Goal: Task Accomplishment & Management: Complete application form

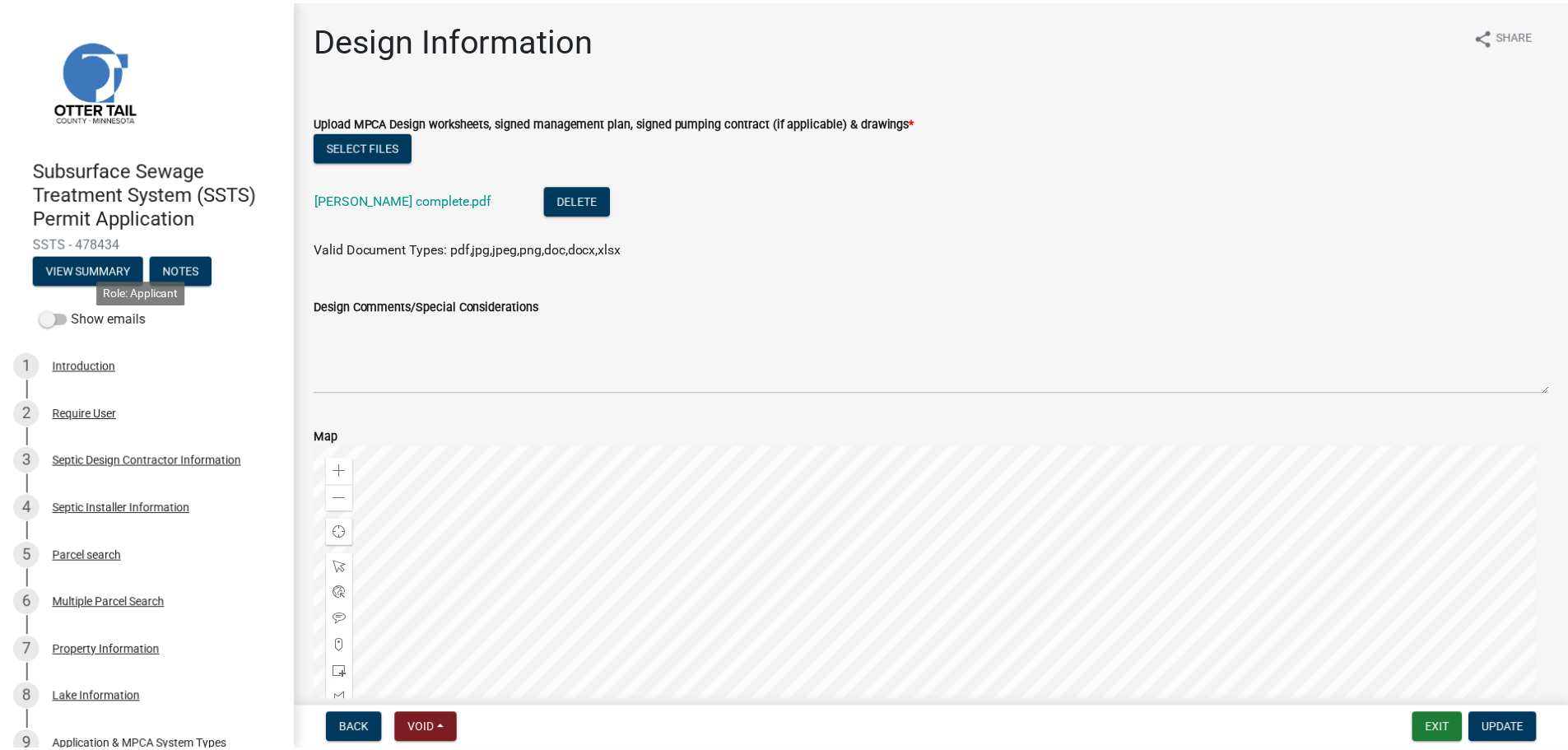
scroll to position [597, 0]
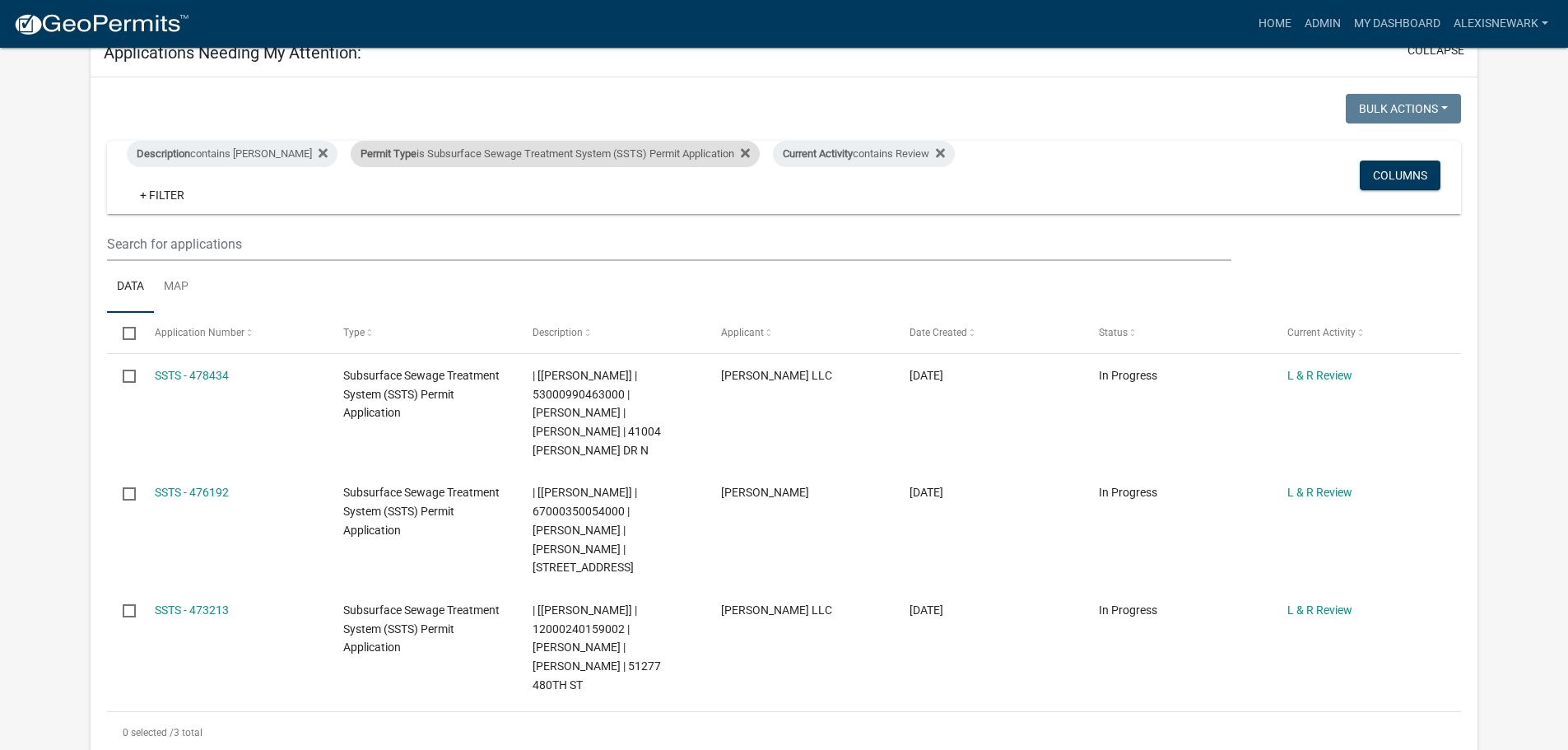
scroll to position [247, 0]
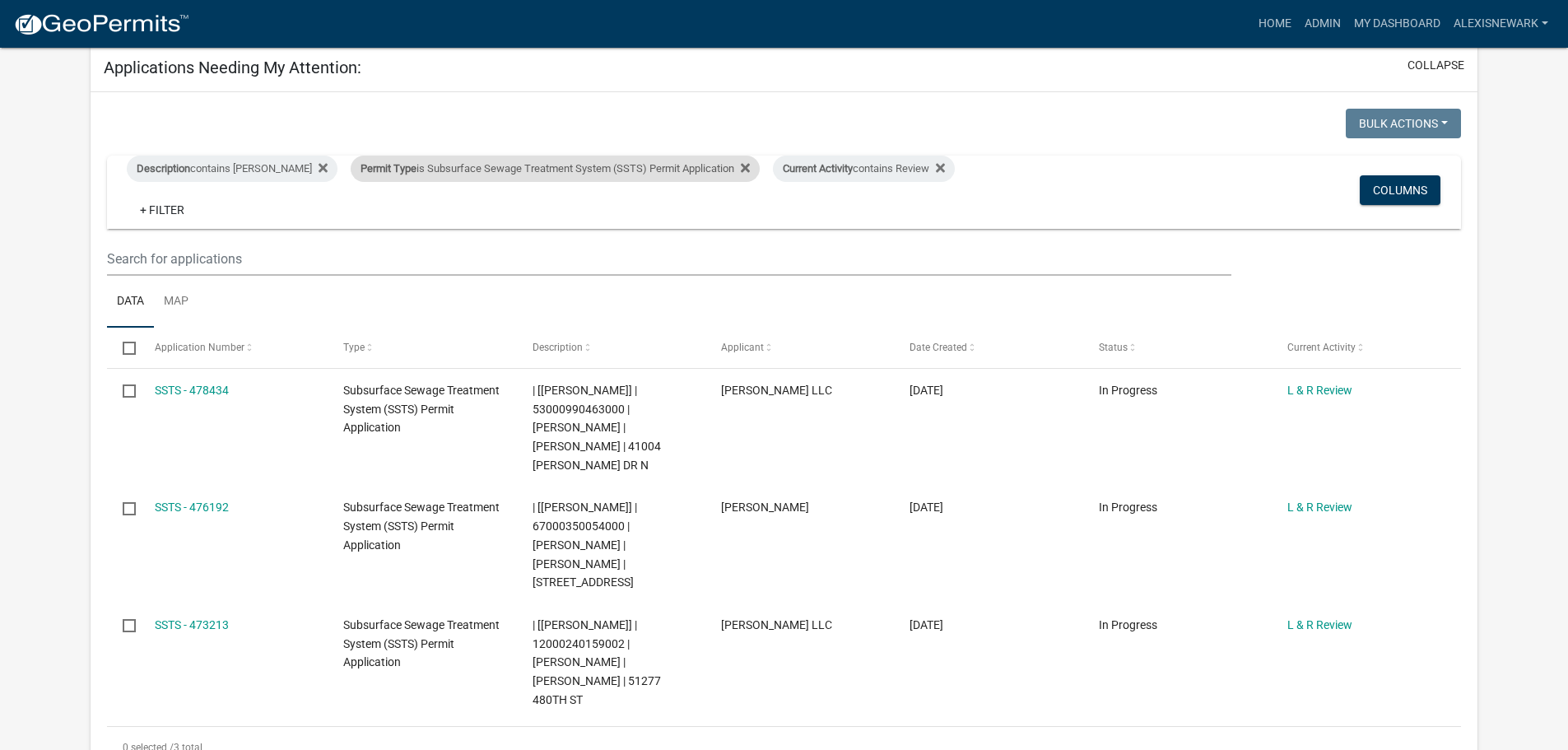
click at [474, 166] on div "Permit Type is Subsurface Sewage Treatment System (SSTS) Permit Application" at bounding box center [555, 169] width 409 height 27
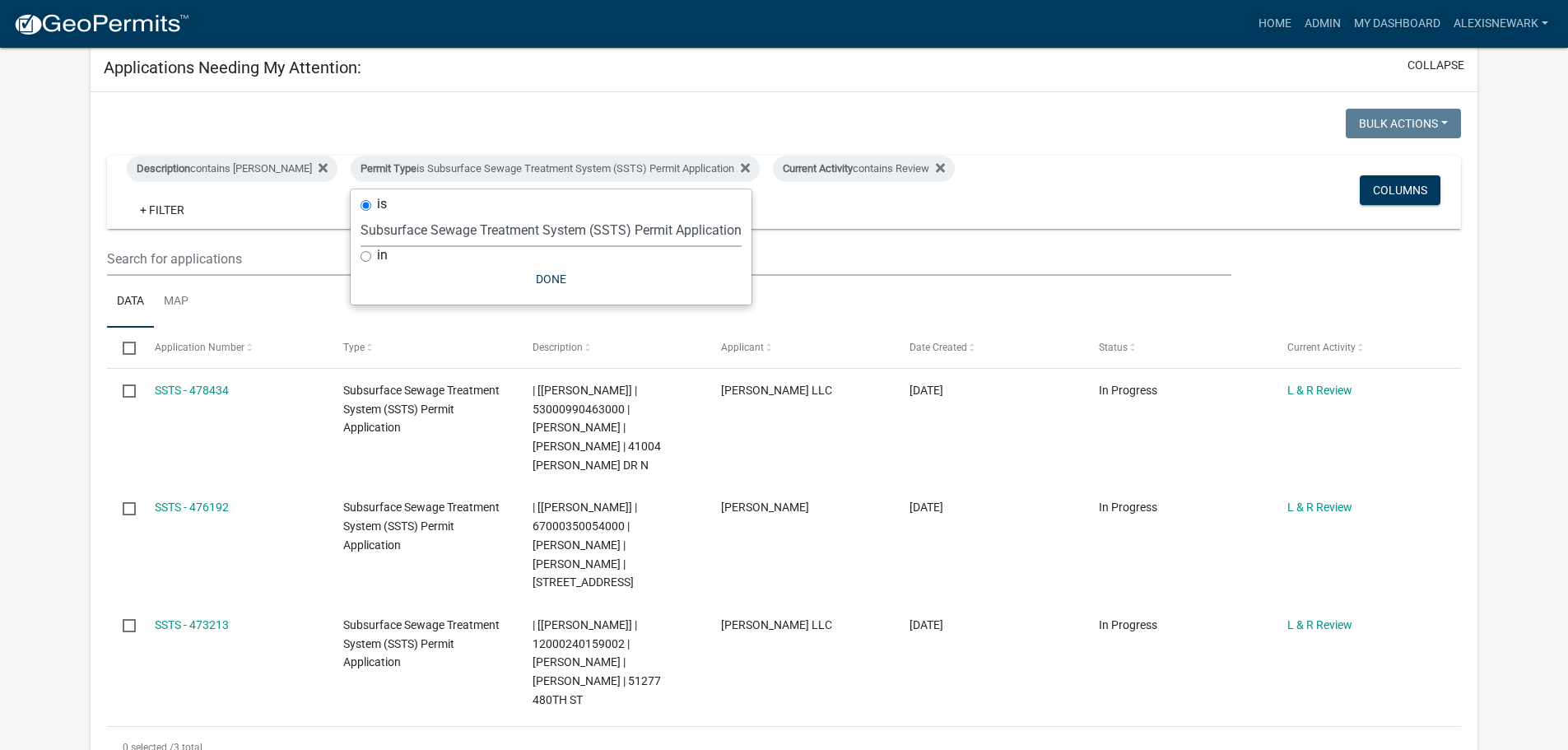
click at [505, 226] on select "Select an option Building Contractor / Excavators (Registration) Building Contr…" at bounding box center [551, 230] width 381 height 34
select select "79d4bf26-a84c-4898-8d16-9ebea2345fb4"
click at [360, 226] on select "Select an option Building Contractor / Excavators (Registration) Building Contr…" at bounding box center [551, 230] width 381 height 34
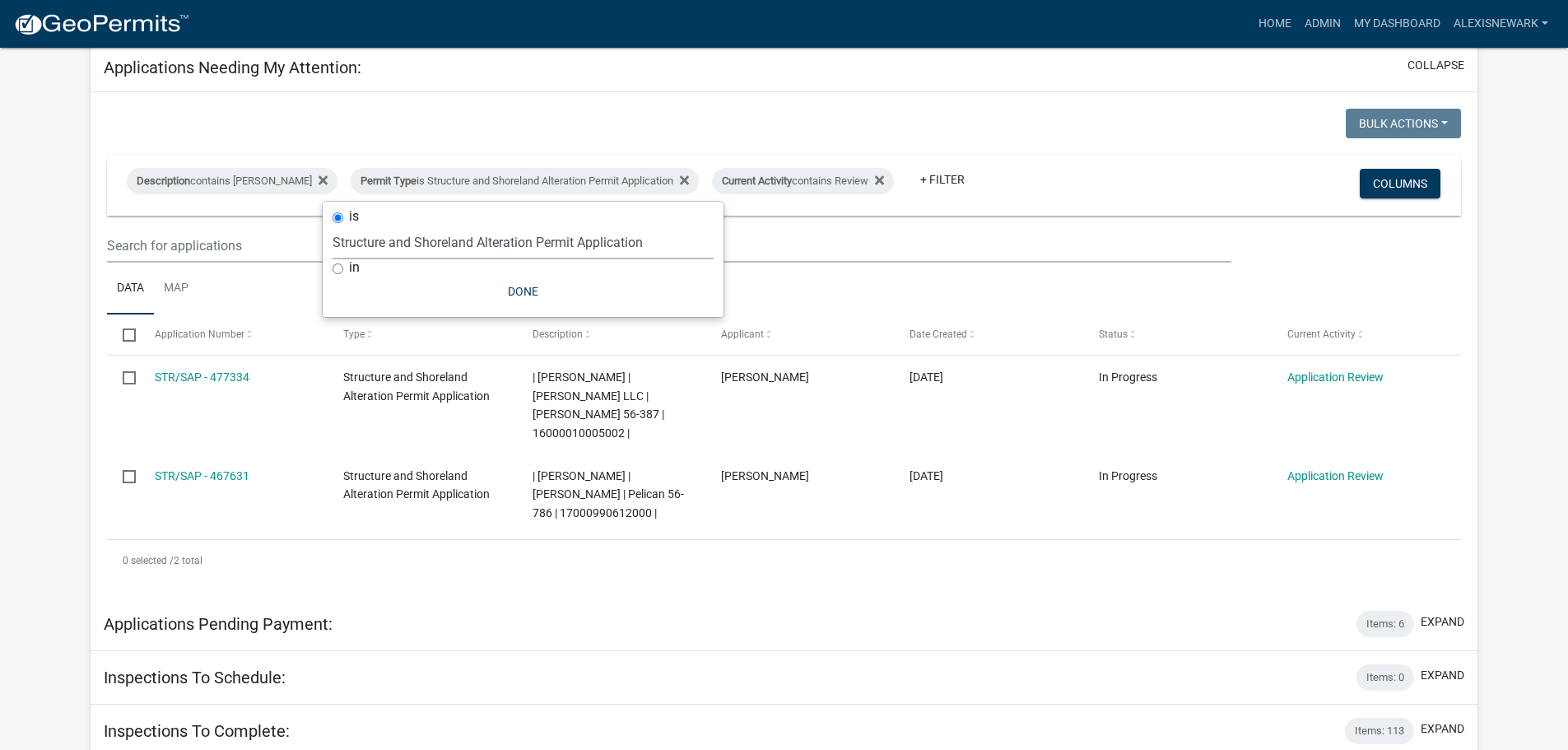
click at [65, 215] on app-user-applications "more_horiz Home Admin My Dashboard alexisnewark Admin Account Logout My Dashboa…" at bounding box center [784, 387] width 1568 height 1172
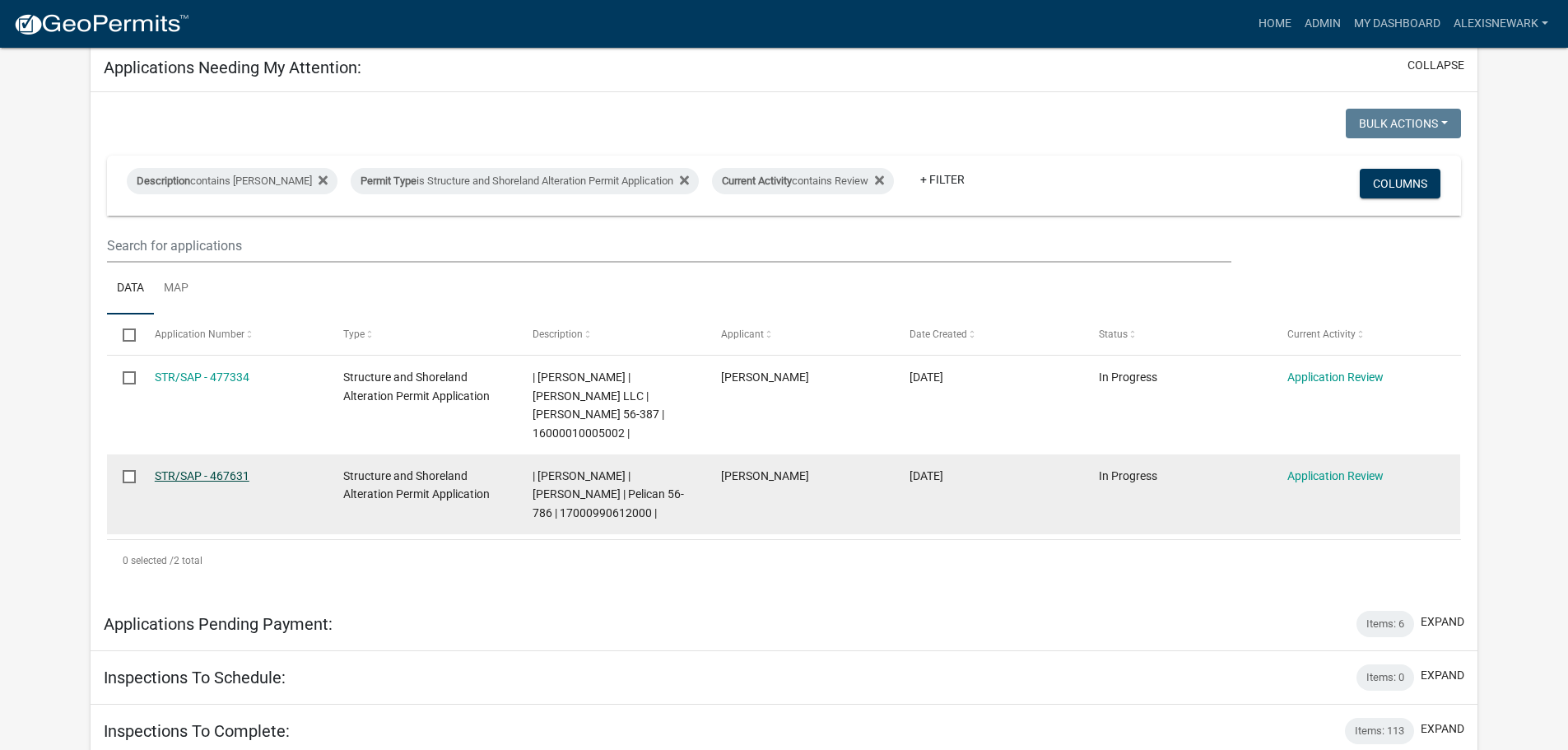
click at [239, 469] on link "STR/SAP - 467631" at bounding box center [202, 476] width 94 height 13
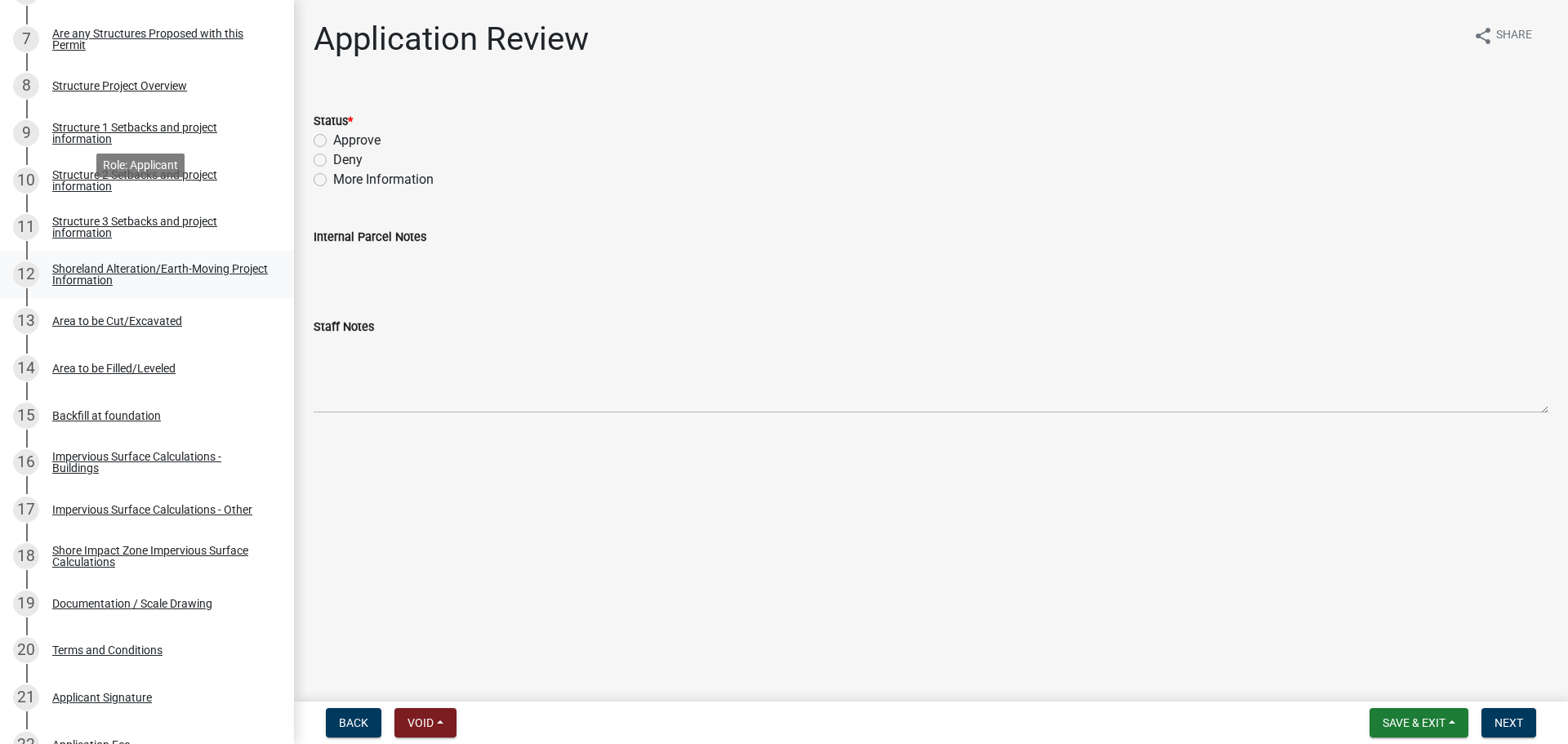
scroll to position [674, 0]
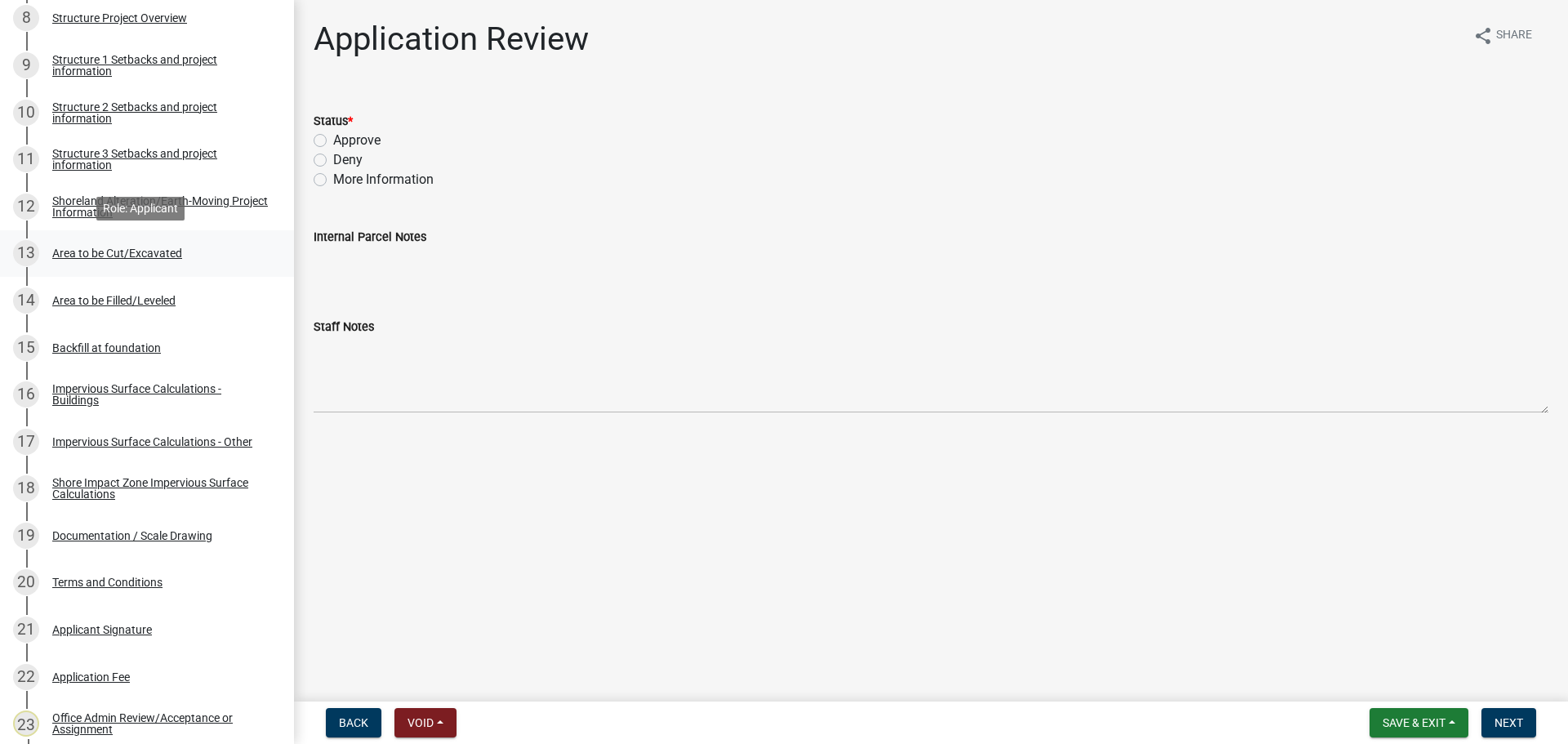
click at [151, 252] on div "Area to be Cut/Excavated" at bounding box center [116, 253] width 130 height 12
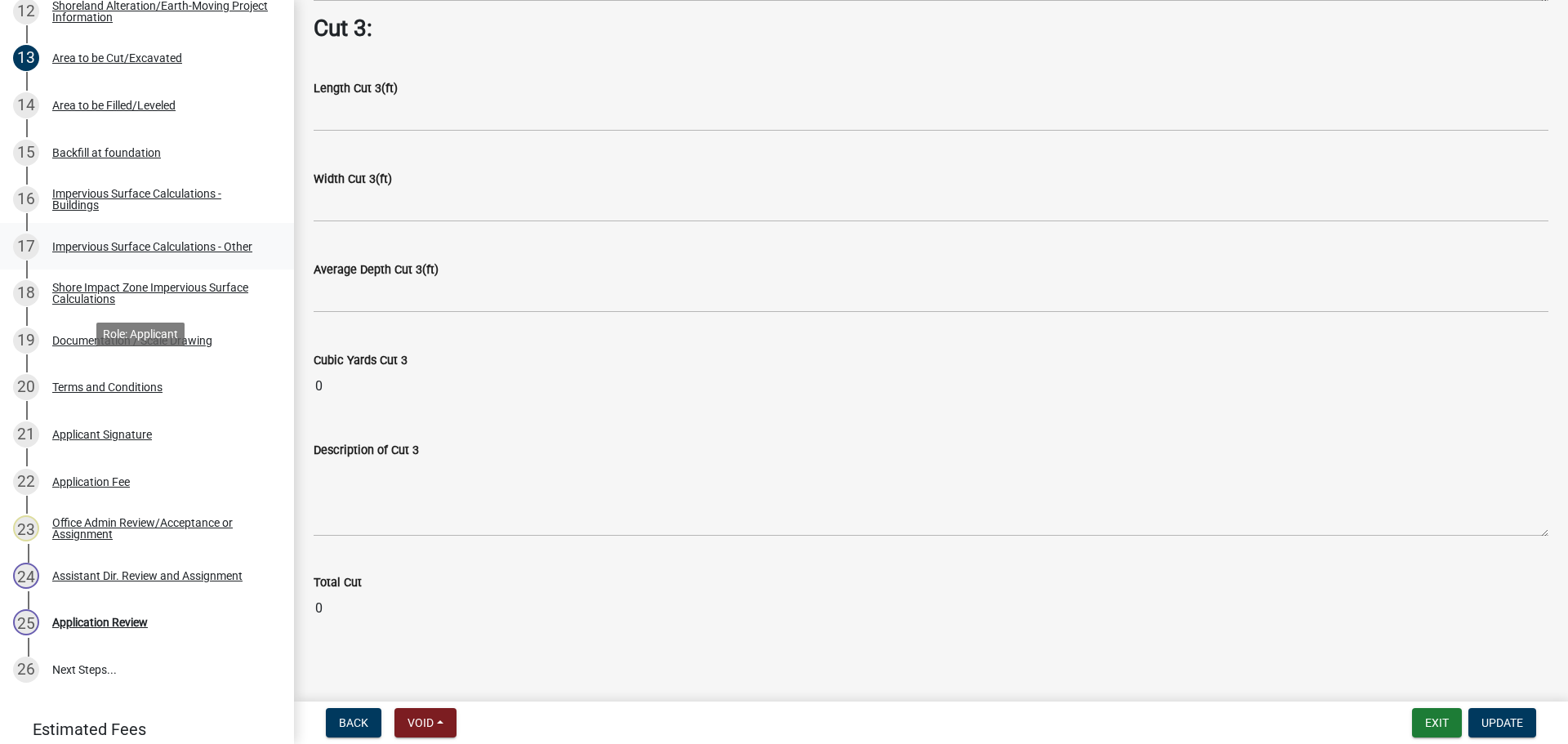
scroll to position [879, 0]
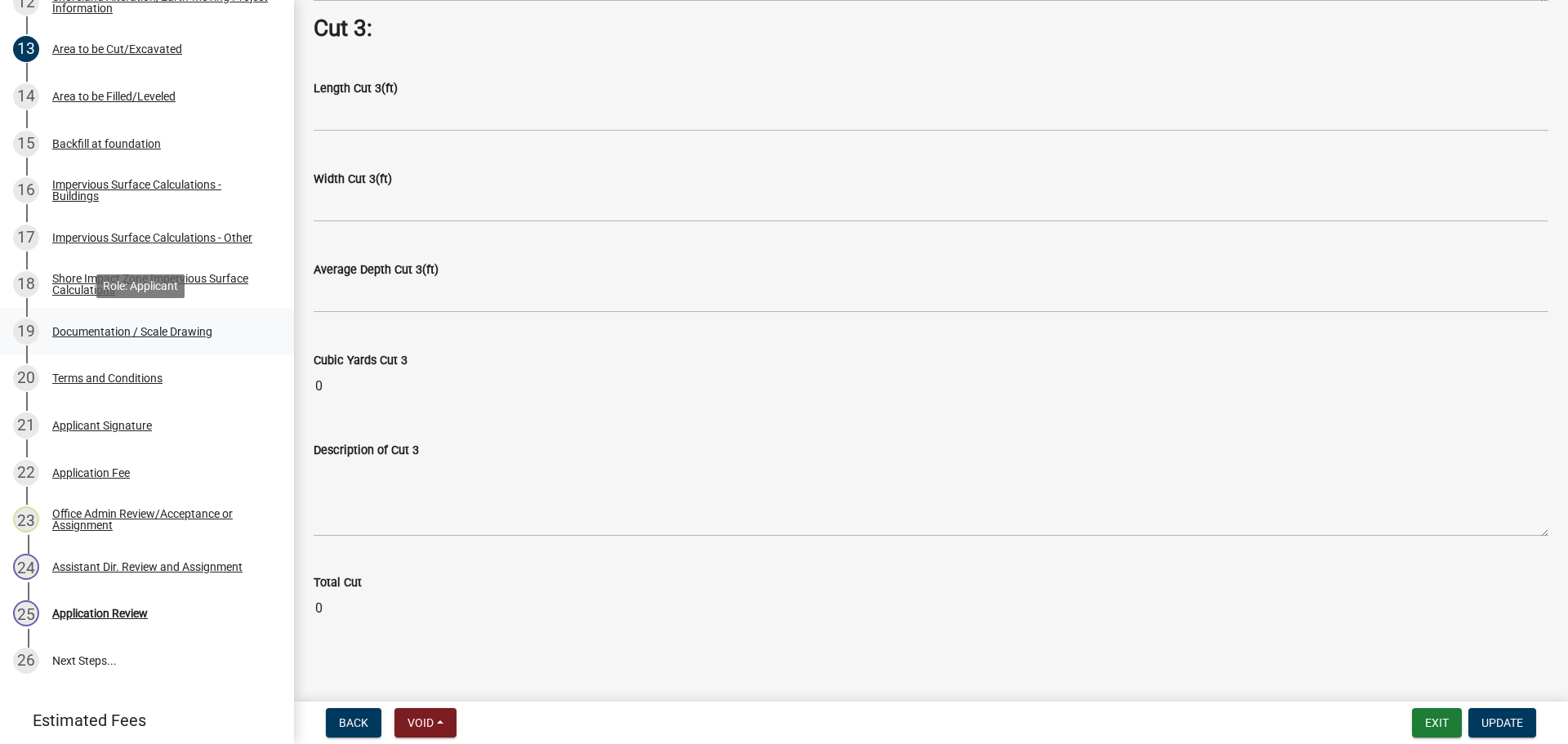
click at [219, 339] on div "19 Documentation / Scale Drawing" at bounding box center [140, 331] width 255 height 26
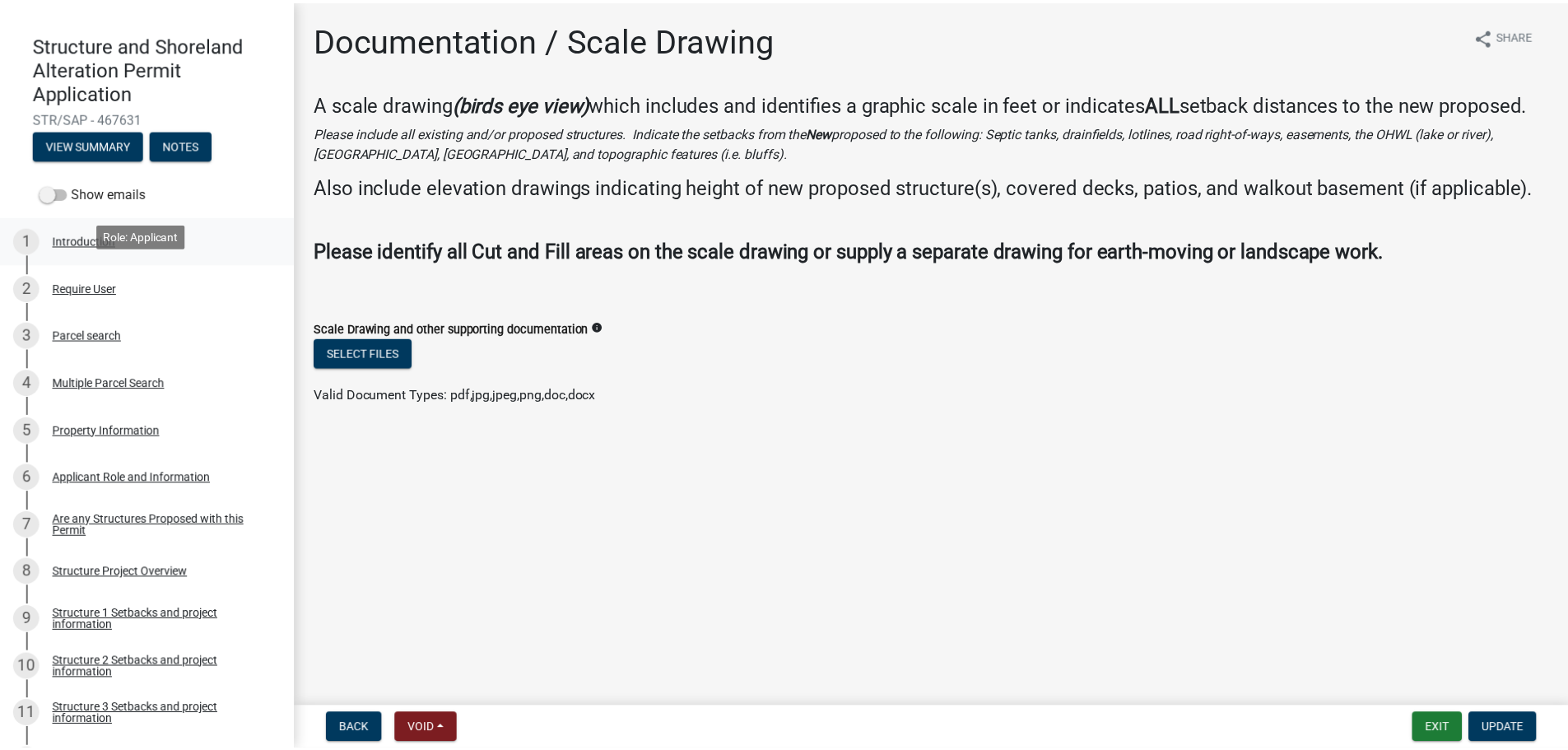
scroll to position [0, 0]
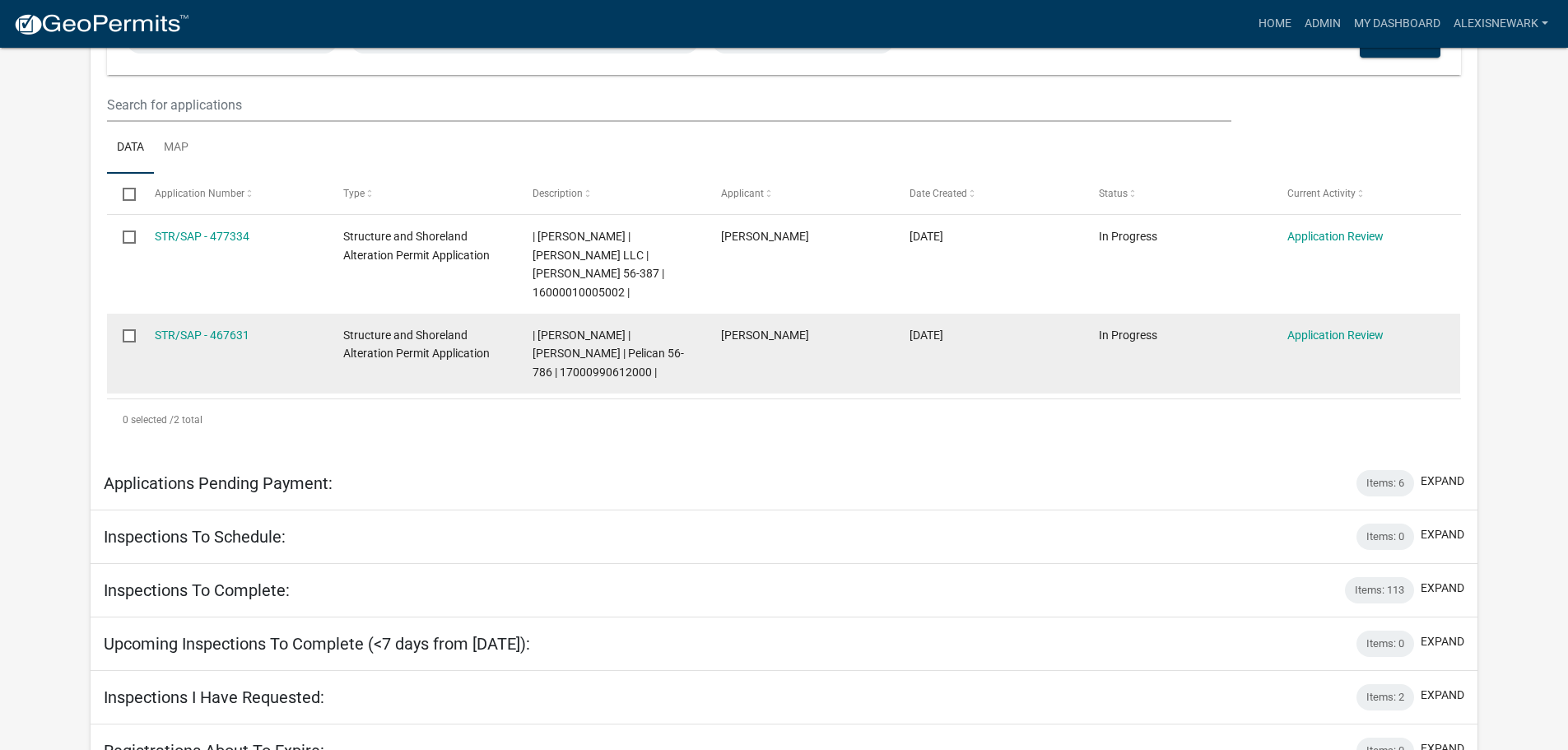
scroll to position [392, 0]
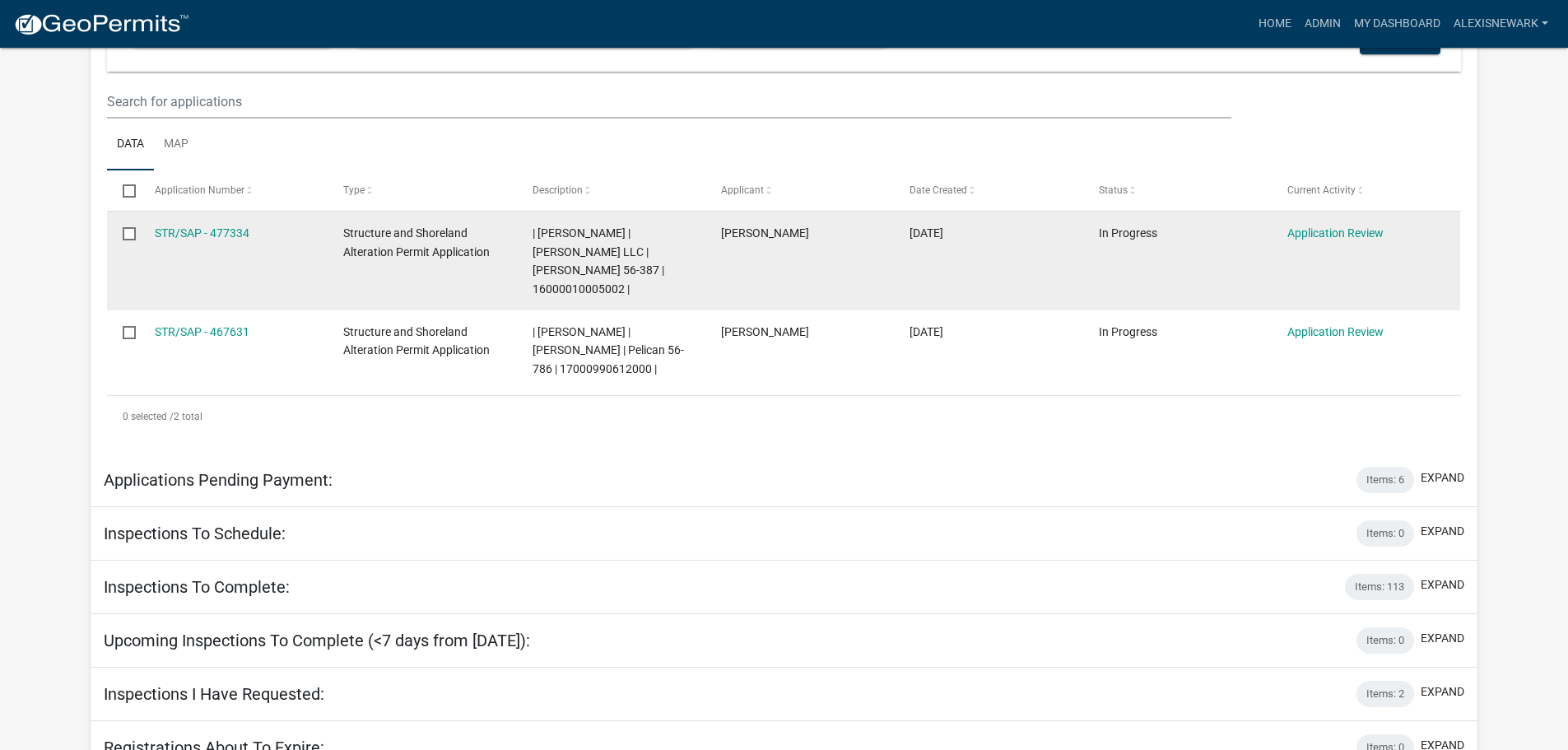
click at [599, 266] on span "| Alexis Newark | CAMP SYBIL LLC | Sybil 56-387 | 16000010005002 |" at bounding box center [598, 260] width 132 height 69
copy span "16000010005002"
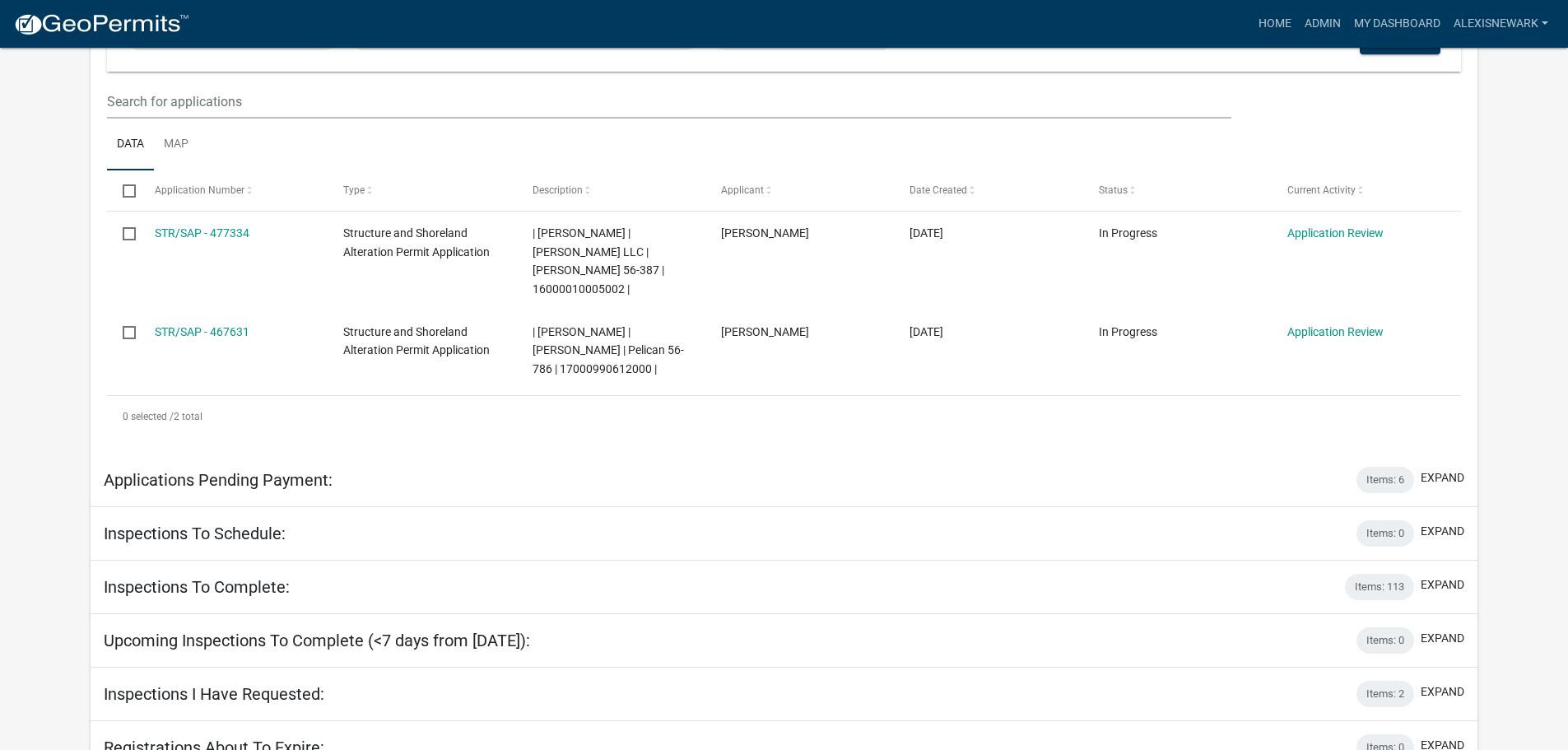
click at [1541, 235] on app-user-applications "more_horiz Home Admin My Dashboard alexisnewark Admin Account Logout My Dashboa…" at bounding box center [784, 242] width 1568 height 1172
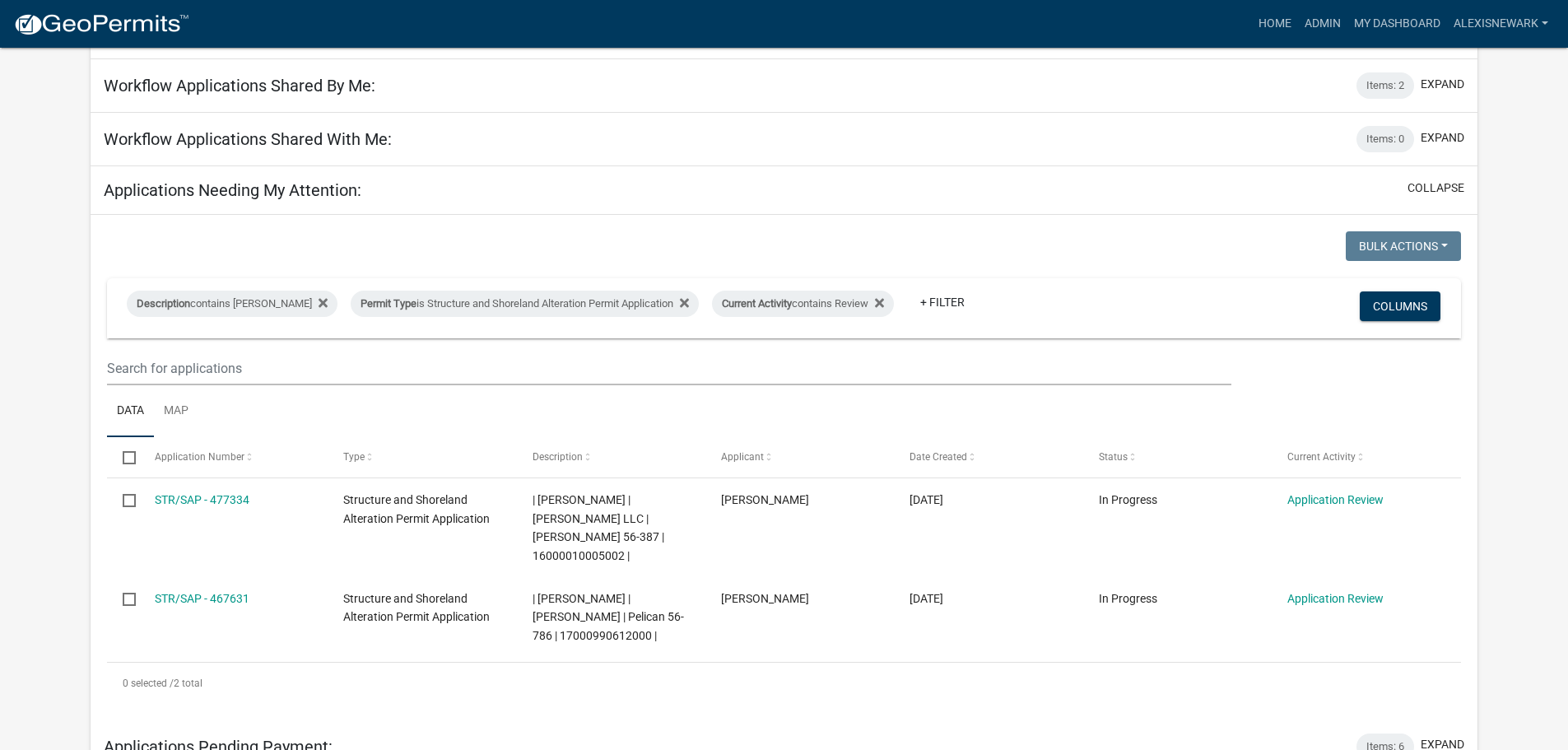
scroll to position [144, 0]
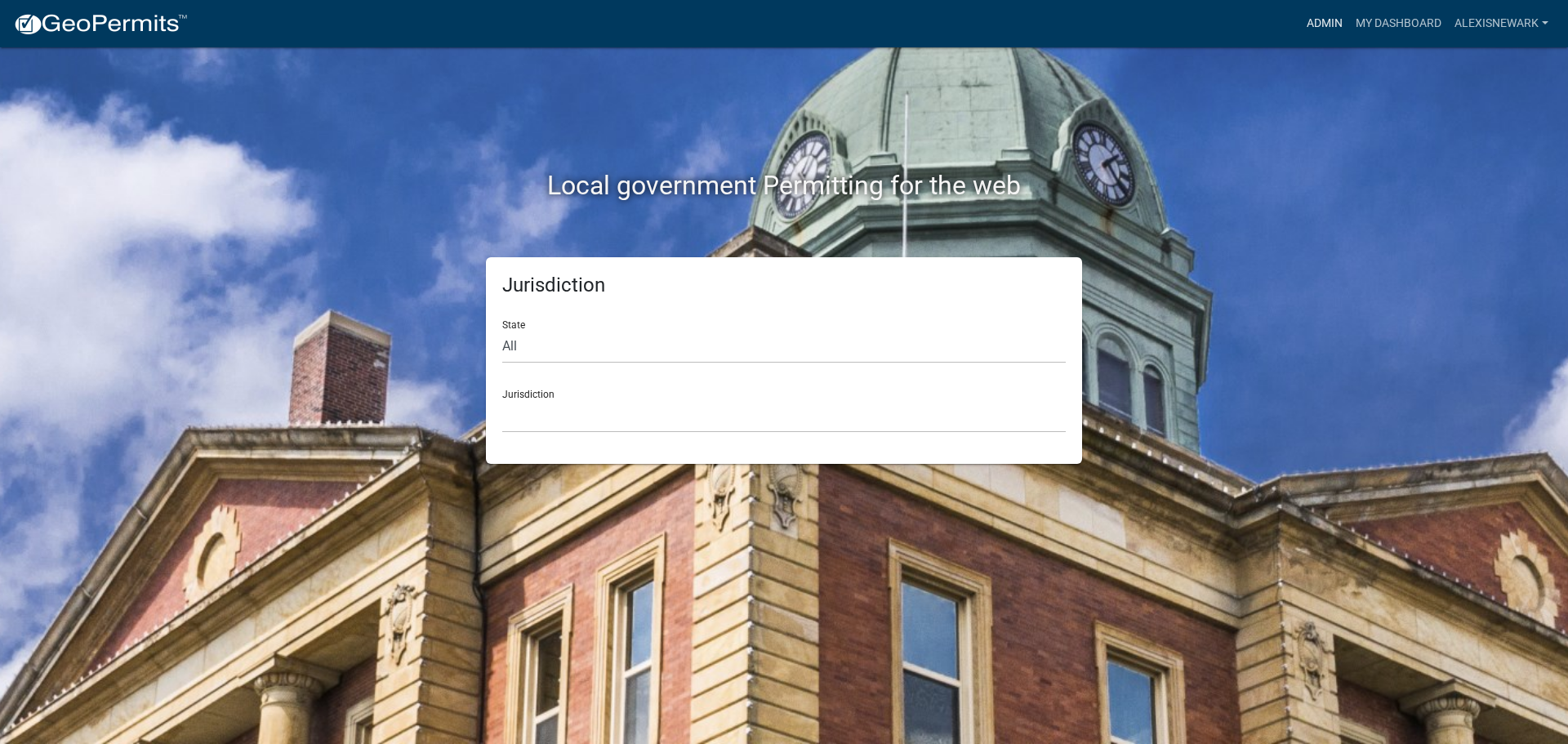
click at [1317, 33] on link "Admin" at bounding box center [1324, 24] width 49 height 31
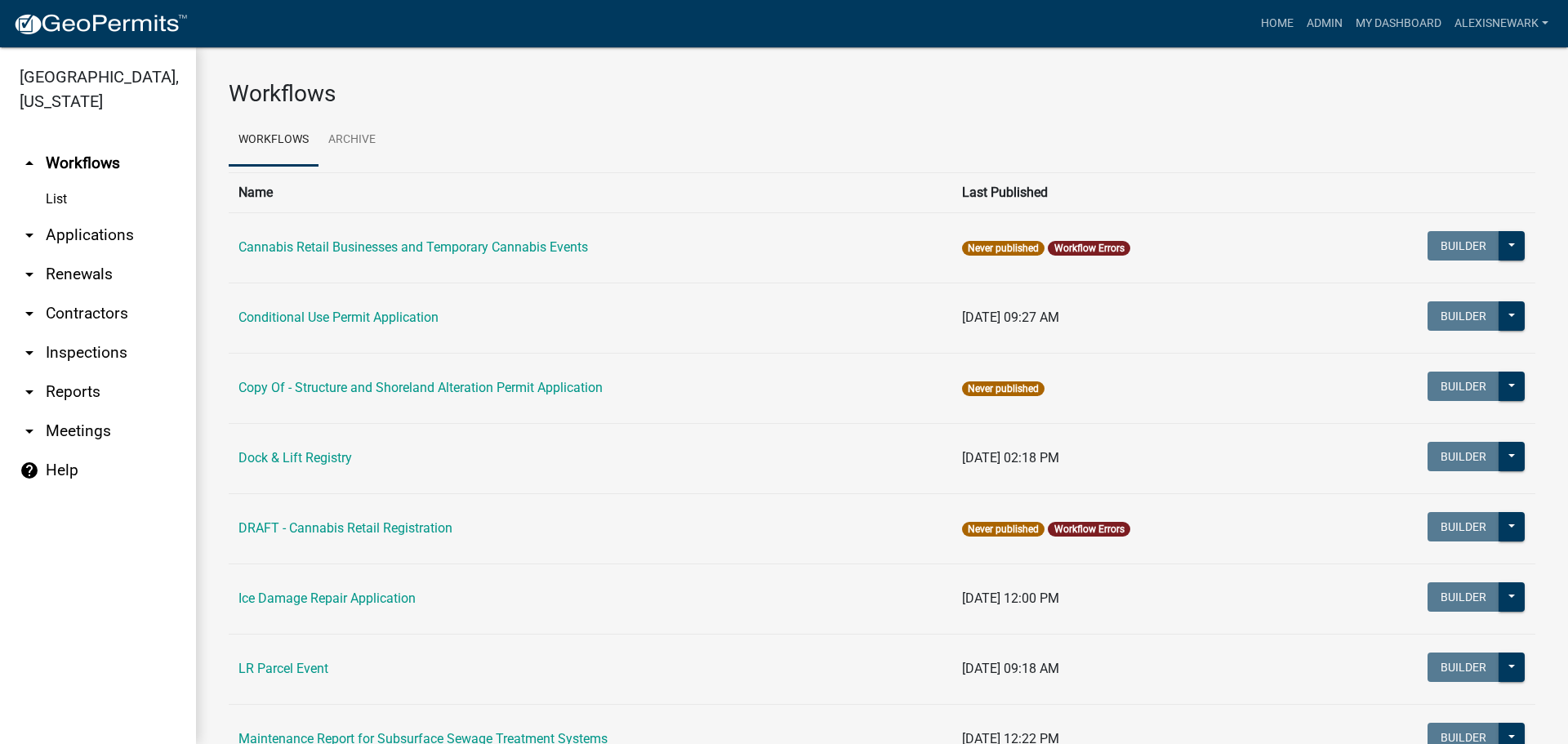
click at [64, 231] on link "arrow_drop_down Applications" at bounding box center [98, 235] width 196 height 39
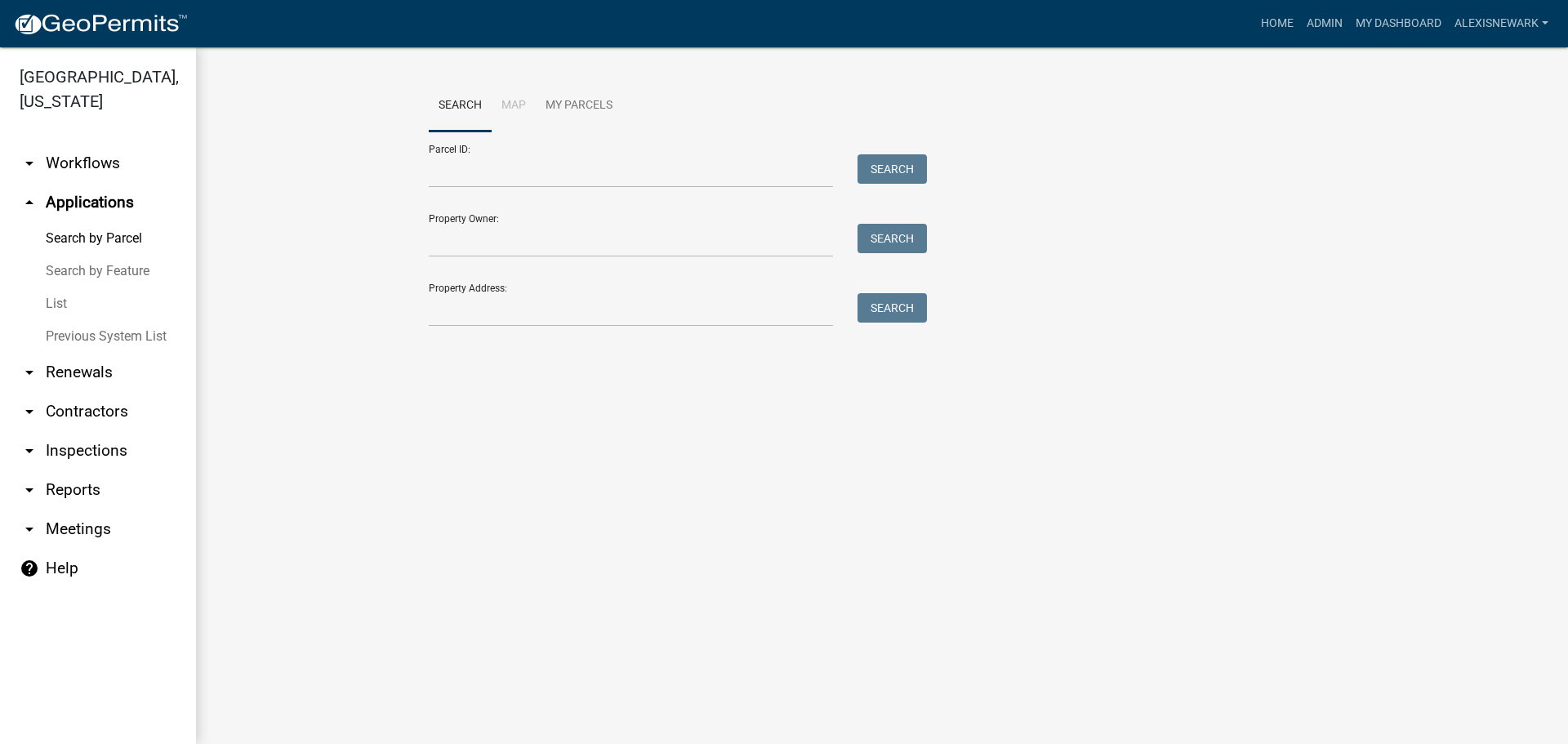
click at [464, 293] on div "Property Address: Search" at bounding box center [674, 298] width 490 height 56
click at [472, 305] on input "Property Address:" at bounding box center [631, 309] width 404 height 34
type input "41664"
click at [887, 311] on button "Search" at bounding box center [892, 307] width 69 height 29
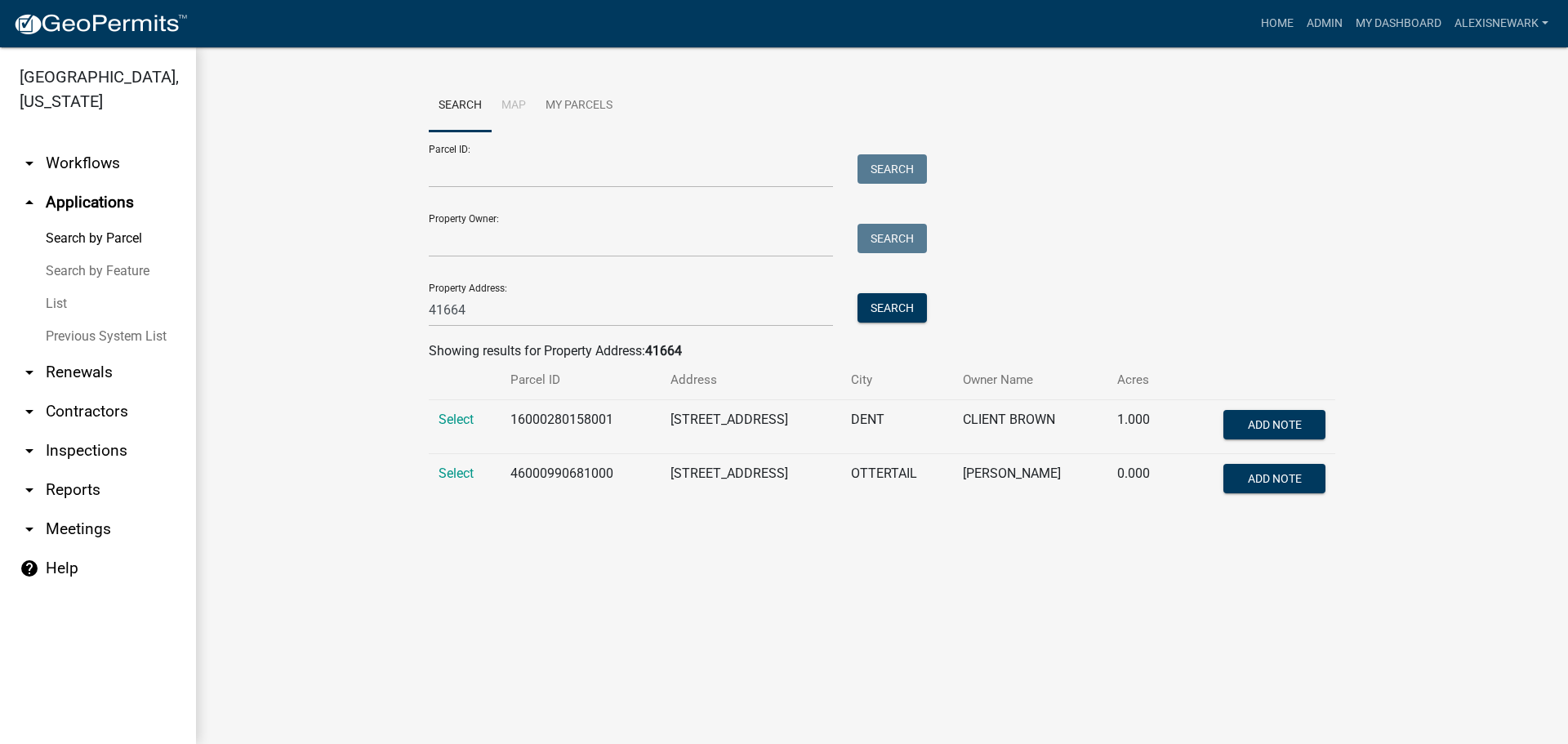
click at [466, 459] on td "Select" at bounding box center [464, 480] width 72 height 54
click at [462, 465] on td "Select" at bounding box center [464, 480] width 72 height 54
click at [461, 472] on span "Select" at bounding box center [455, 473] width 35 height 15
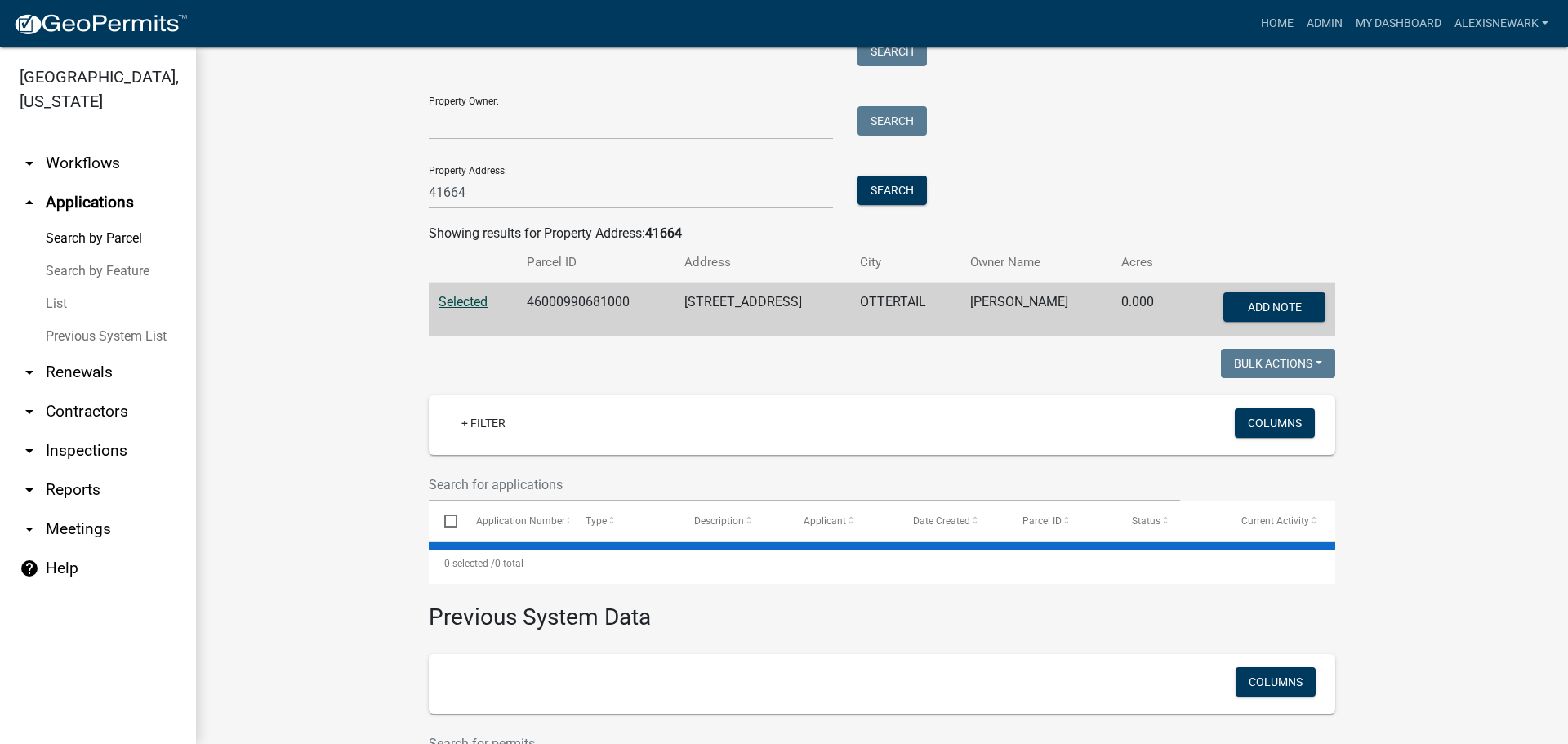
scroll to position [290, 0]
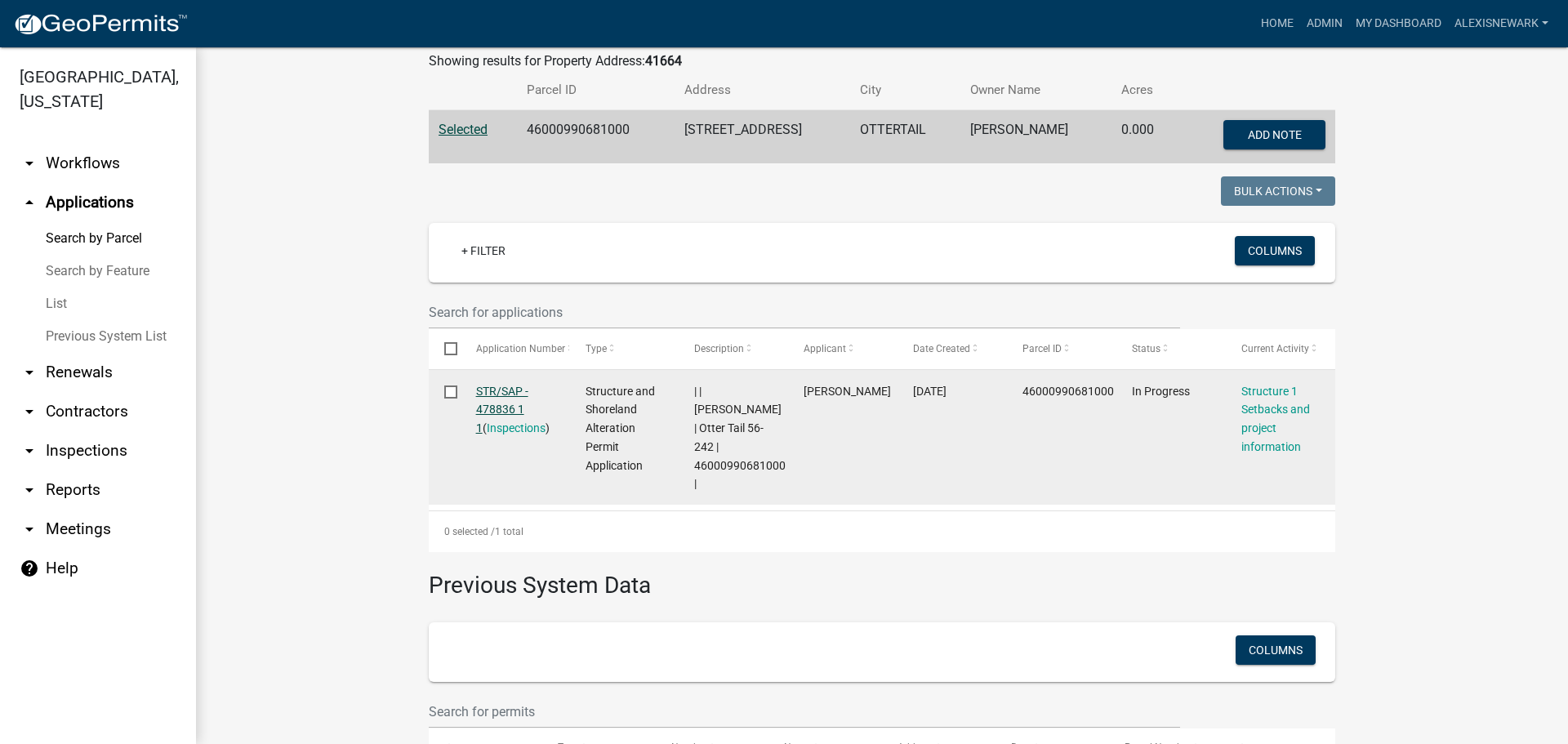
click at [494, 385] on link "STR/SAP - 478836 1 1" at bounding box center [502, 410] width 52 height 51
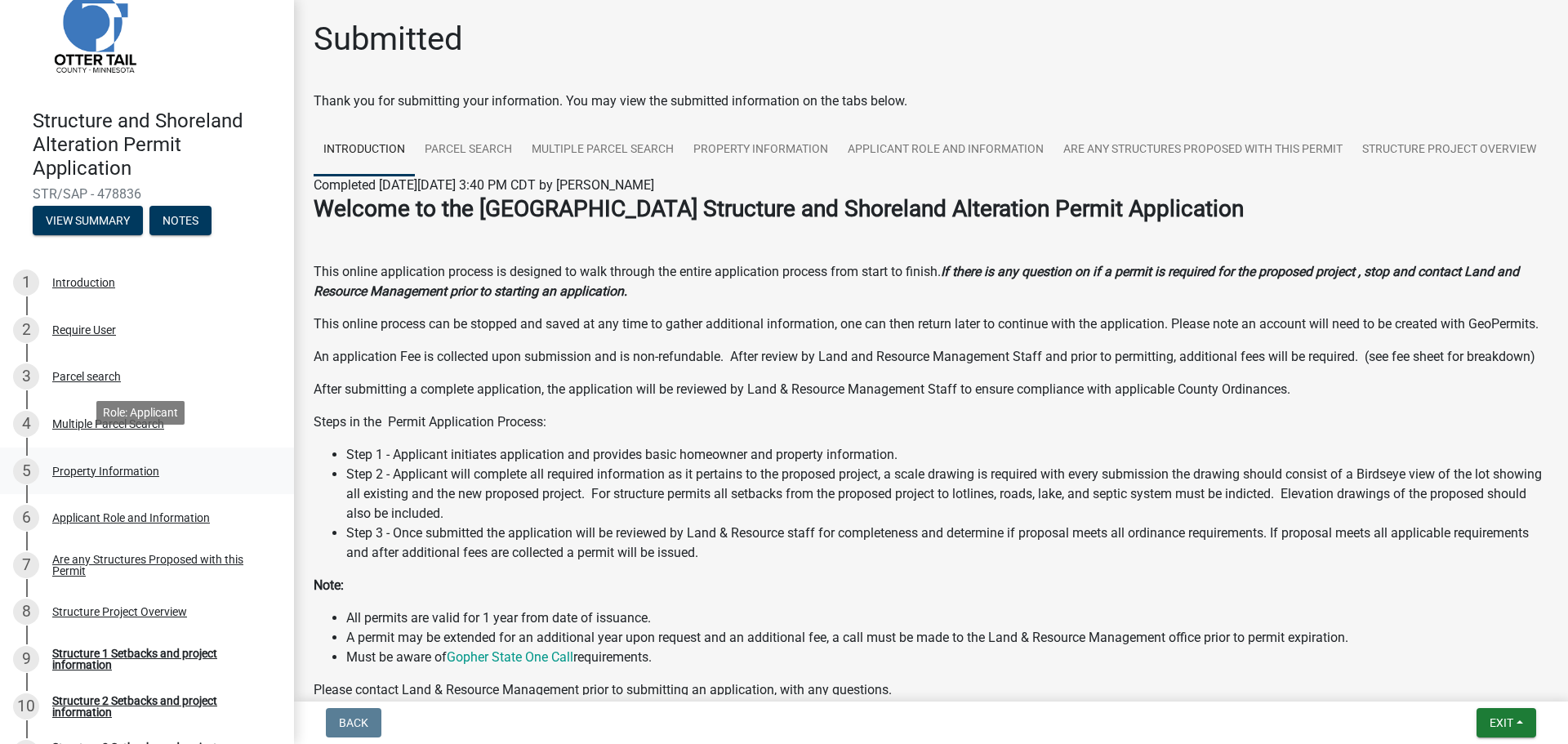
scroll to position [61, 0]
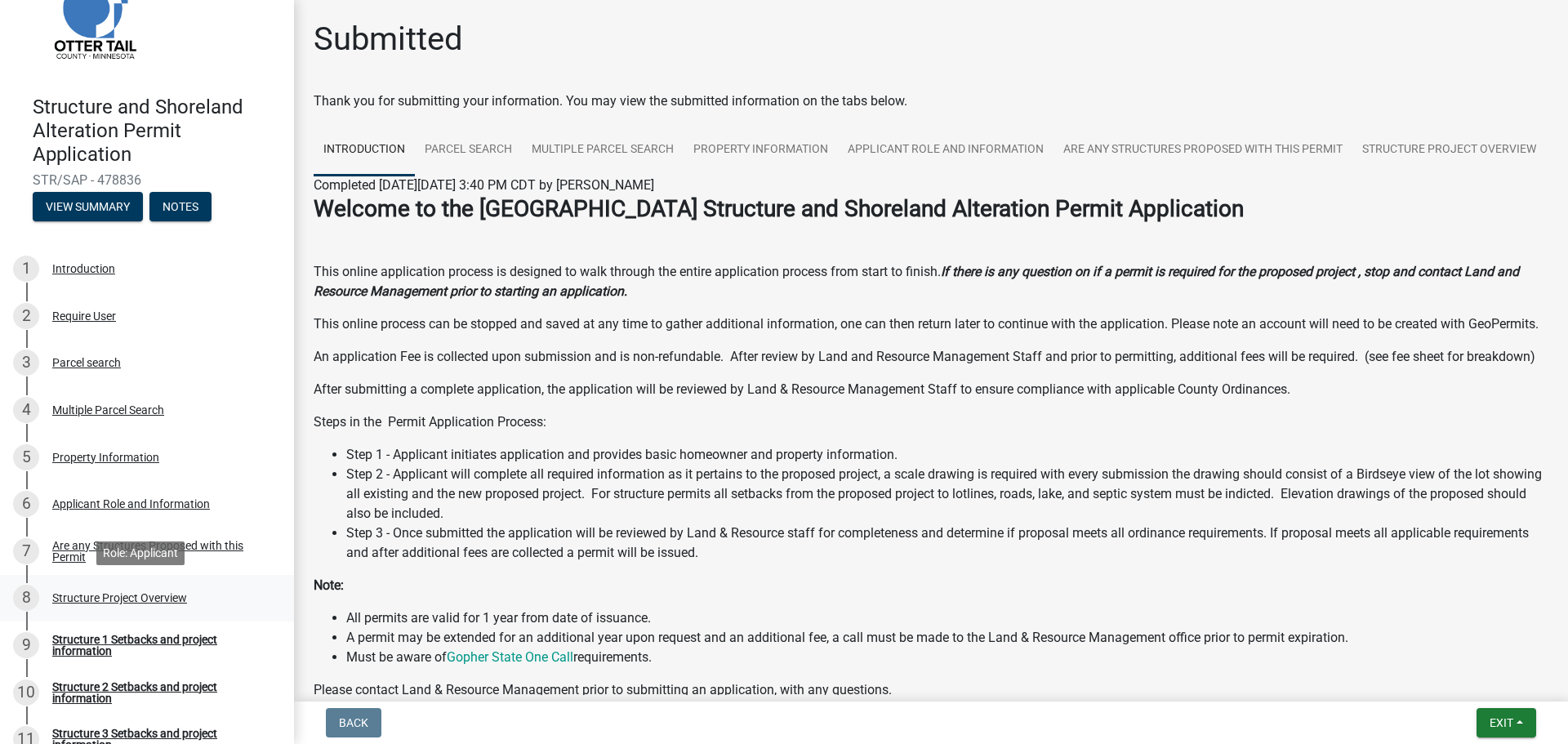
click at [165, 596] on div "Structure Project Overview" at bounding box center [119, 598] width 135 height 12
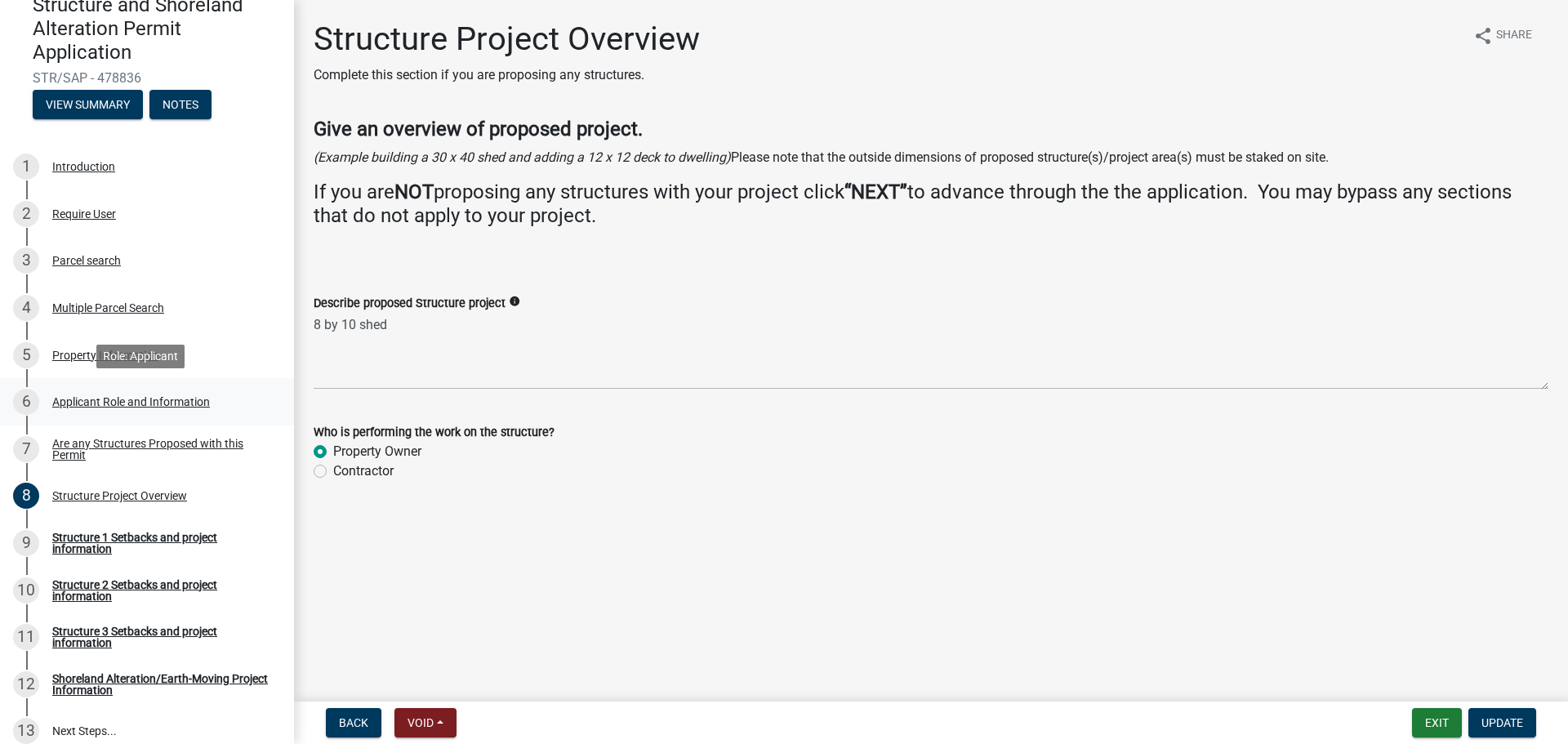
scroll to position [143, 0]
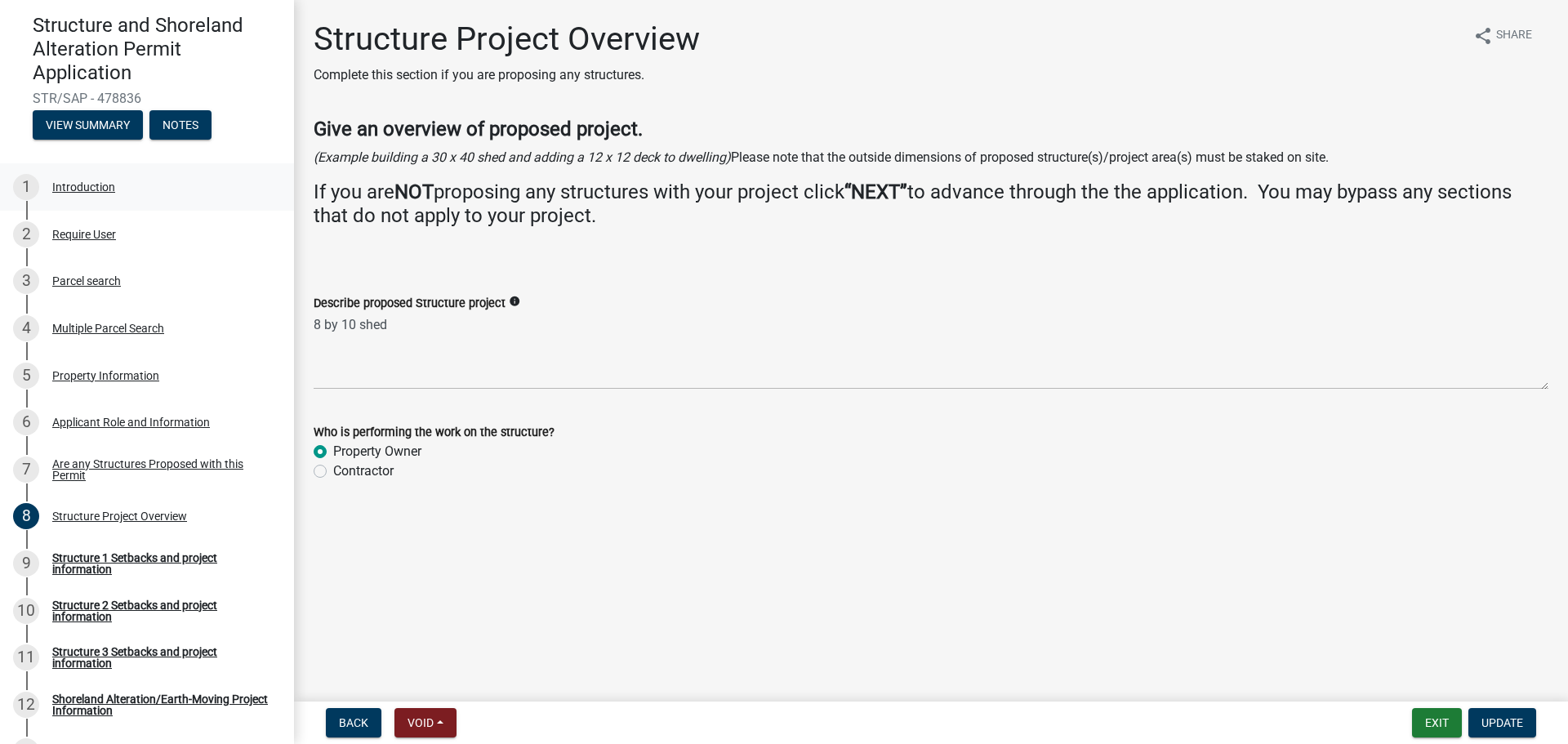
click at [111, 194] on div "1 Introduction" at bounding box center [140, 186] width 255 height 26
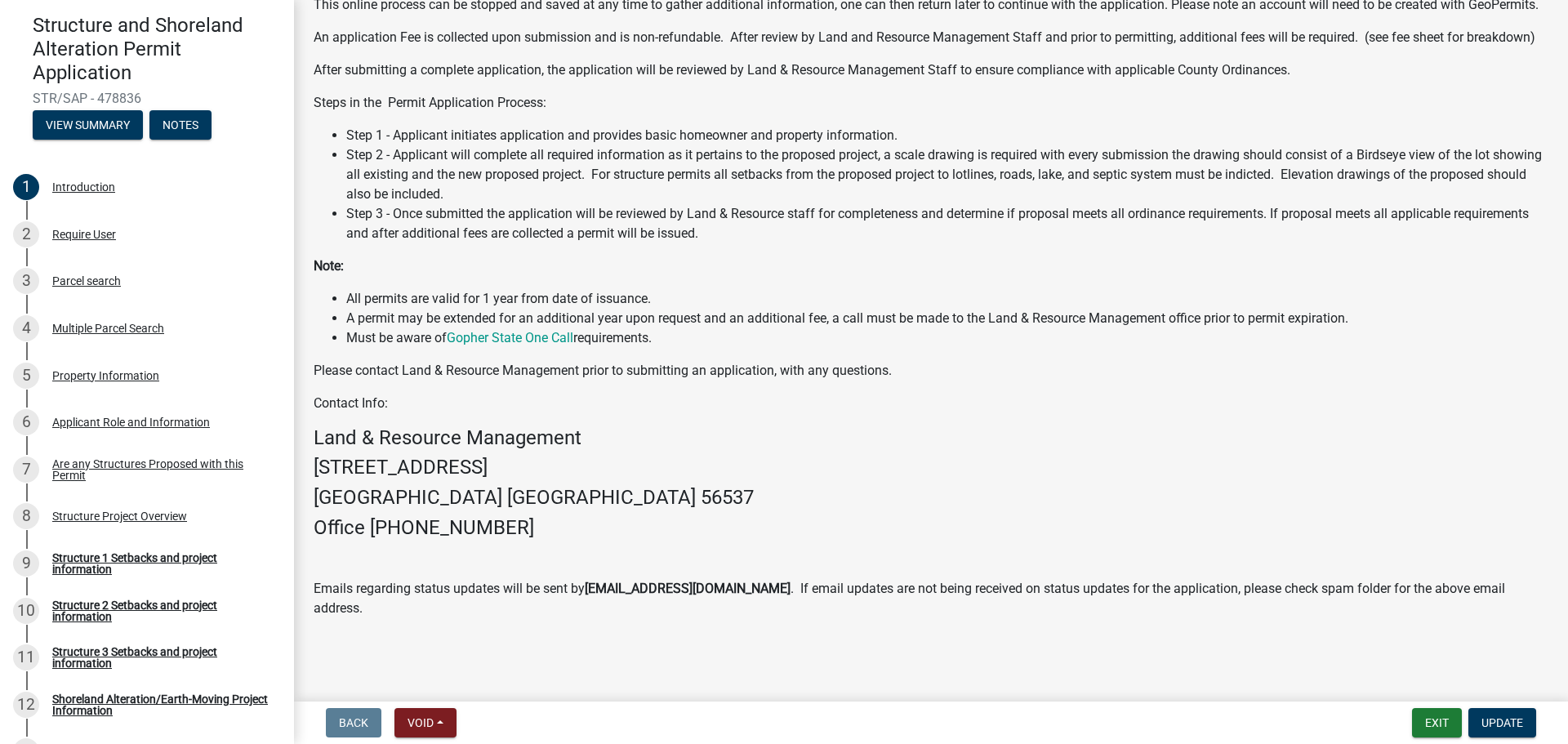
scroll to position [236, 0]
click at [146, 239] on div "2 Require User" at bounding box center [140, 234] width 255 height 26
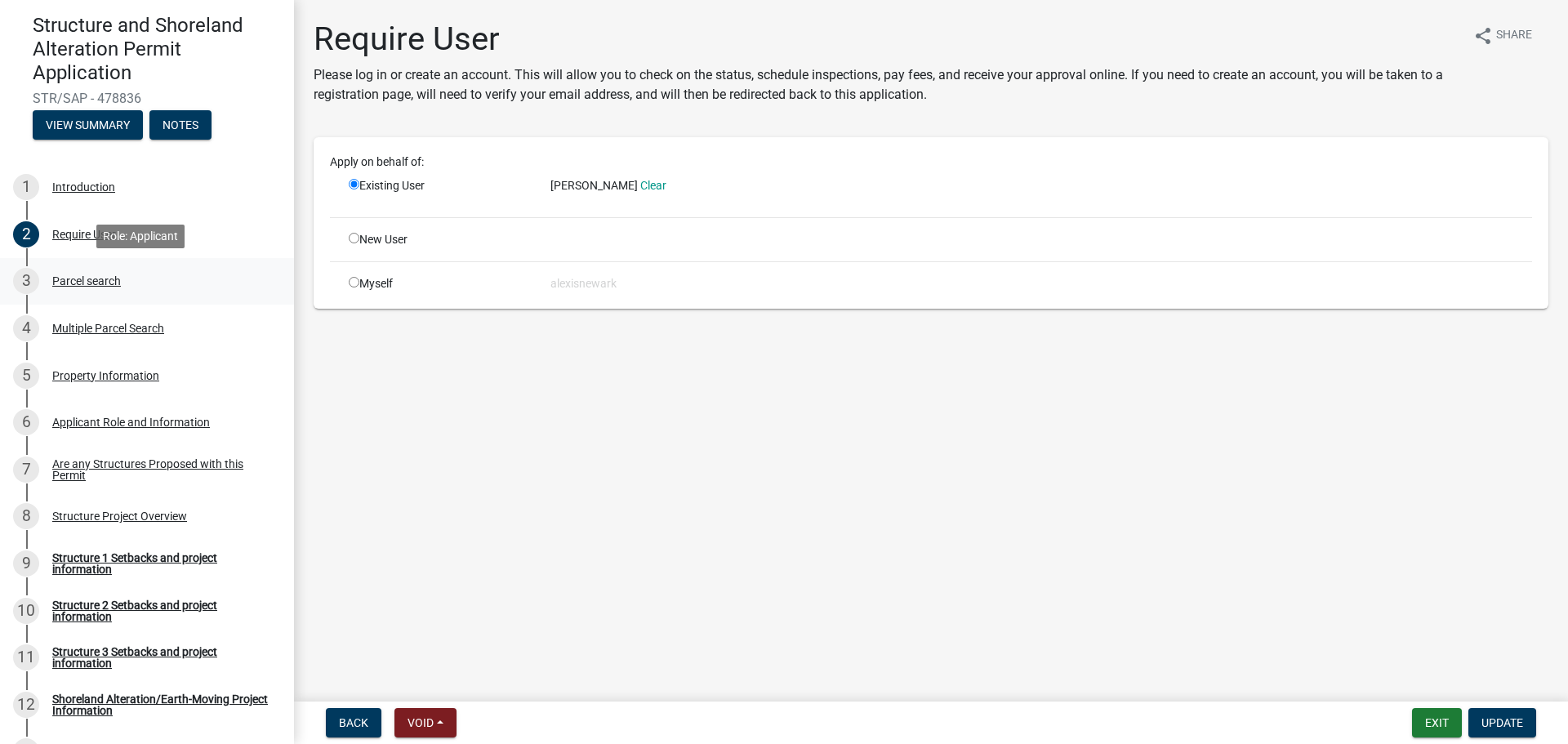
click at [155, 293] on div "3 Parcel search" at bounding box center [140, 281] width 255 height 26
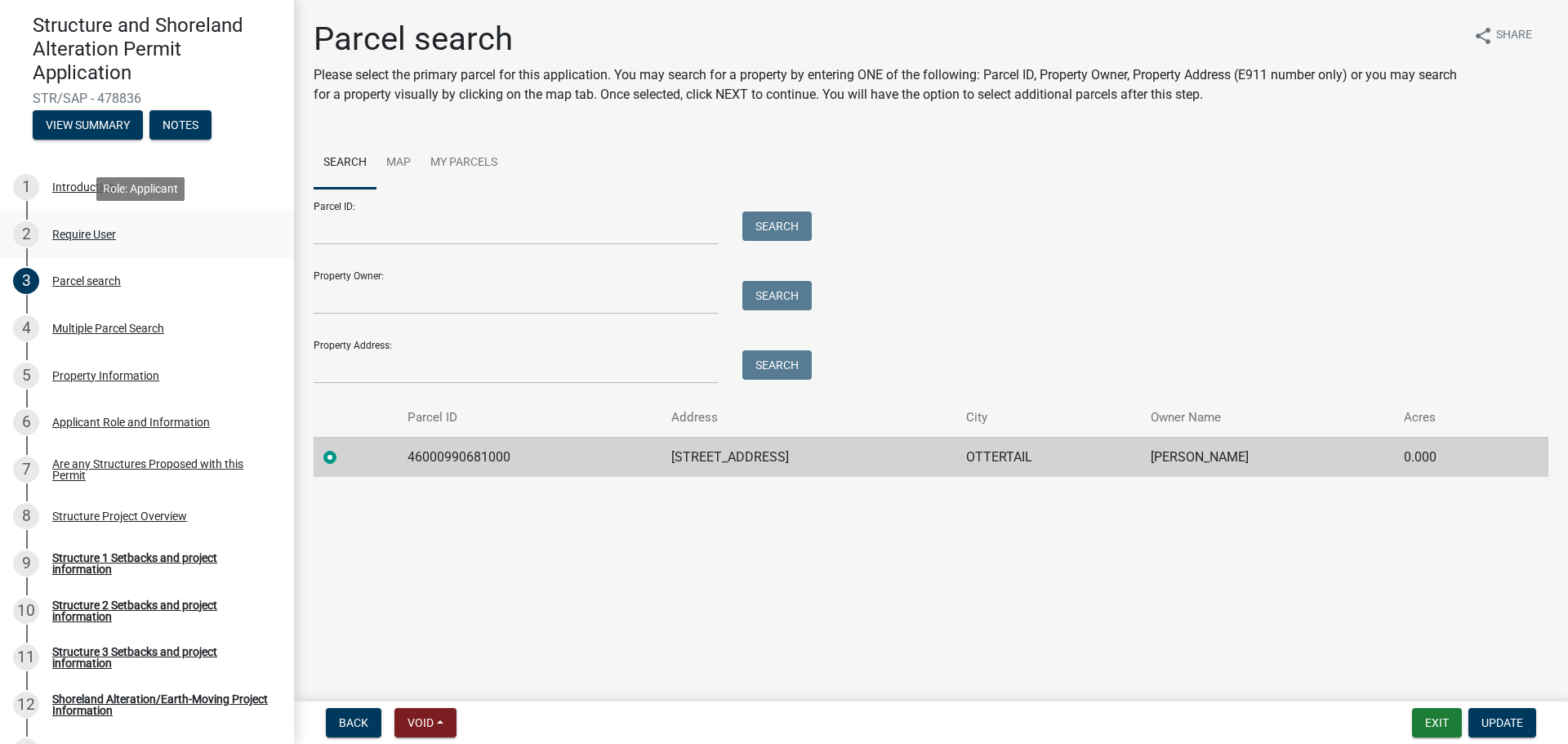
click at [131, 250] on link "2 Require User" at bounding box center [146, 235] width 294 height 47
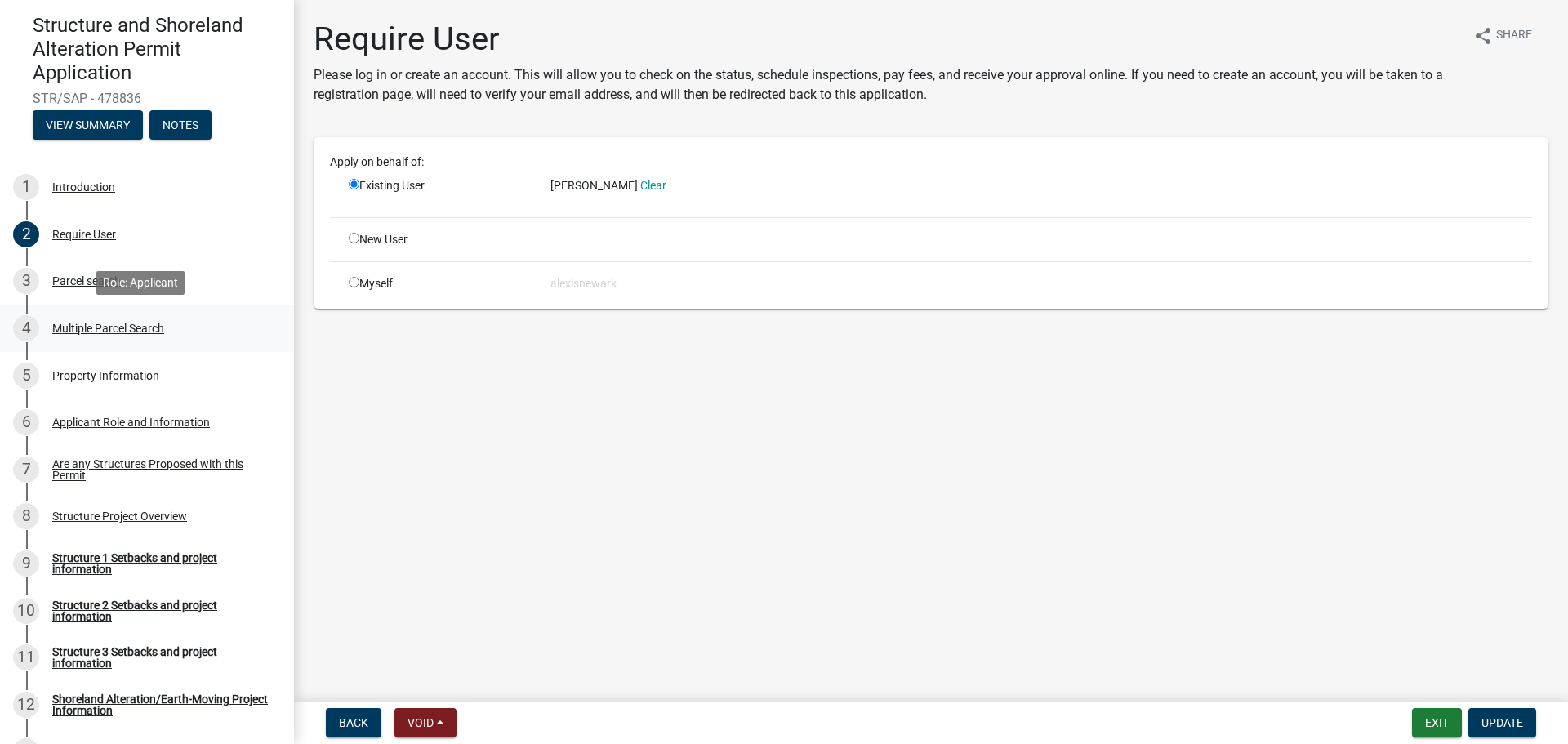
click at [168, 342] on link "4 Multiple Parcel Search" at bounding box center [146, 328] width 294 height 47
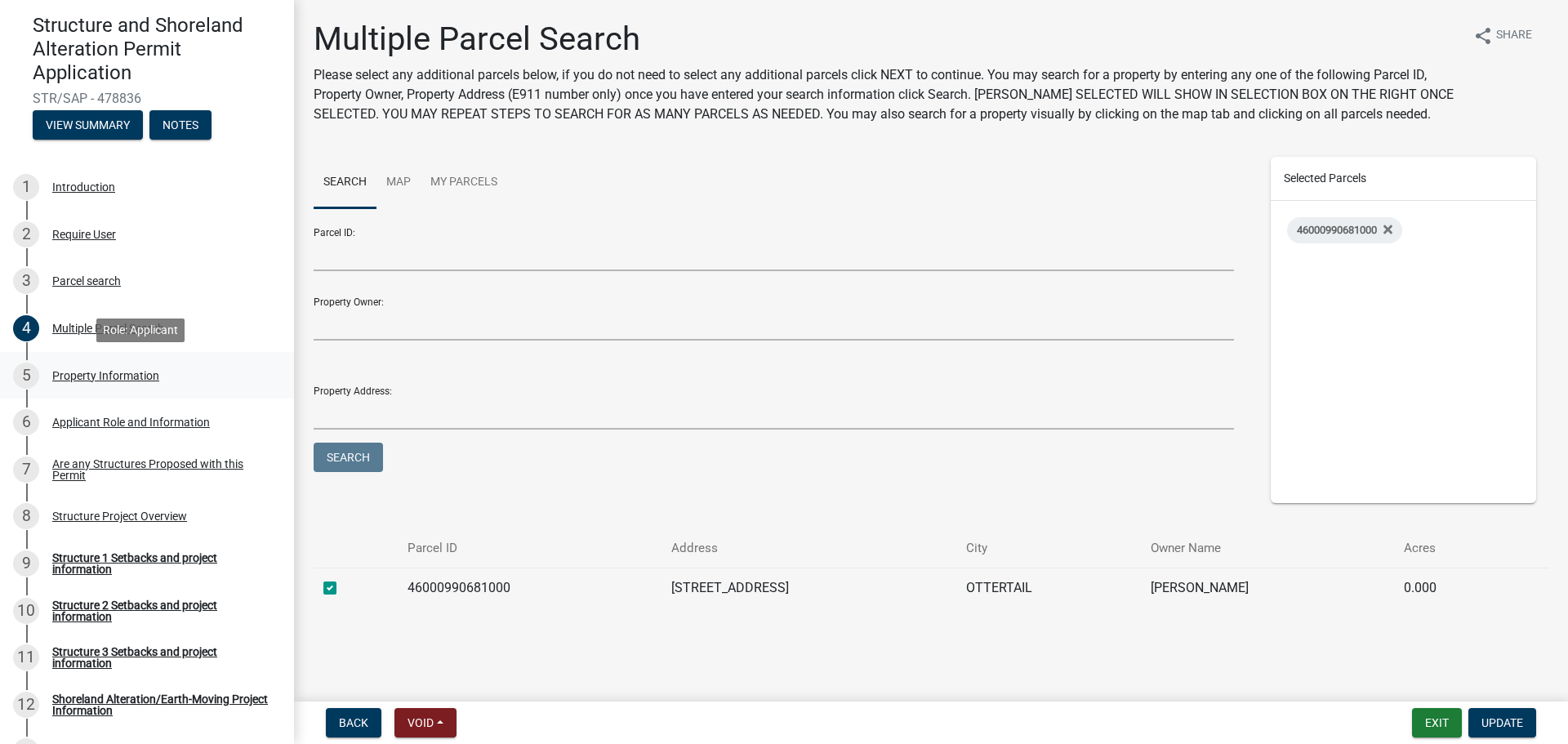
click at [171, 367] on div "5 Property Information" at bounding box center [140, 376] width 255 height 26
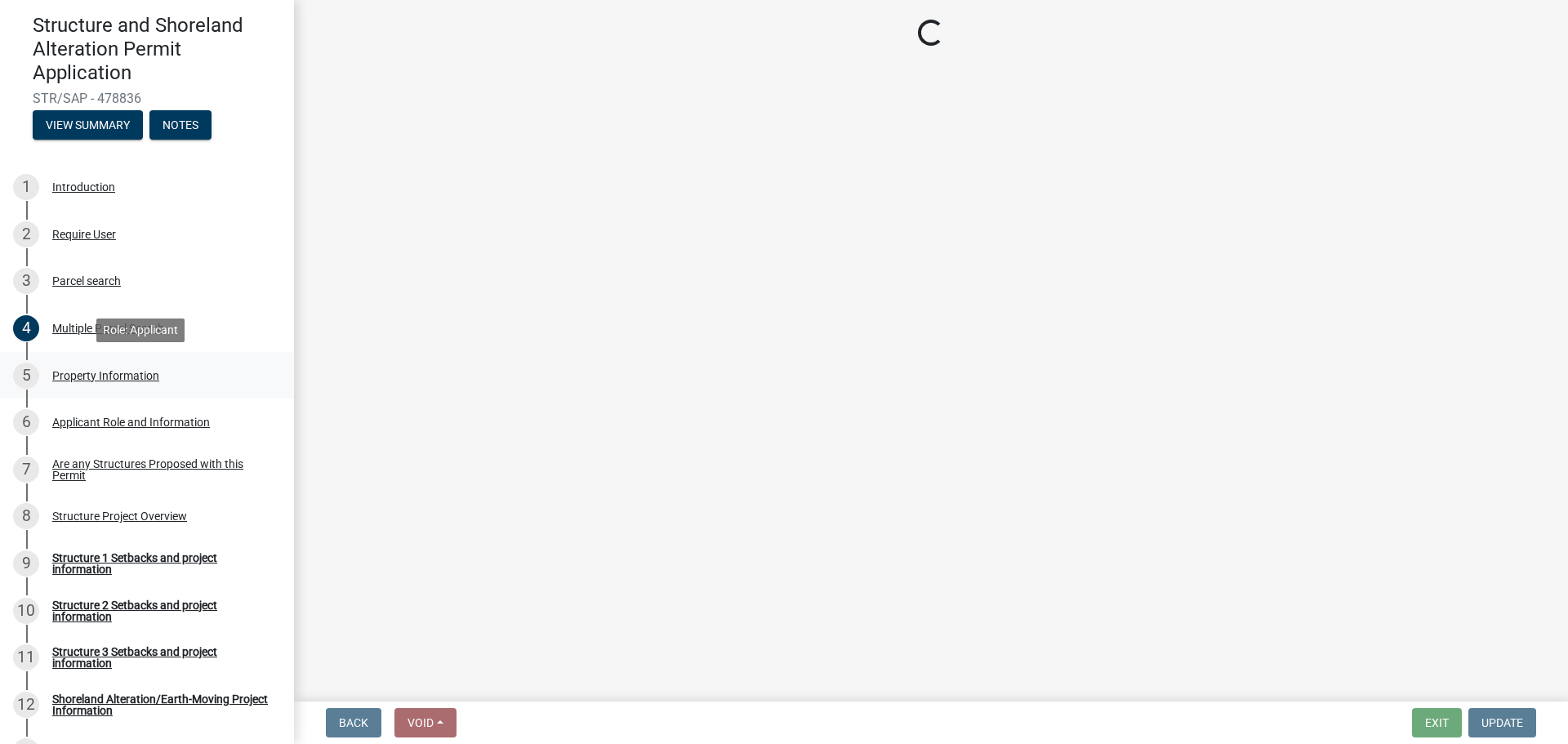
select select "ebef668c-e666-4f0f-b24a-d79aaee39ebe"
select select "9f52d7c9-96dd-4370-b810-ce091165f7c2"
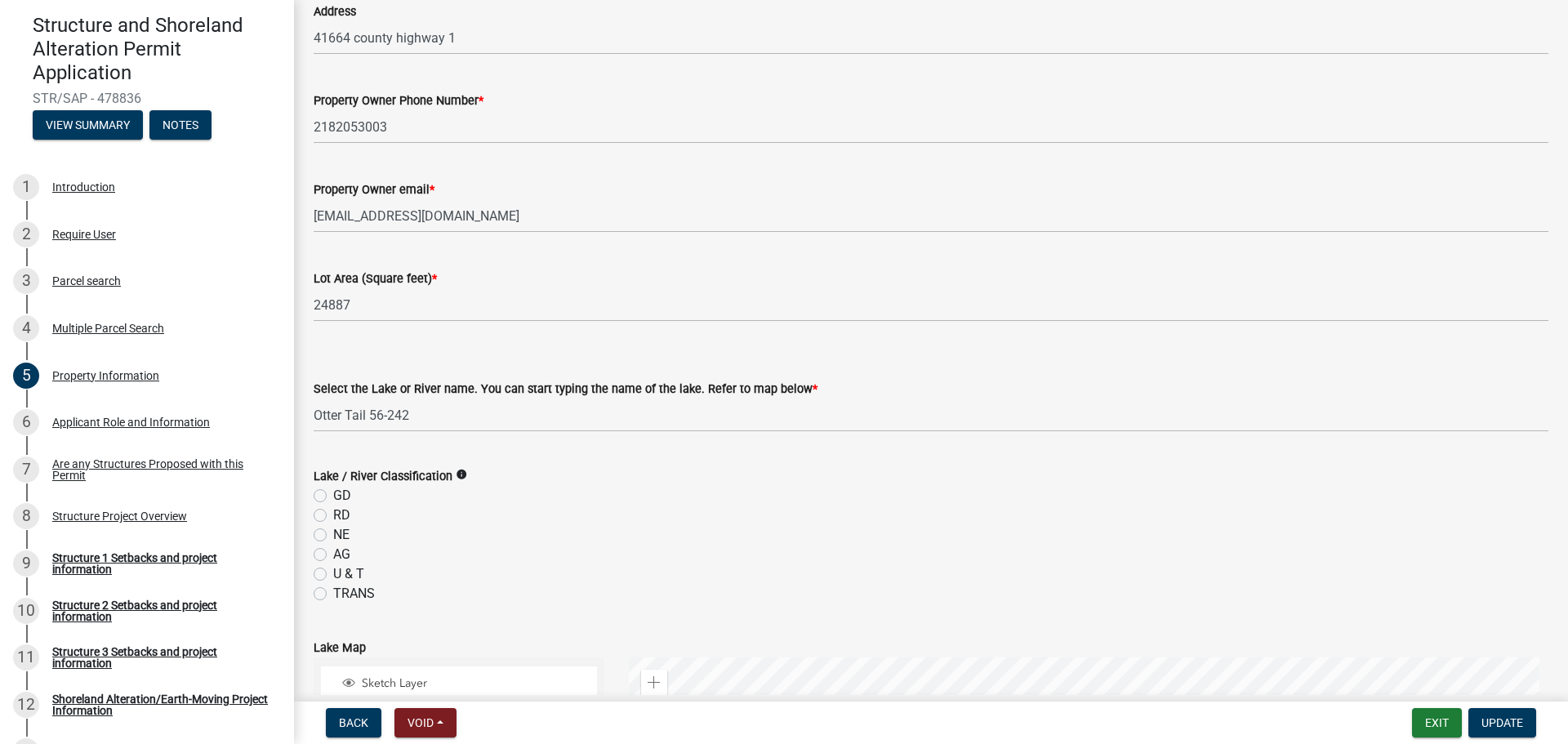
scroll to position [205, 0]
click at [174, 431] on div "6 Applicant Role and Information" at bounding box center [140, 422] width 255 height 26
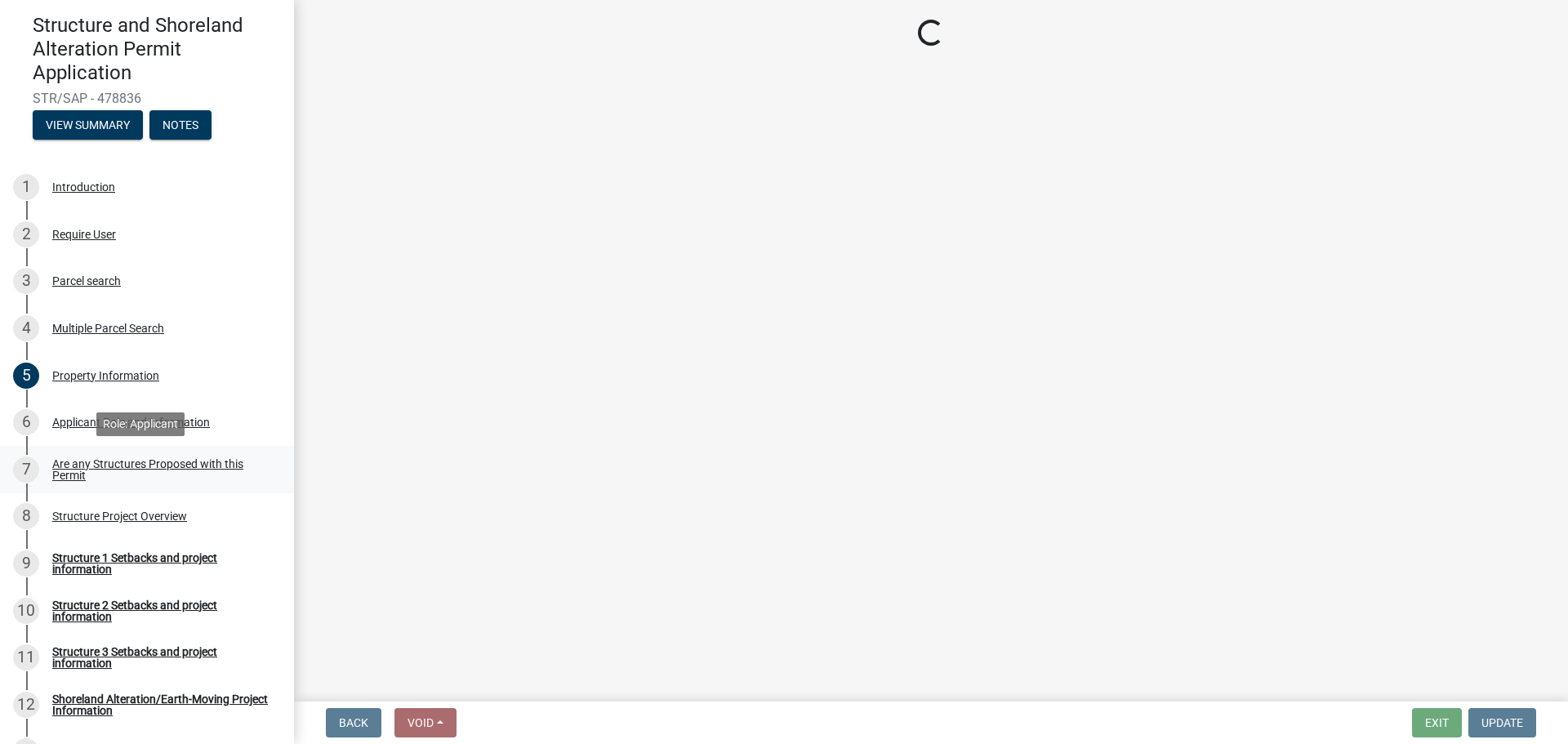
click at [177, 461] on div "Are any Structures Proposed with this Permit" at bounding box center [159, 469] width 215 height 23
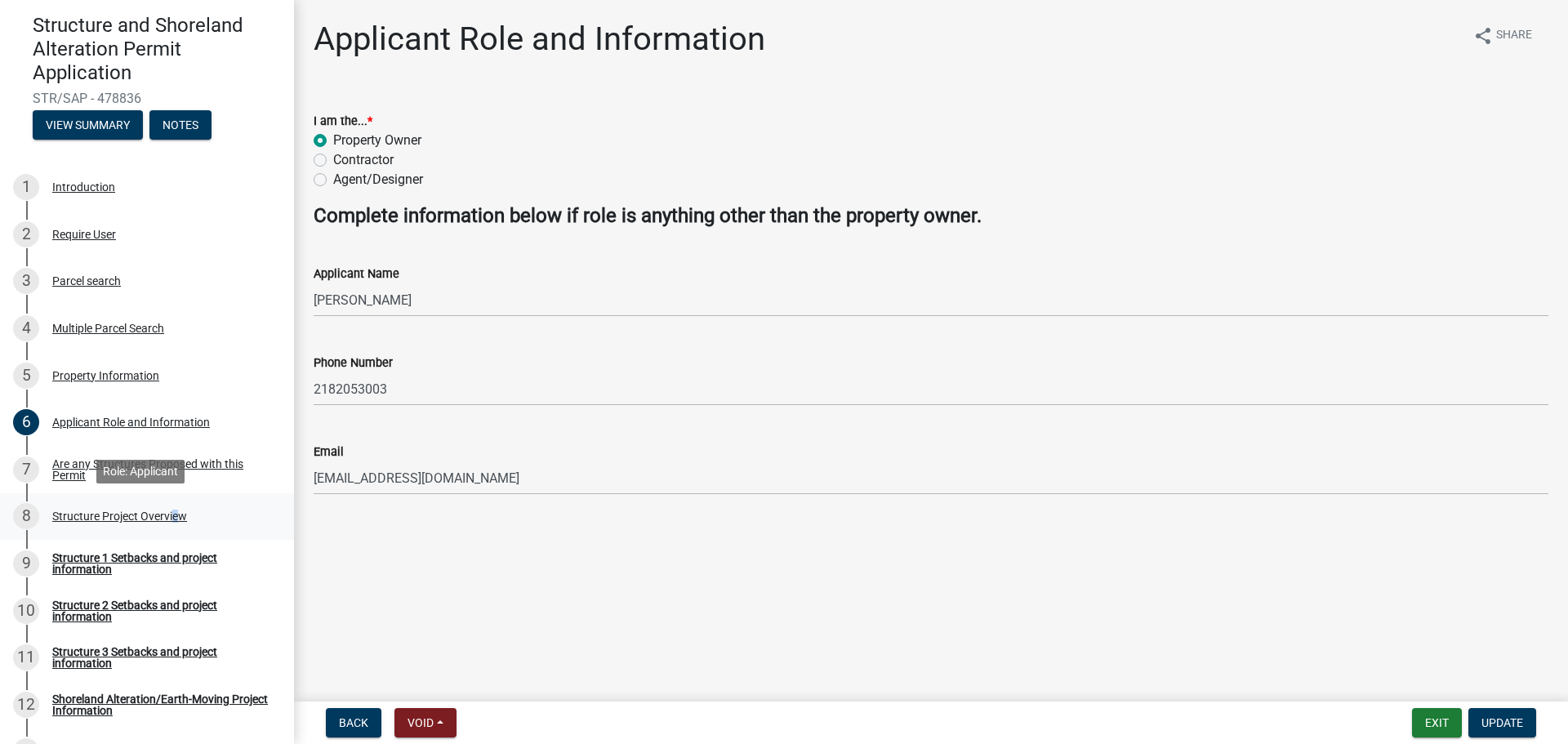
click at [173, 519] on div "Structure Project Overview" at bounding box center [119, 516] width 135 height 12
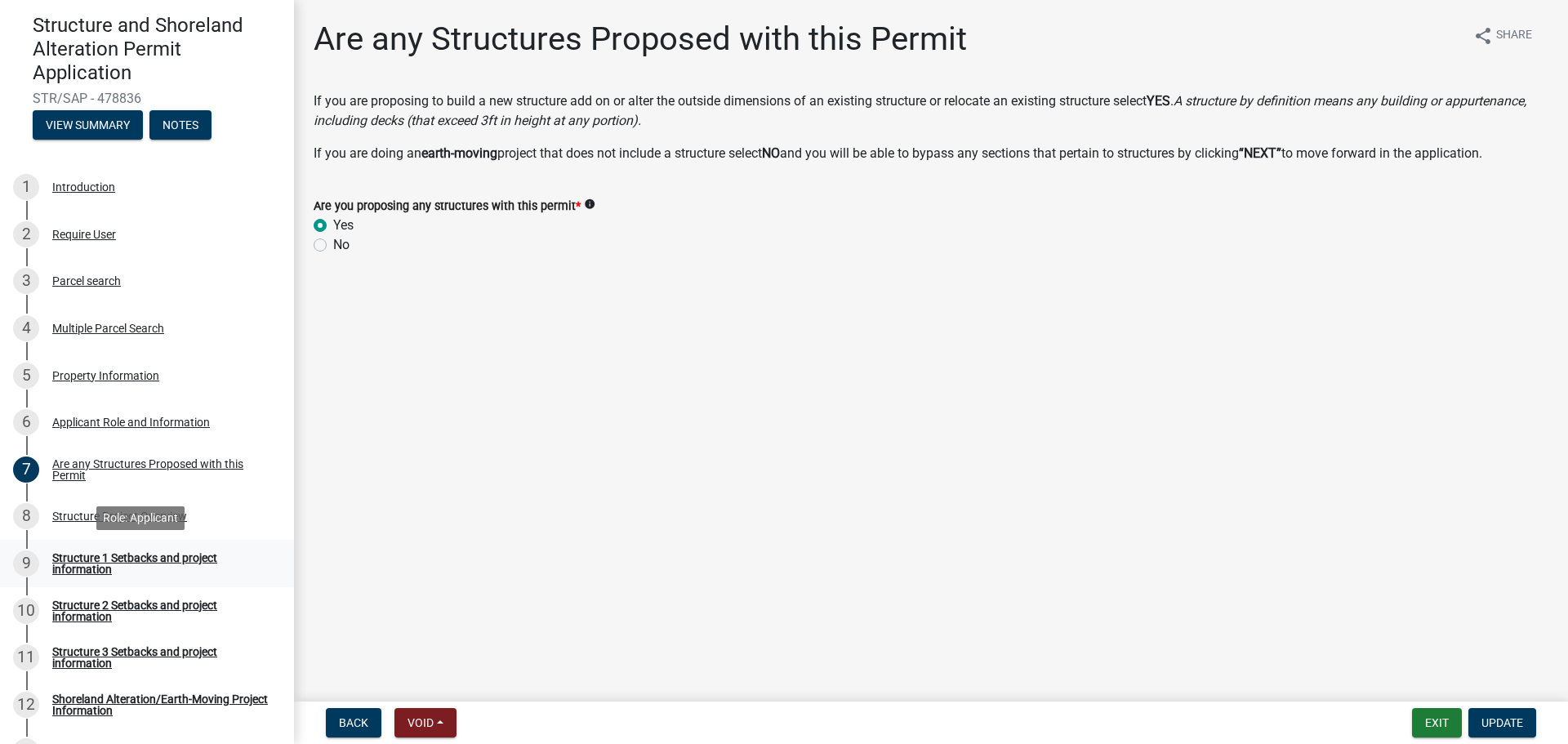
click at [176, 552] on div "Structure 1 Setbacks and project information" at bounding box center [159, 563] width 215 height 23
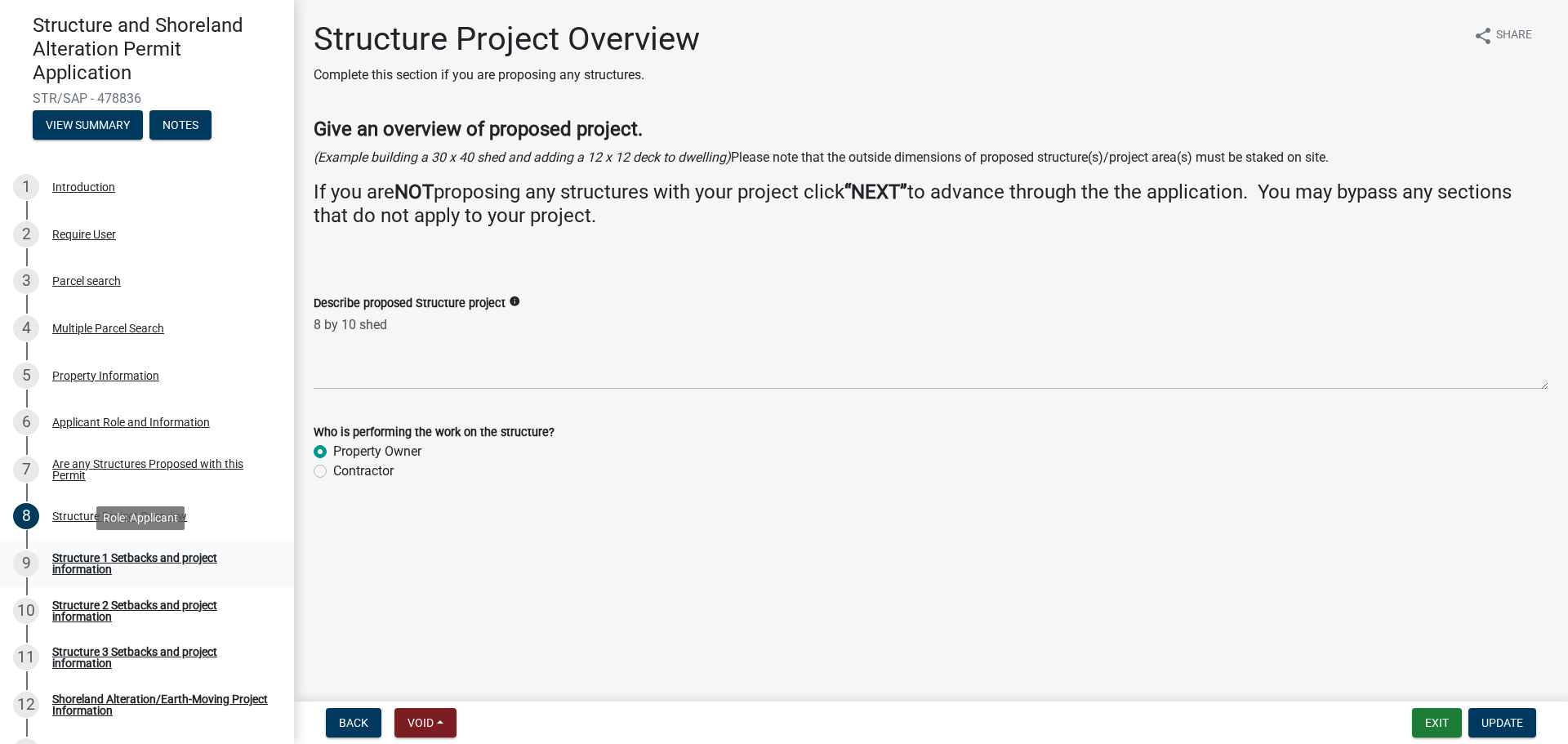
select select "c185e313-3403-4239-bd61-bb563c58a77a"
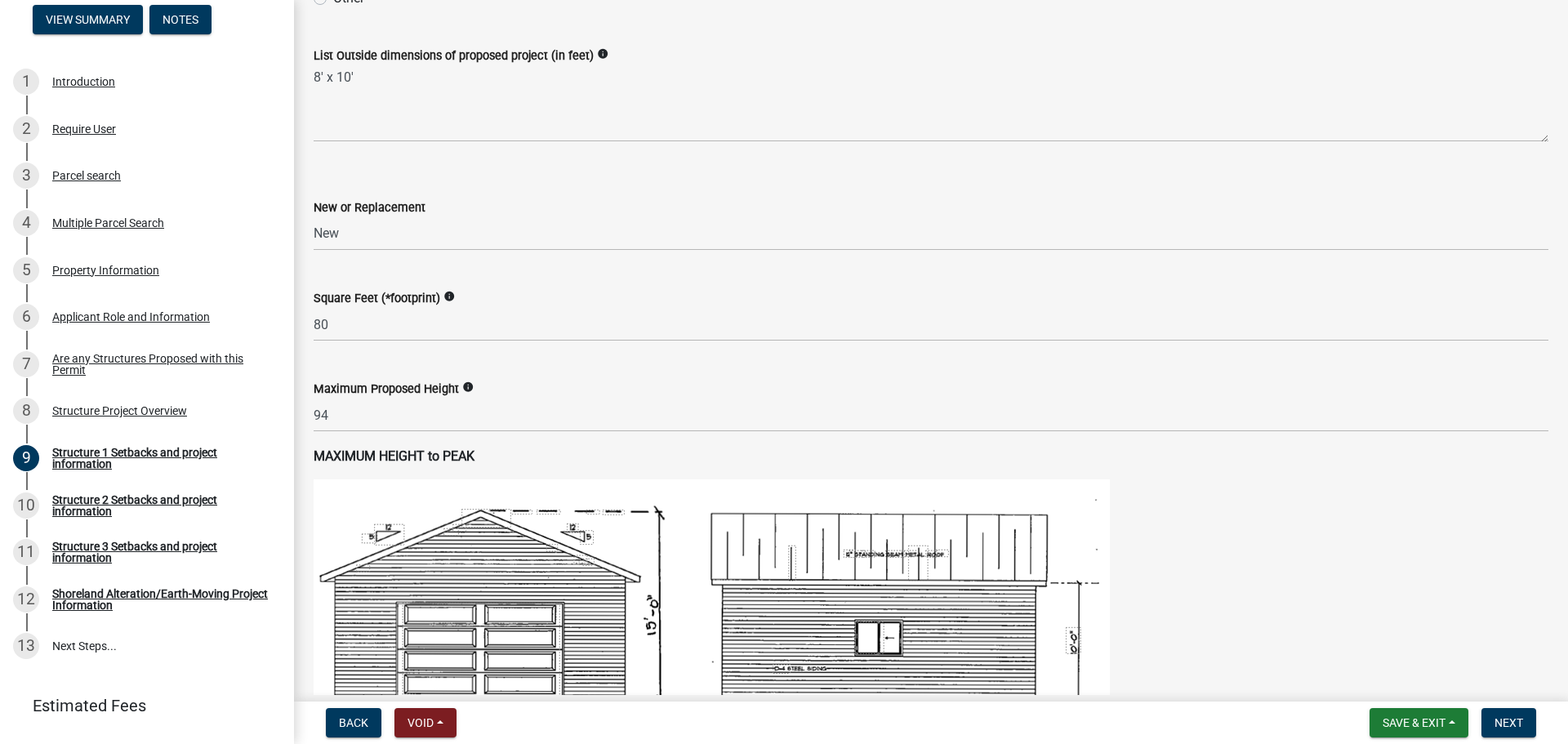
scroll to position [545, 0]
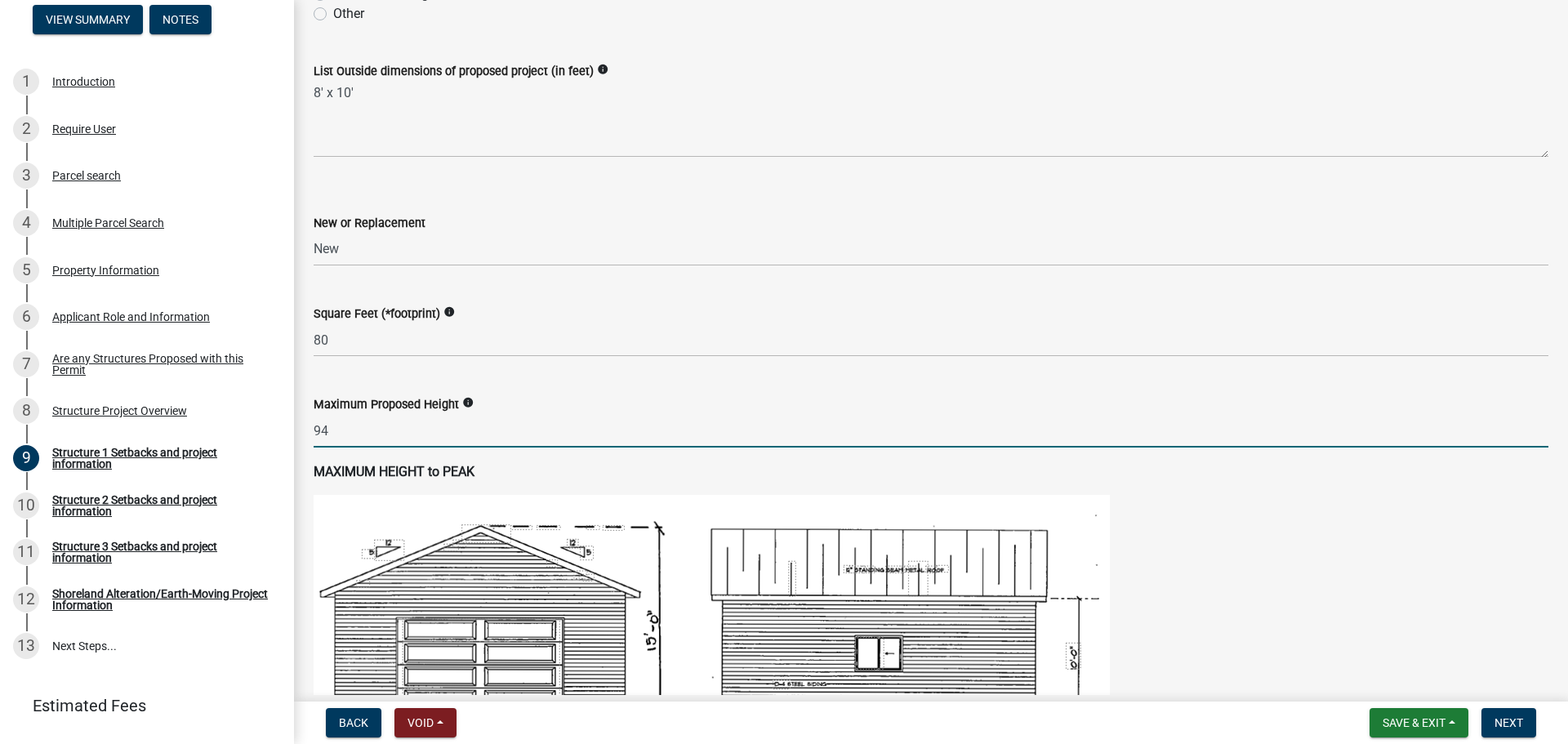
click at [338, 440] on input "94" at bounding box center [931, 430] width 1234 height 34
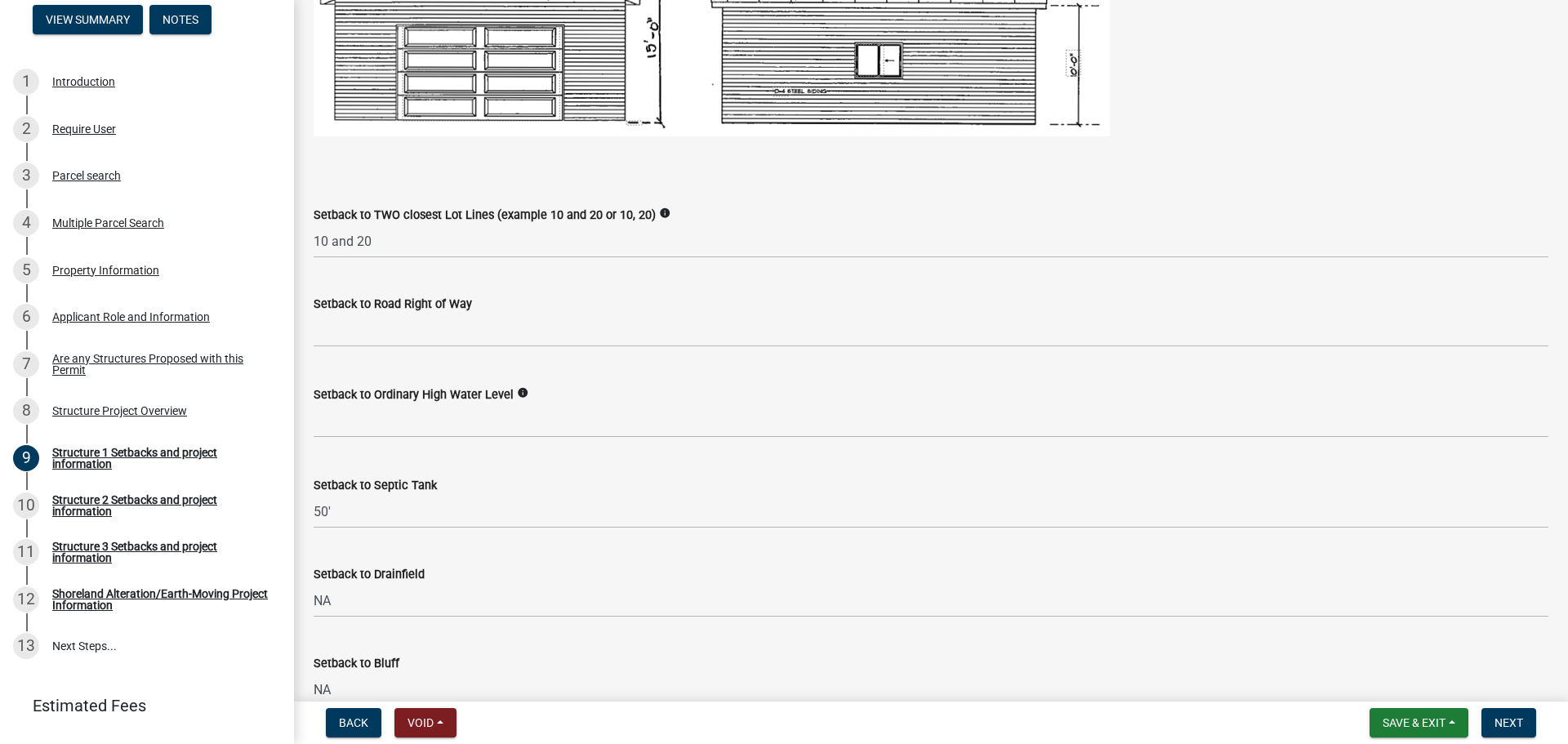
scroll to position [1117, 0]
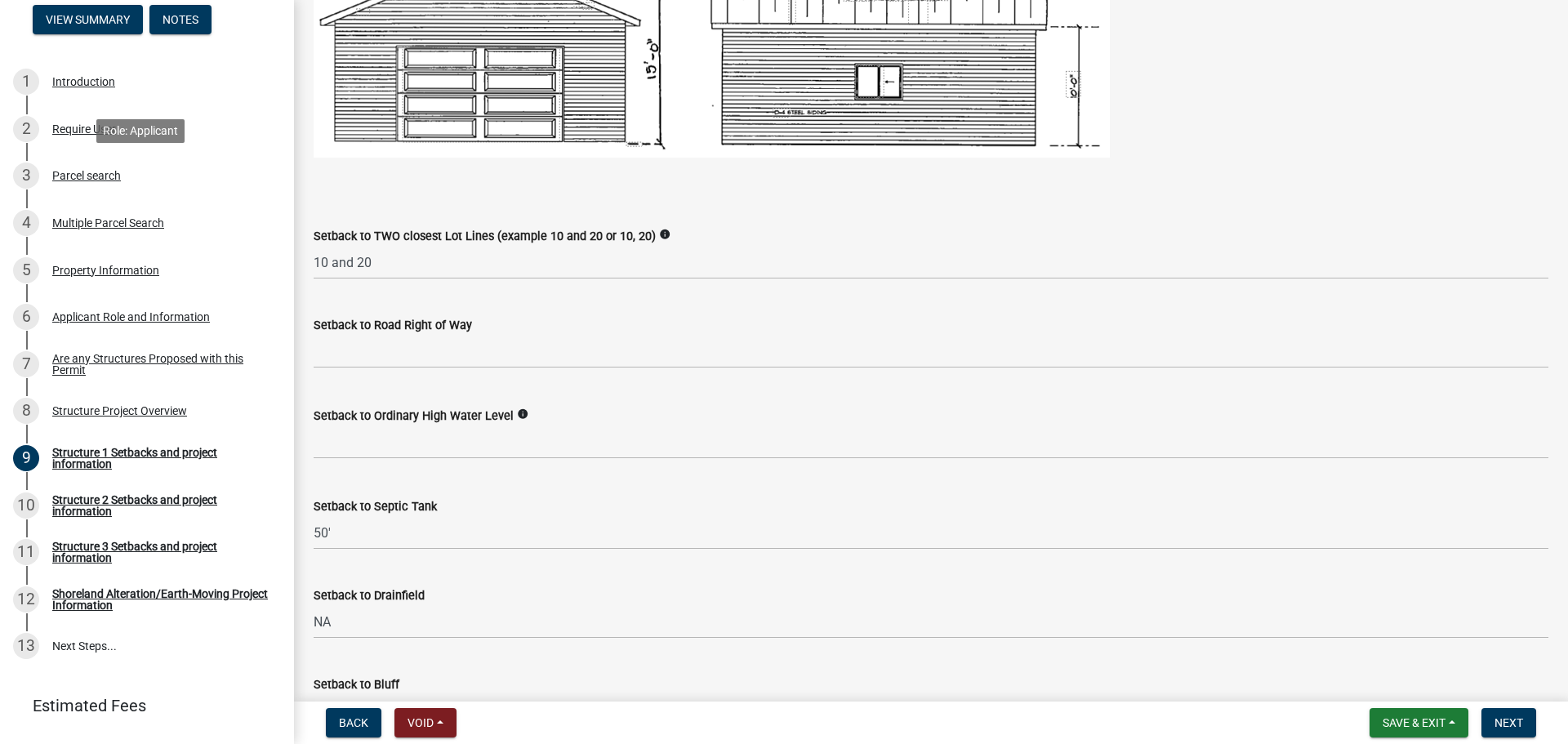
click at [130, 188] on div "3 Parcel search" at bounding box center [140, 176] width 255 height 26
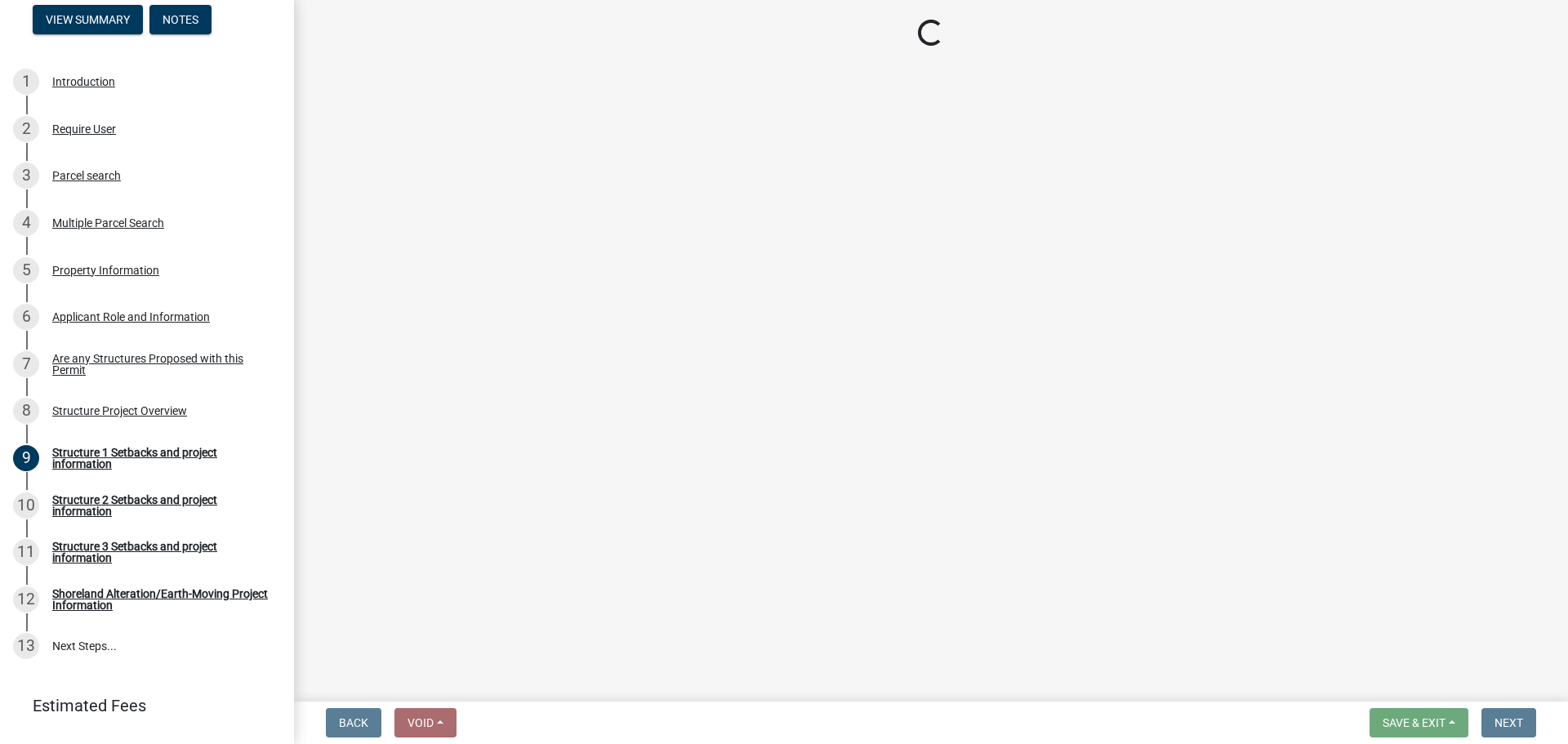
scroll to position [0, 0]
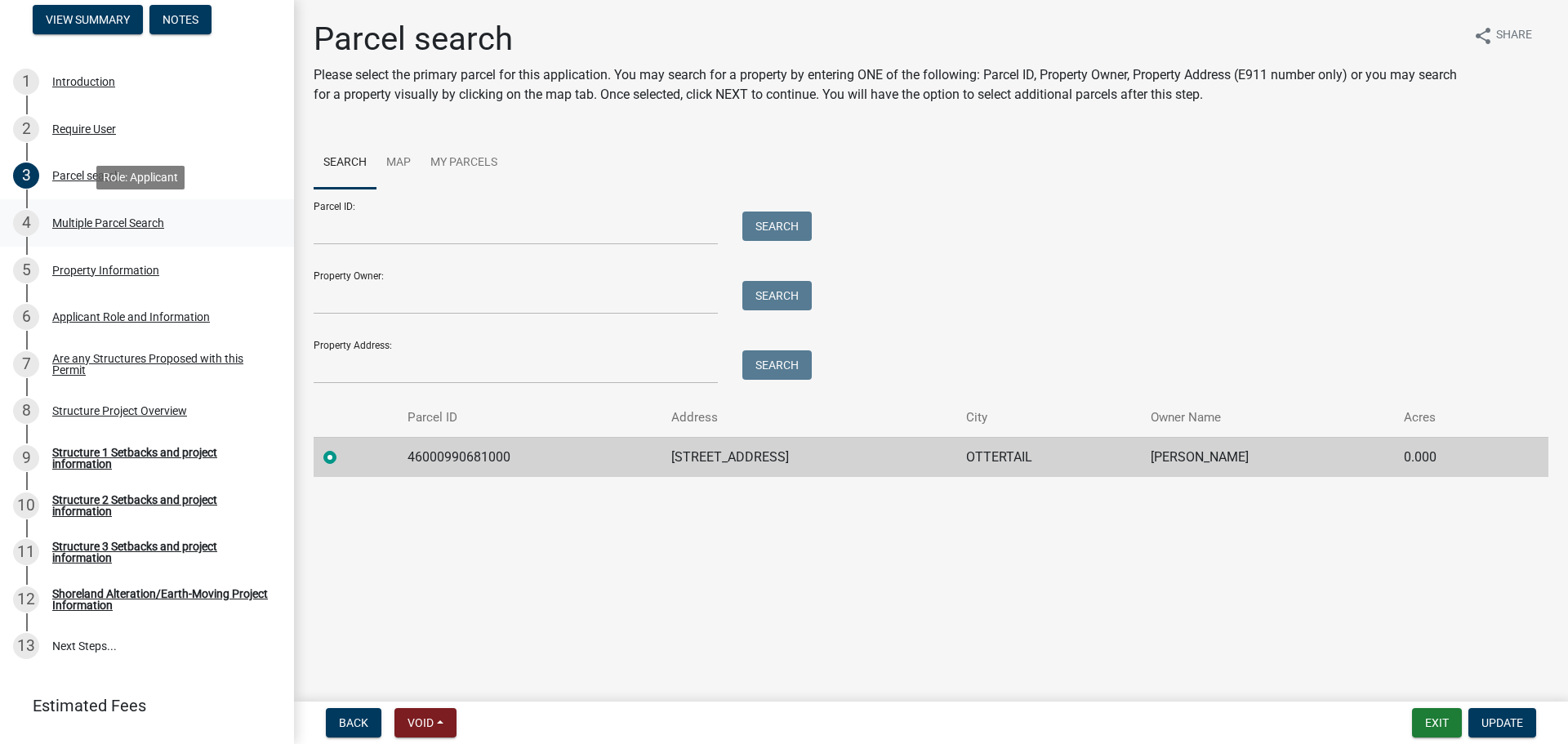
click at [117, 224] on div "Multiple Parcel Search" at bounding box center [107, 223] width 112 height 12
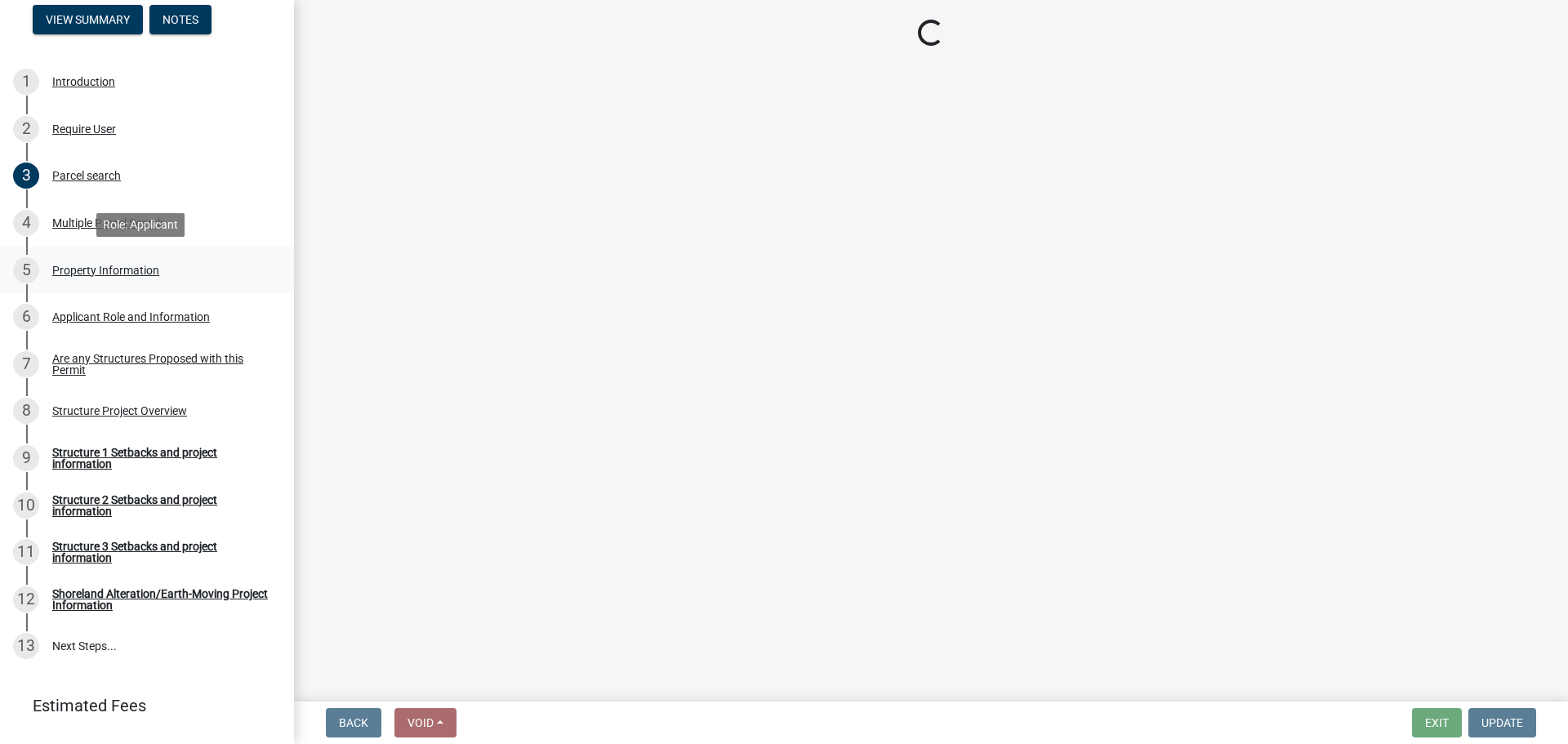
click at [127, 265] on div "Property Information" at bounding box center [105, 270] width 107 height 12
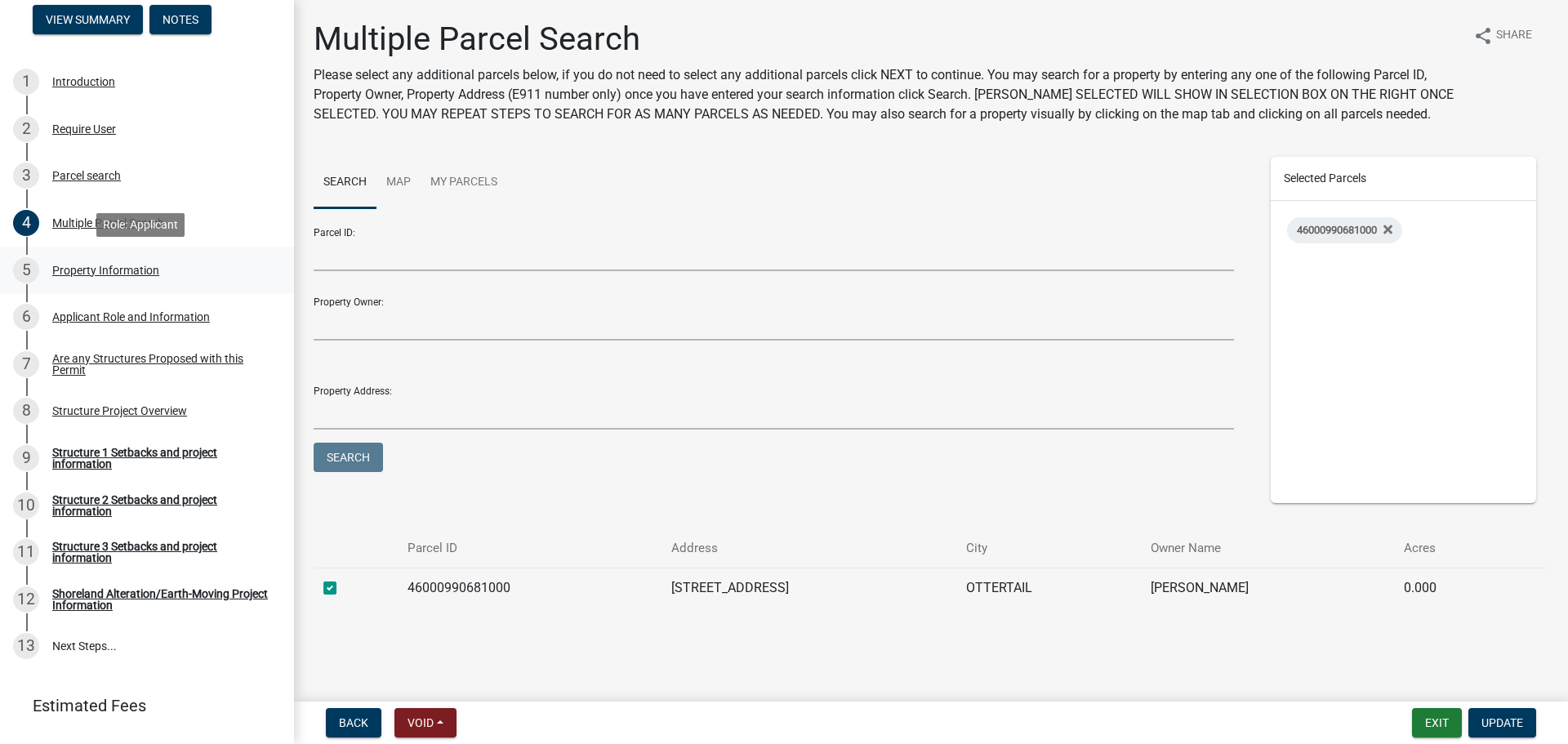
select select "ebef668c-e666-4f0f-b24a-d79aaee39ebe"
select select "9f52d7c9-96dd-4370-b810-ce091165f7c2"
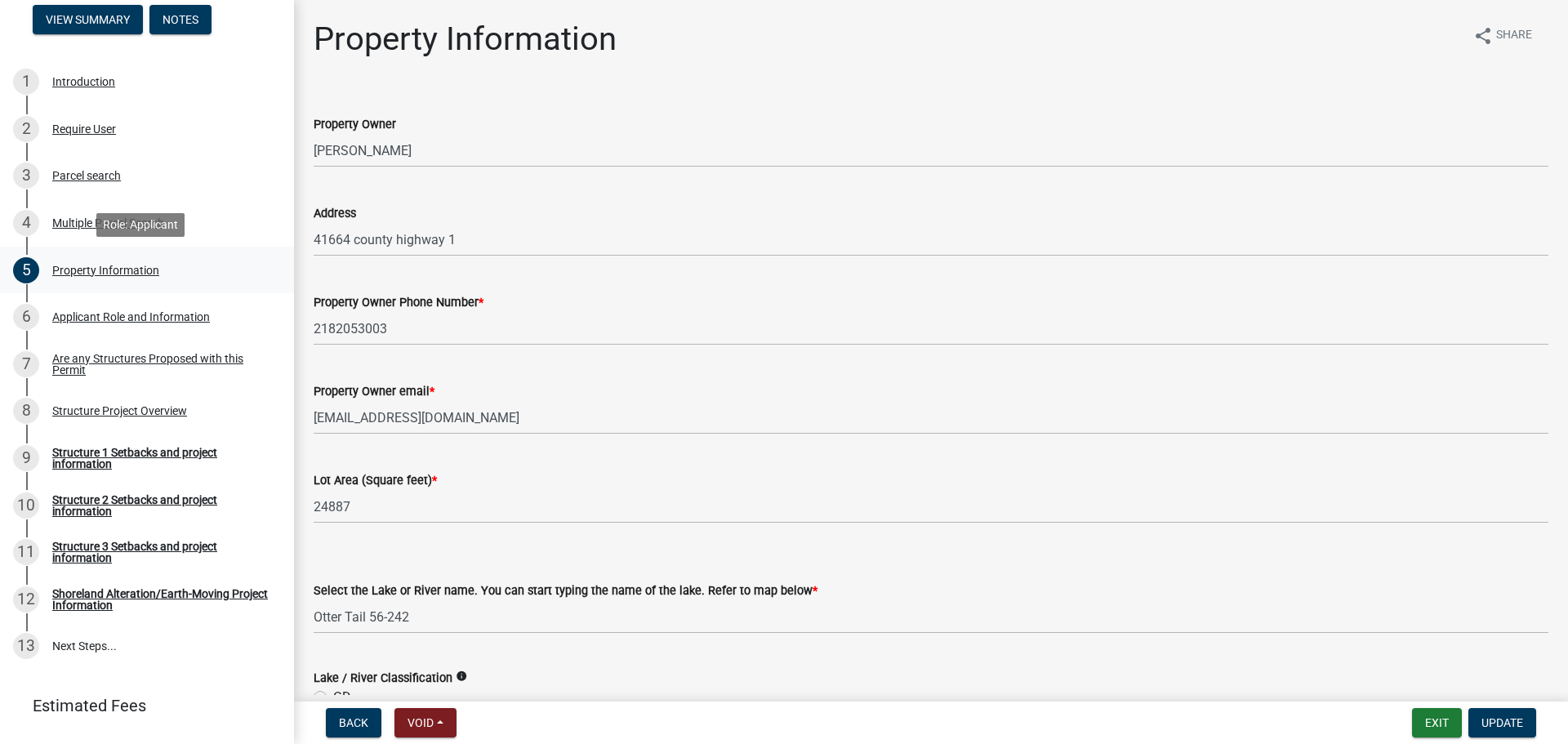
click at [127, 265] on div "Property Information" at bounding box center [105, 270] width 107 height 12
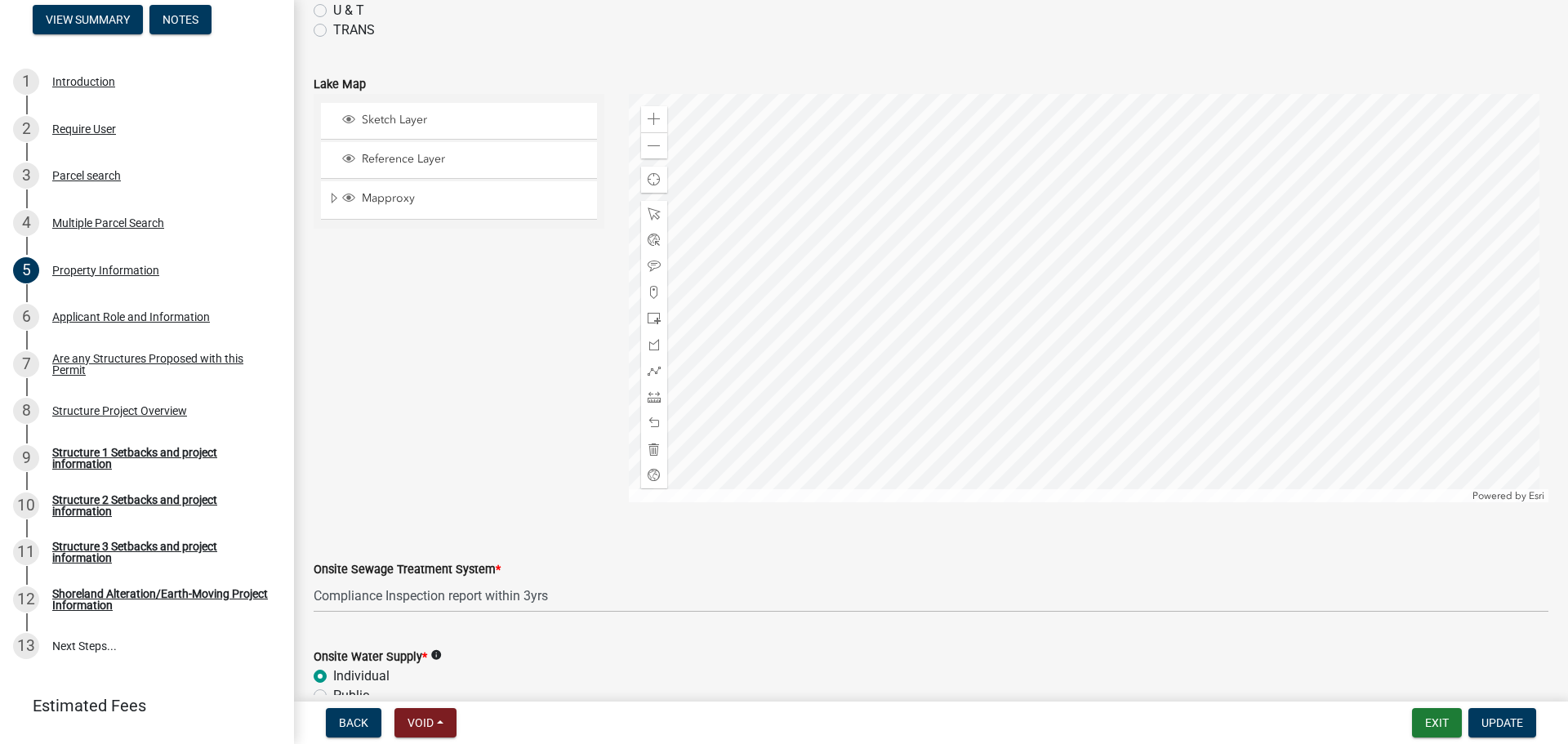
scroll to position [756, 0]
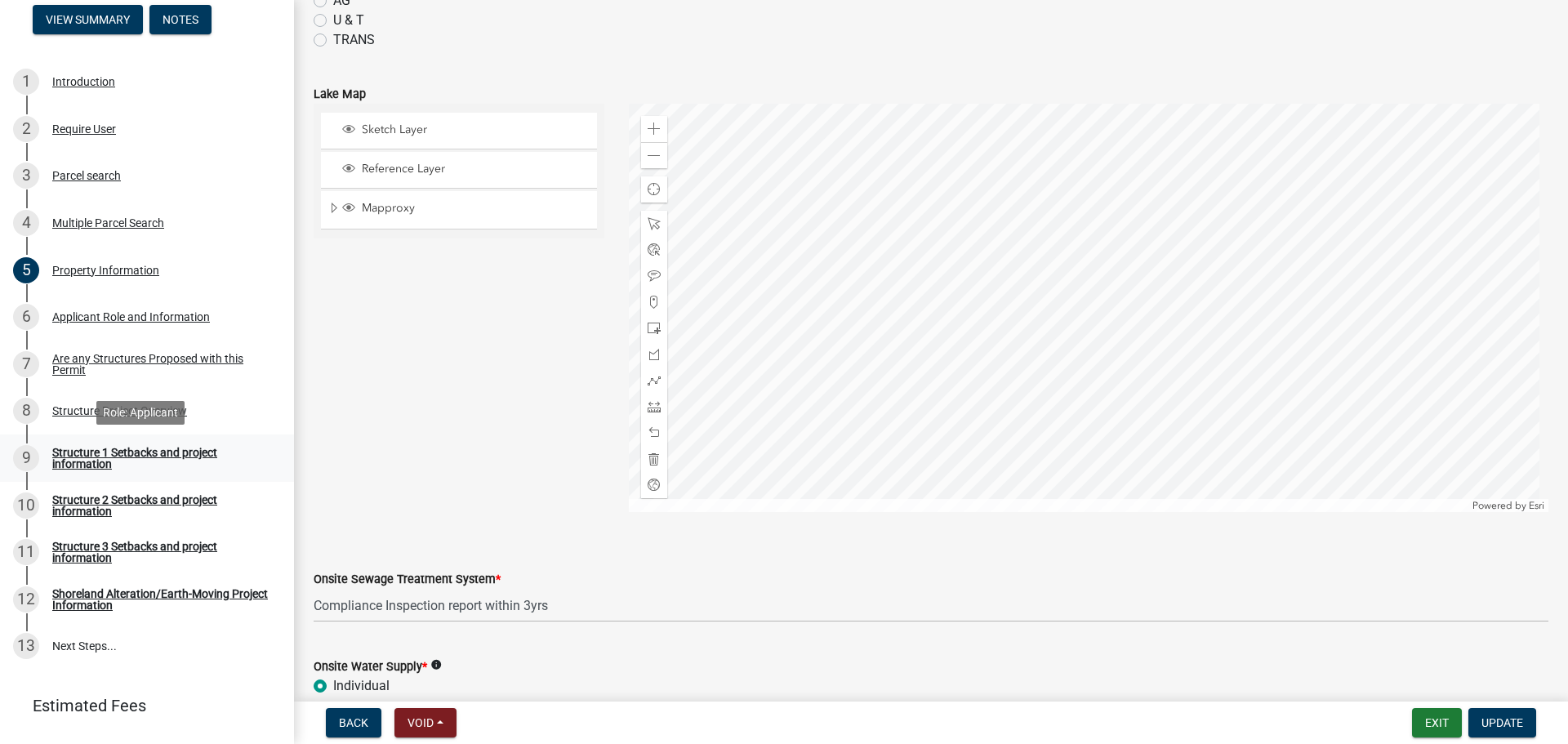
click at [157, 453] on div "Structure 1 Setbacks and project information" at bounding box center [159, 457] width 215 height 23
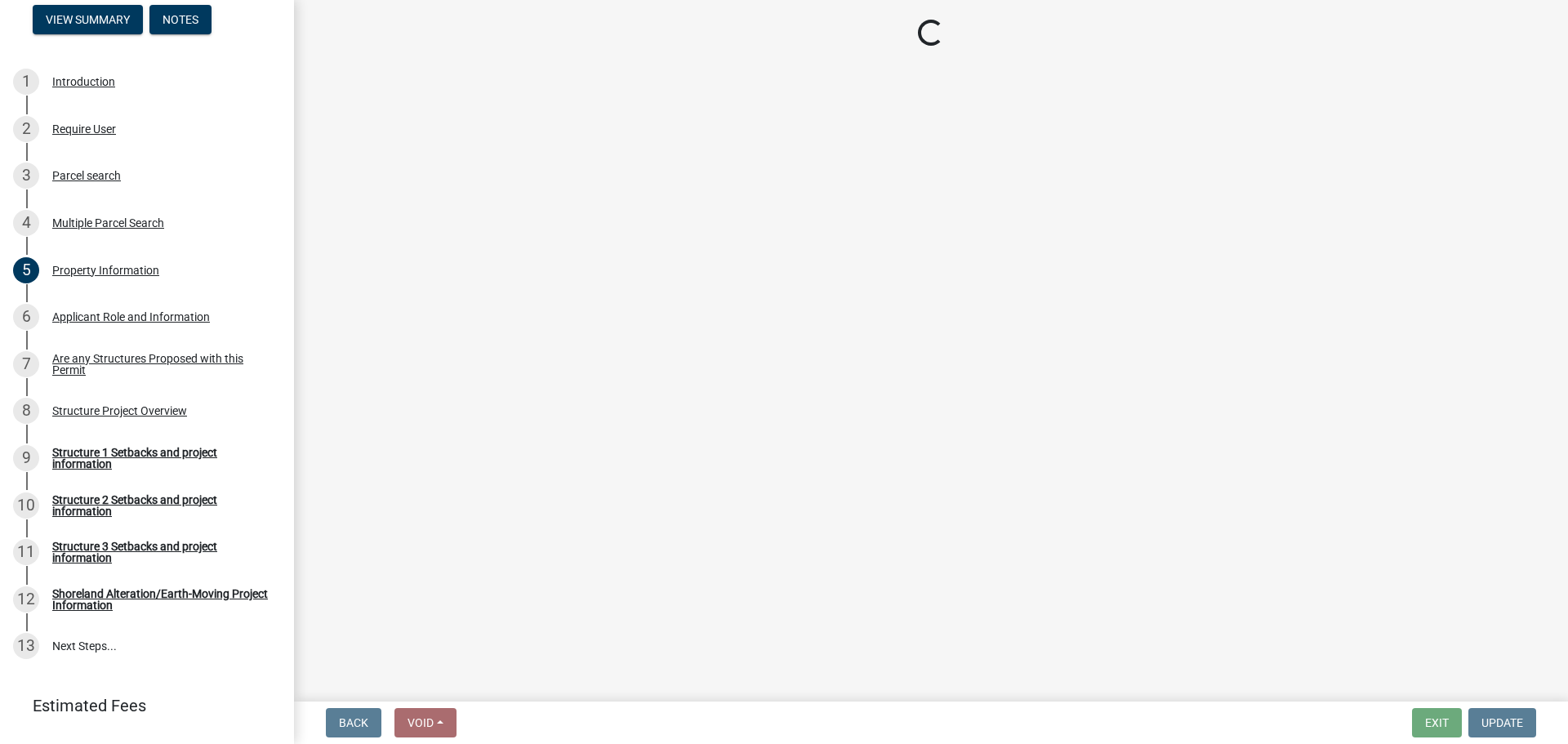
select select "c185e313-3403-4239-bd61-bb563c58a77a"
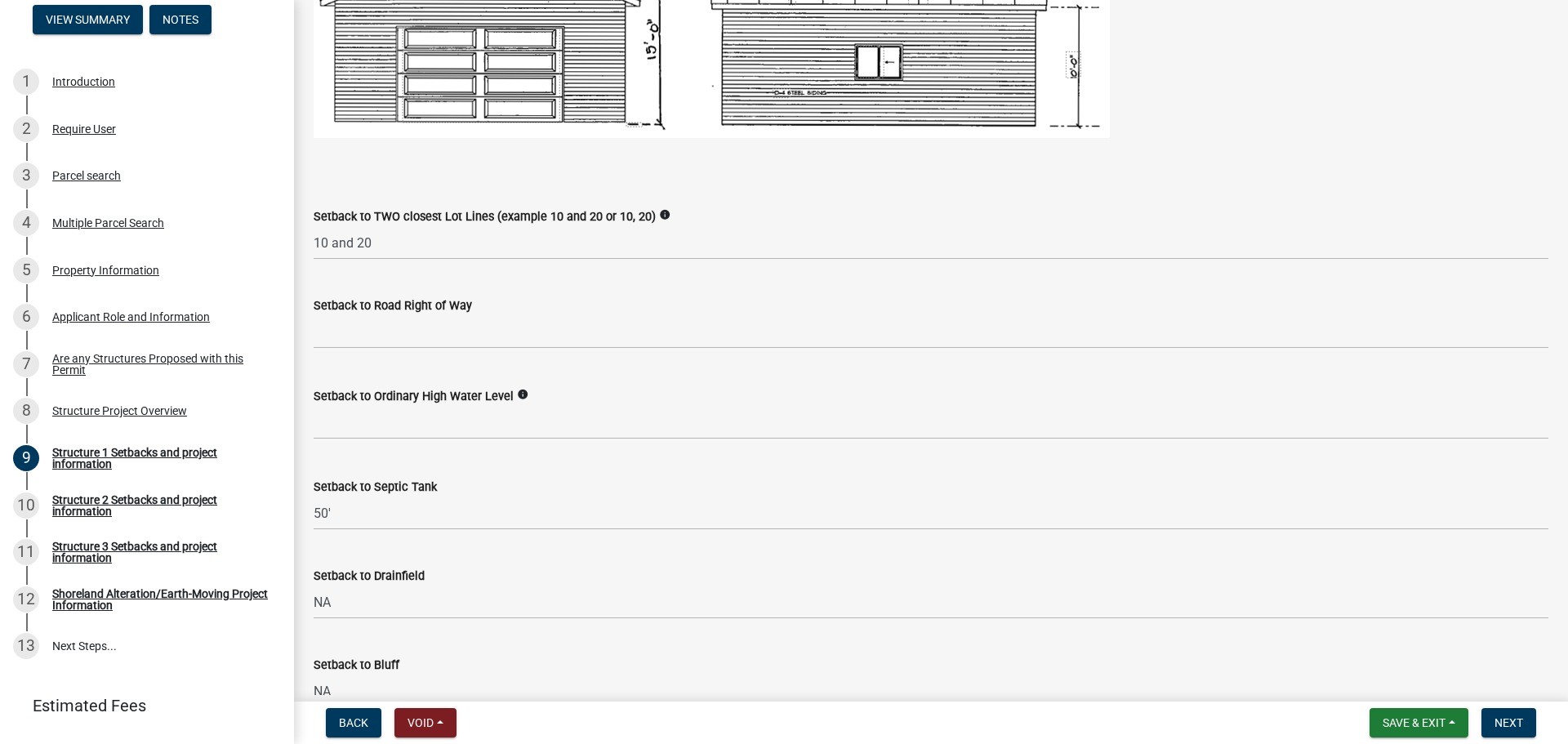
scroll to position [1137, 0]
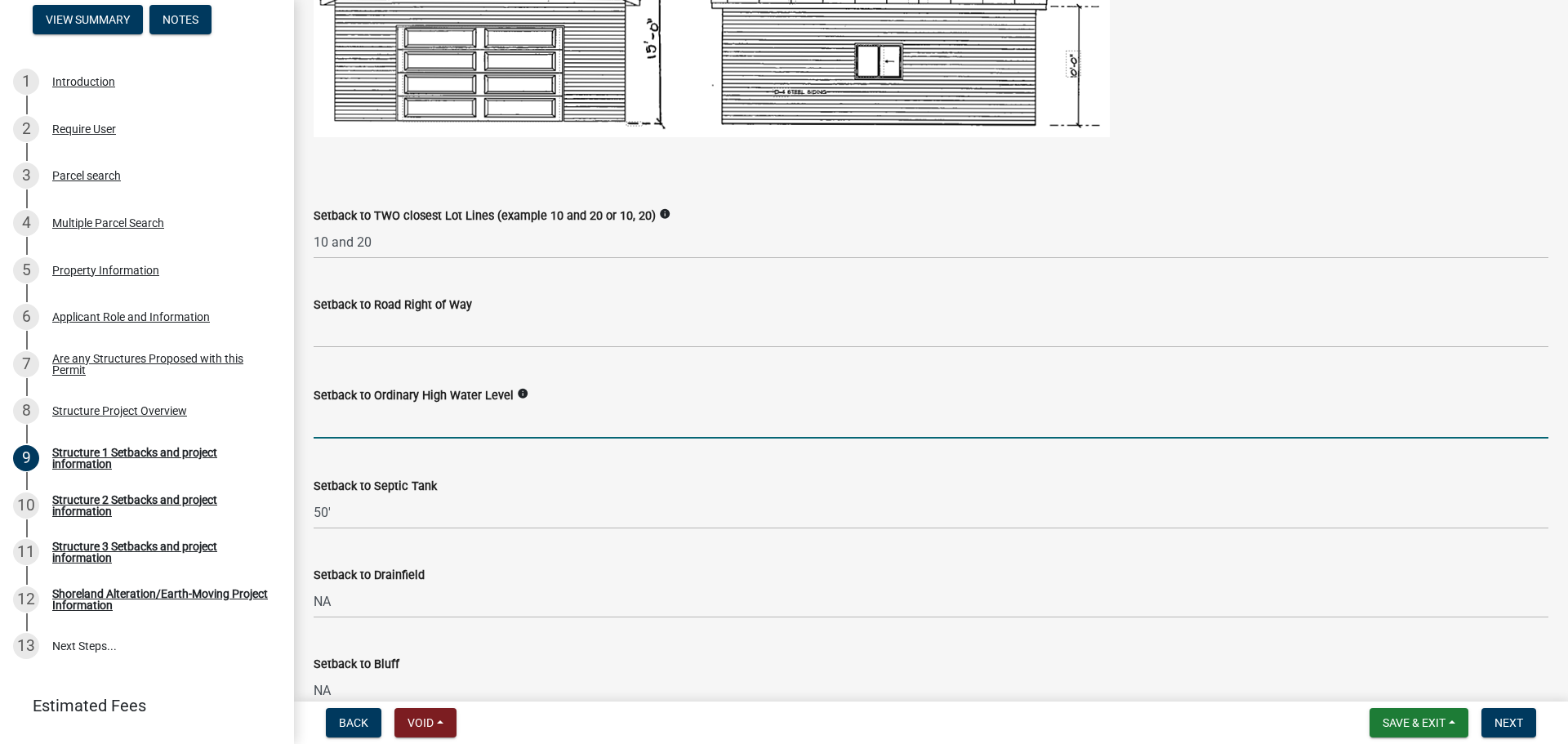
click at [427, 408] on input "text" at bounding box center [931, 422] width 1234 height 34
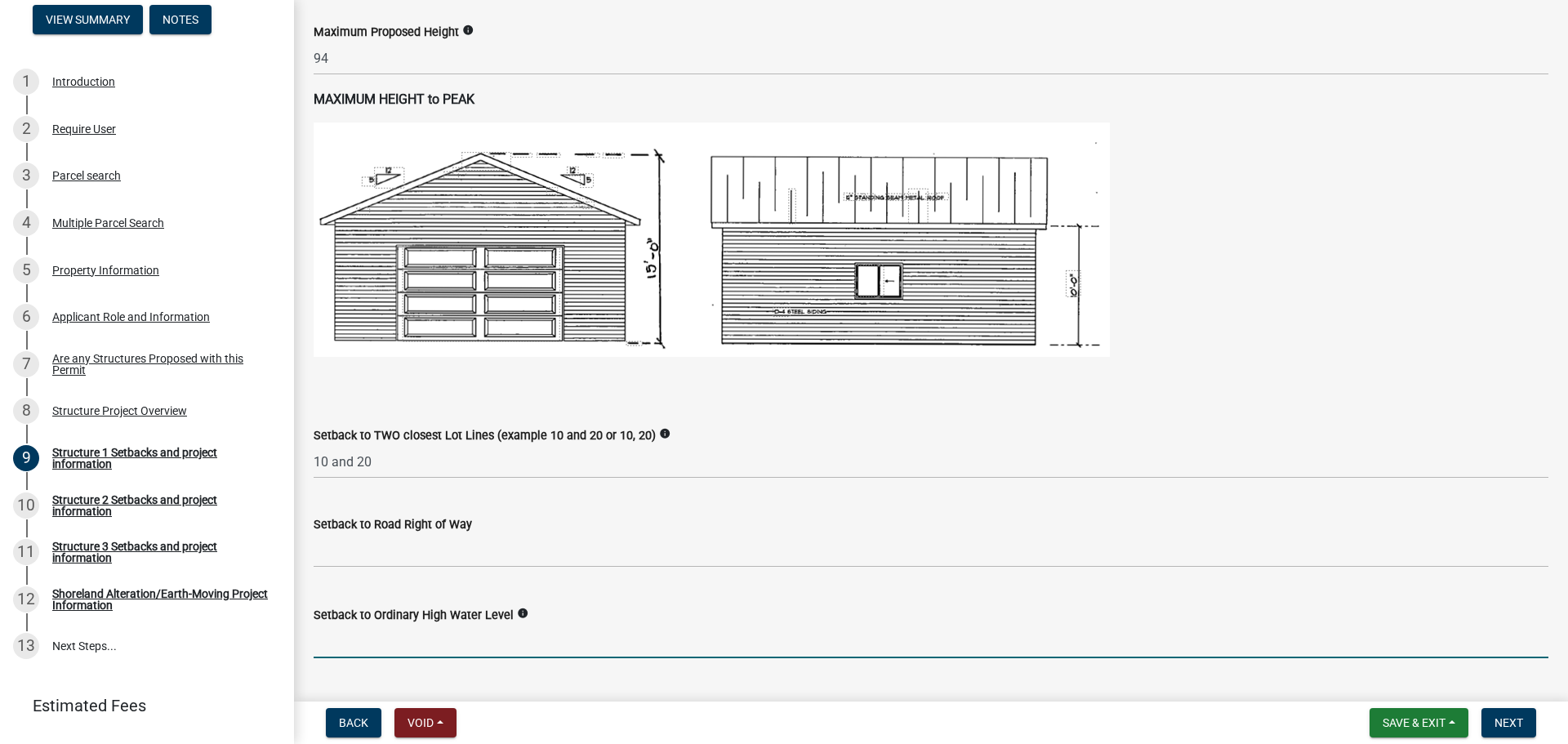
scroll to position [912, 0]
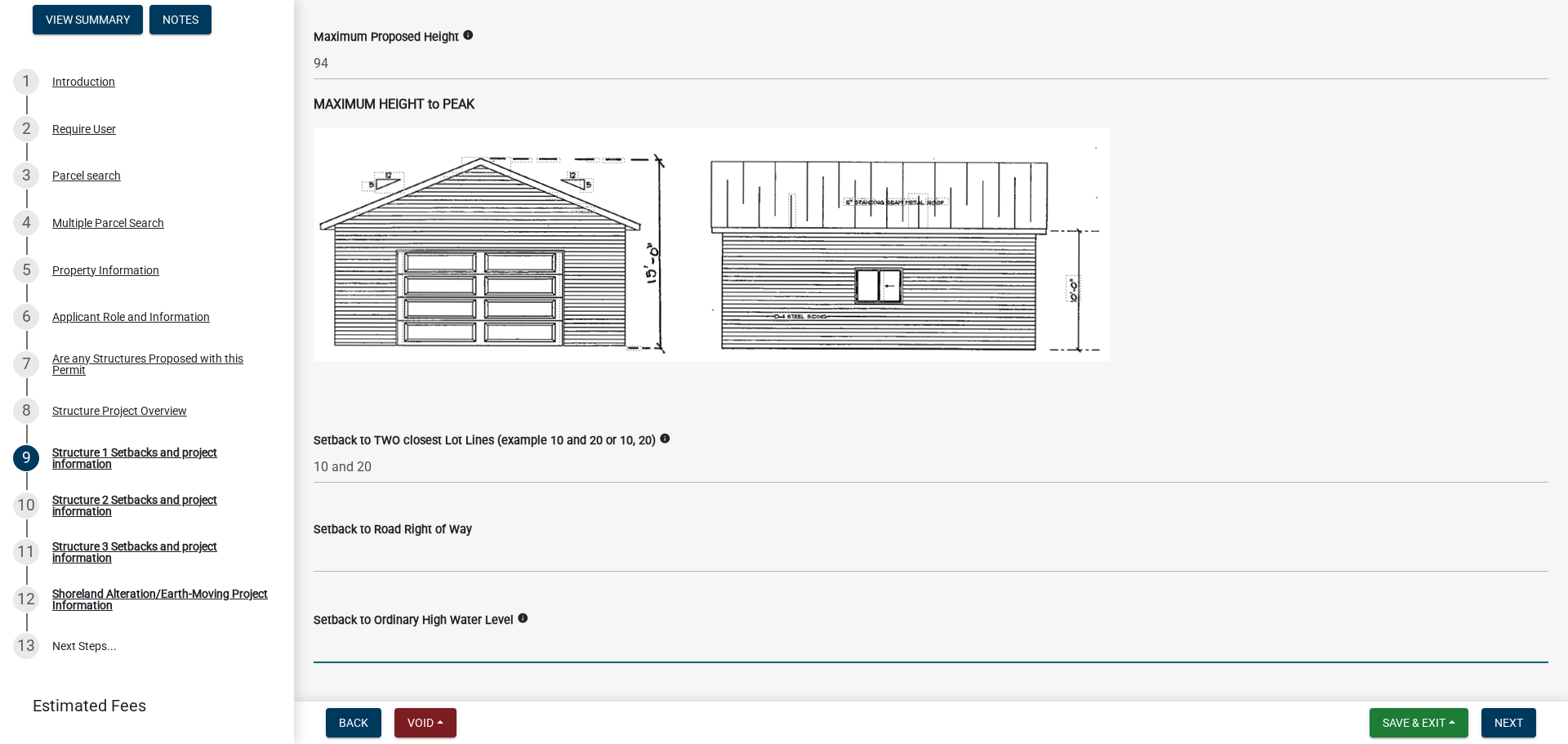
click at [579, 437] on label "Setback to TWO closest Lot Lines (example 10 and 20 or 10, 20)" at bounding box center [484, 441] width 342 height 12
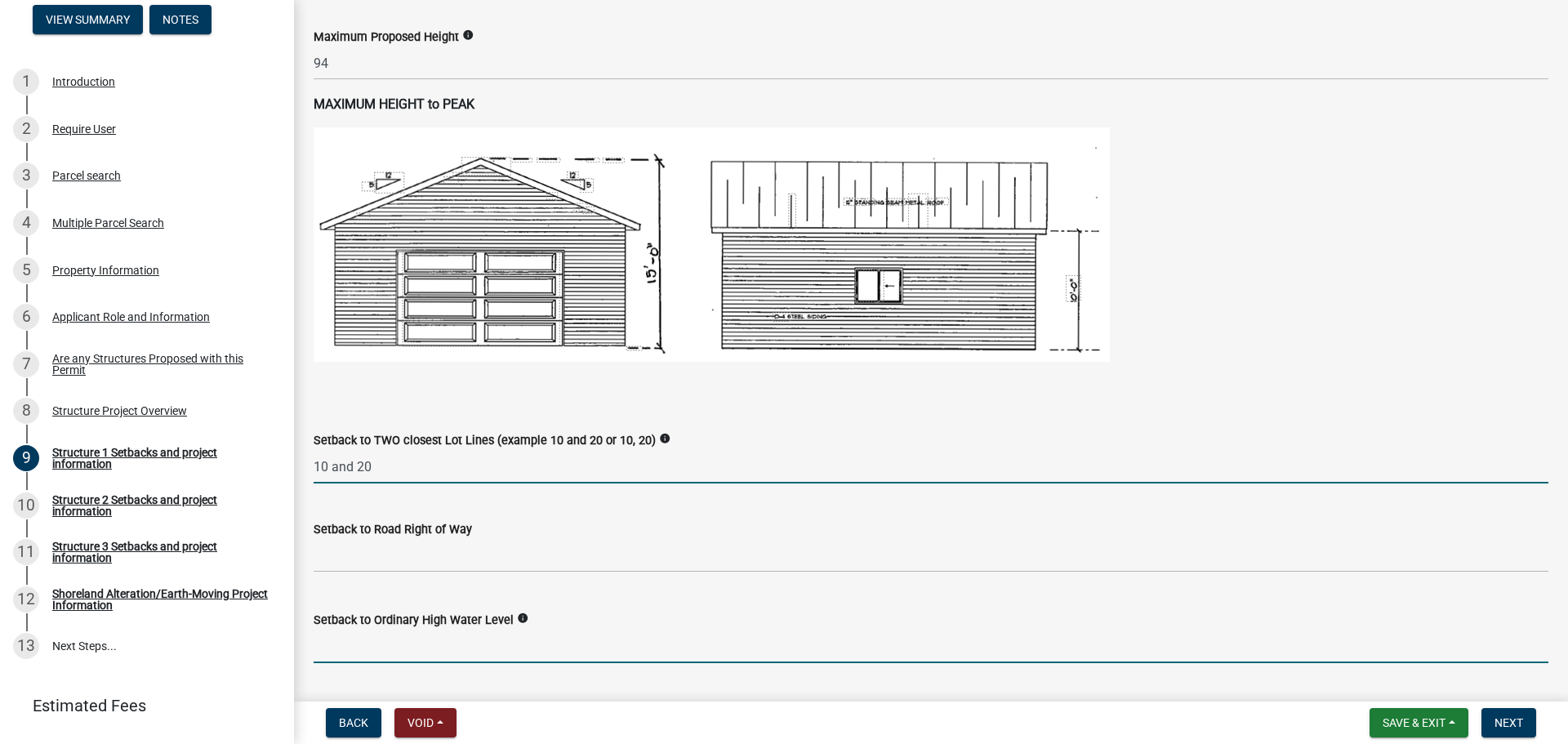
click at [579, 450] on input "10 and 20" at bounding box center [931, 467] width 1234 height 34
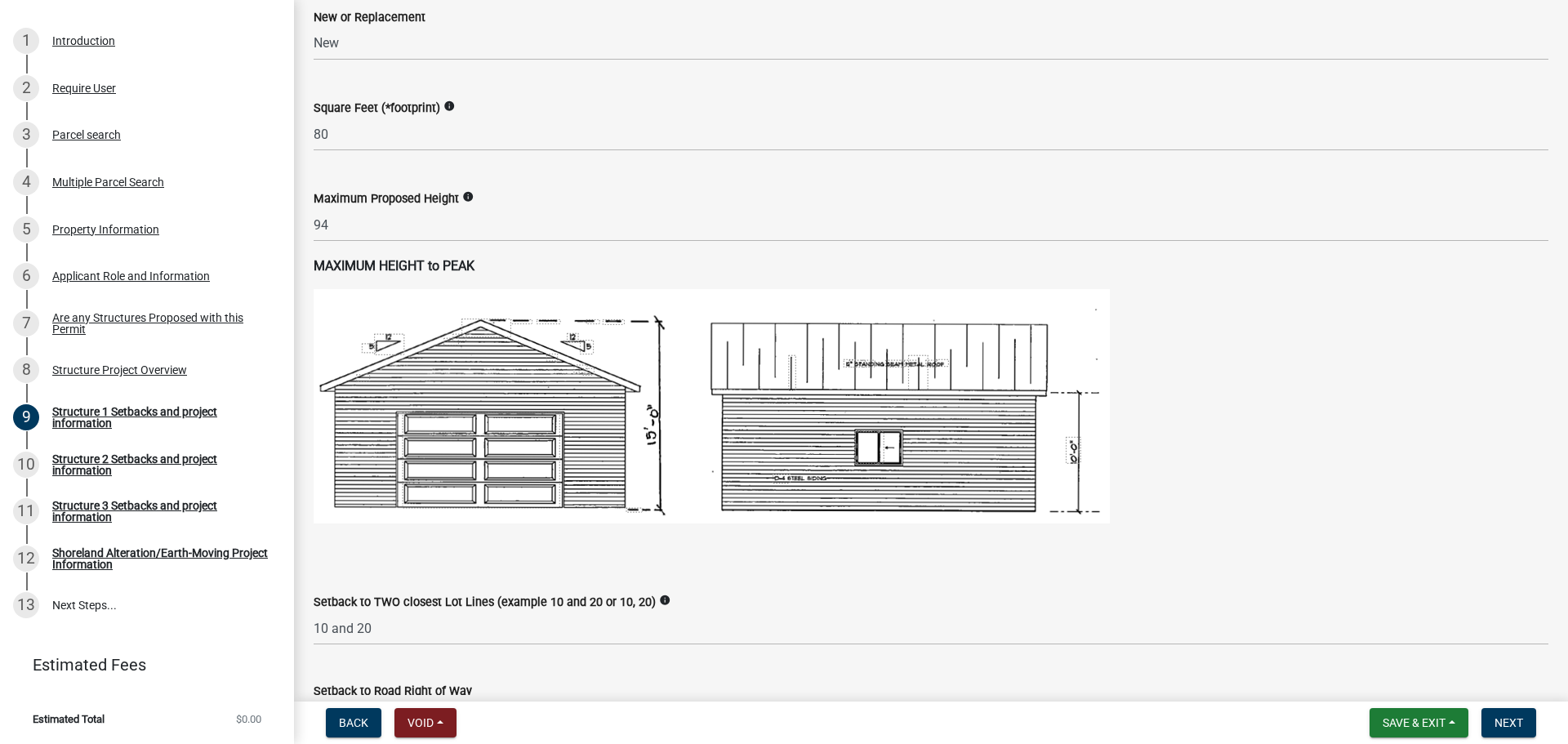
scroll to position [709, 0]
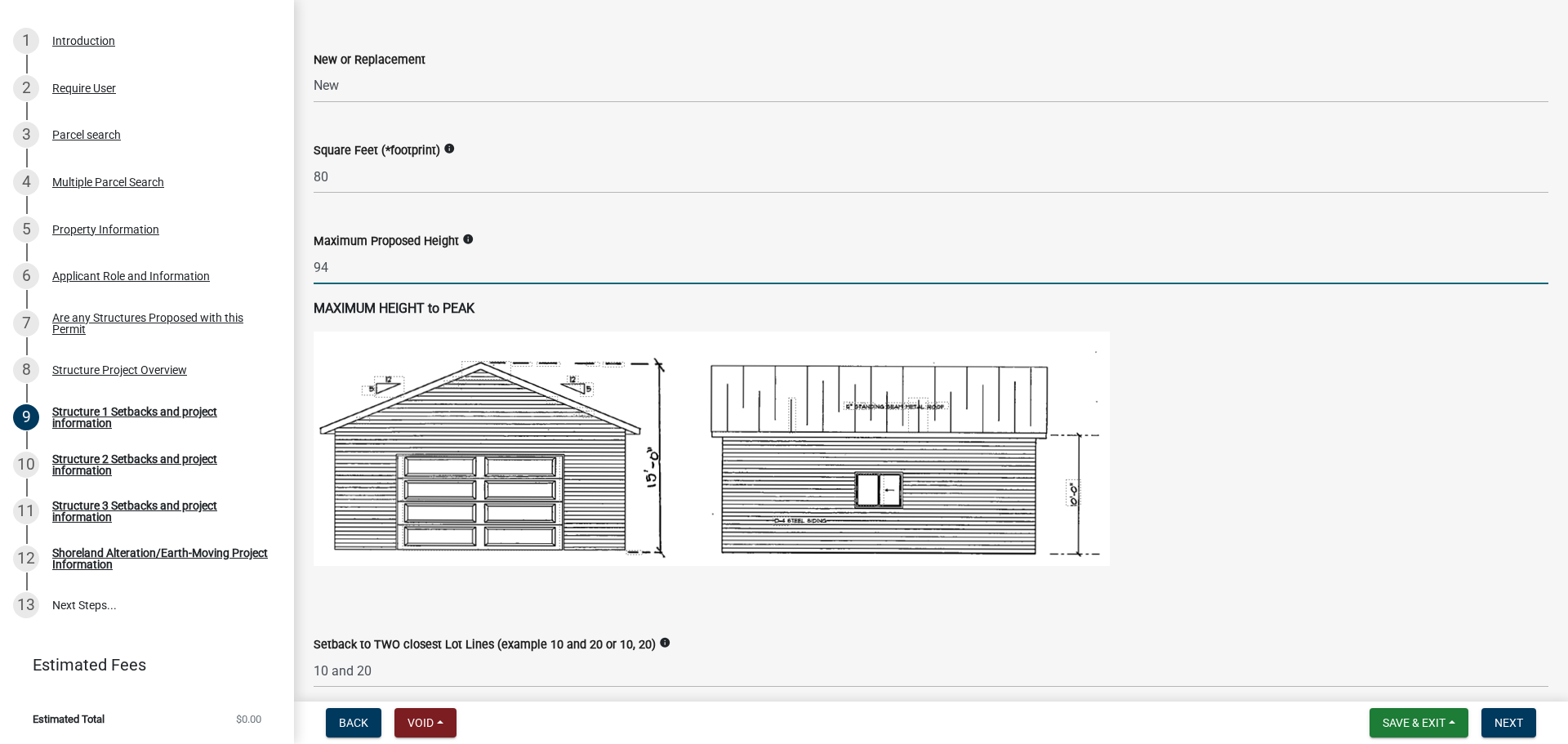
click at [342, 271] on input "94" at bounding box center [931, 267] width 1234 height 34
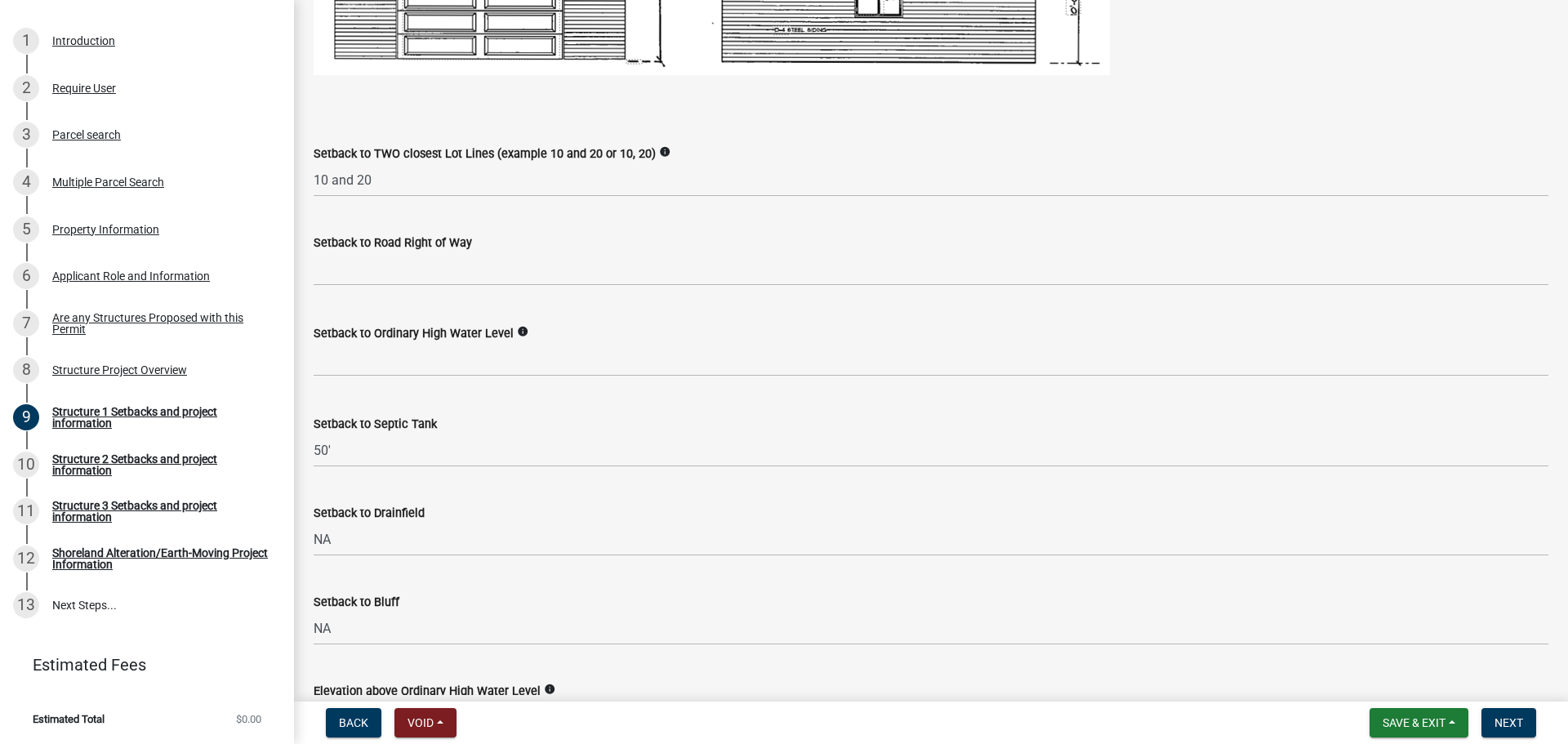
scroll to position [1219, 0]
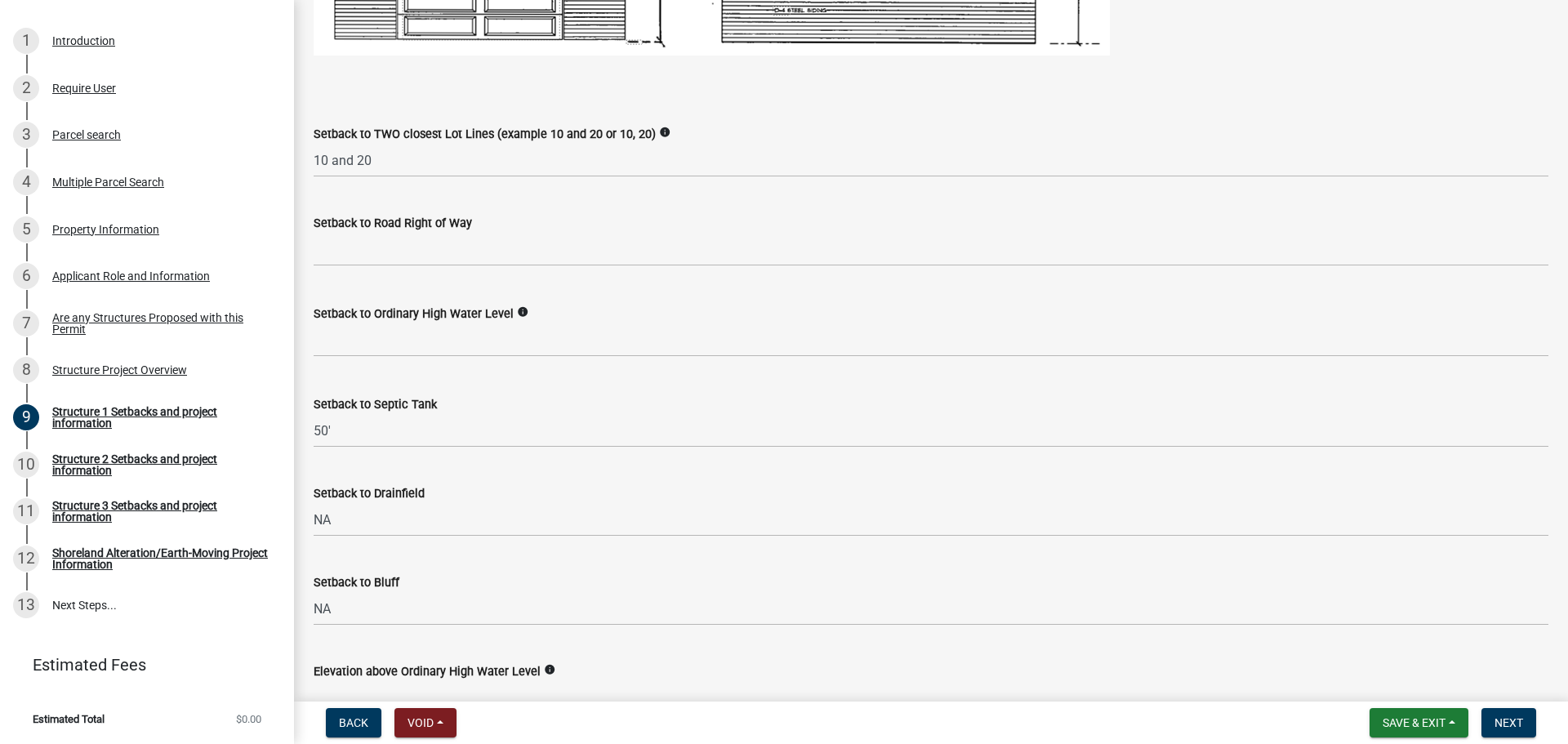
type input "9"
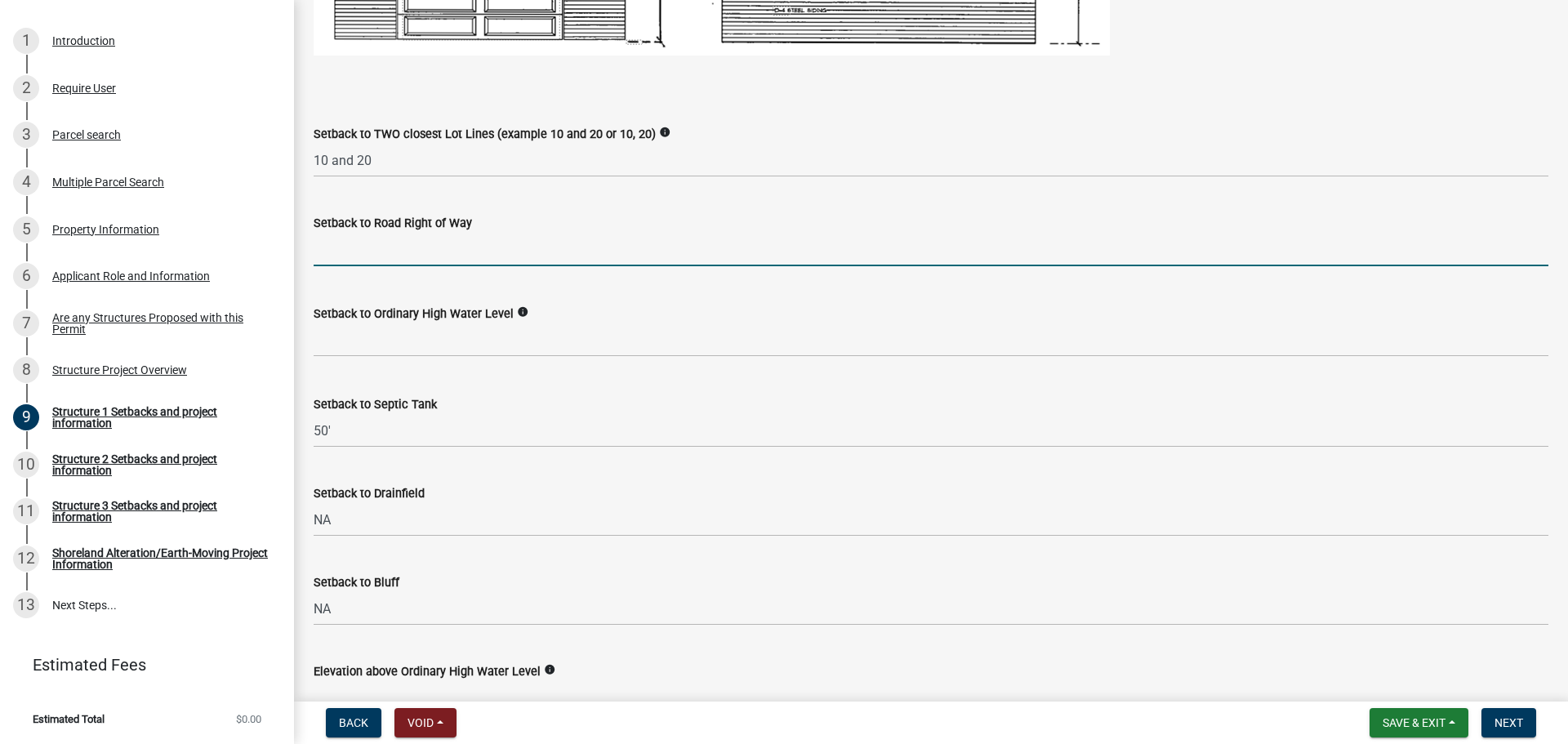
click at [514, 256] on input "text" at bounding box center [931, 249] width 1234 height 34
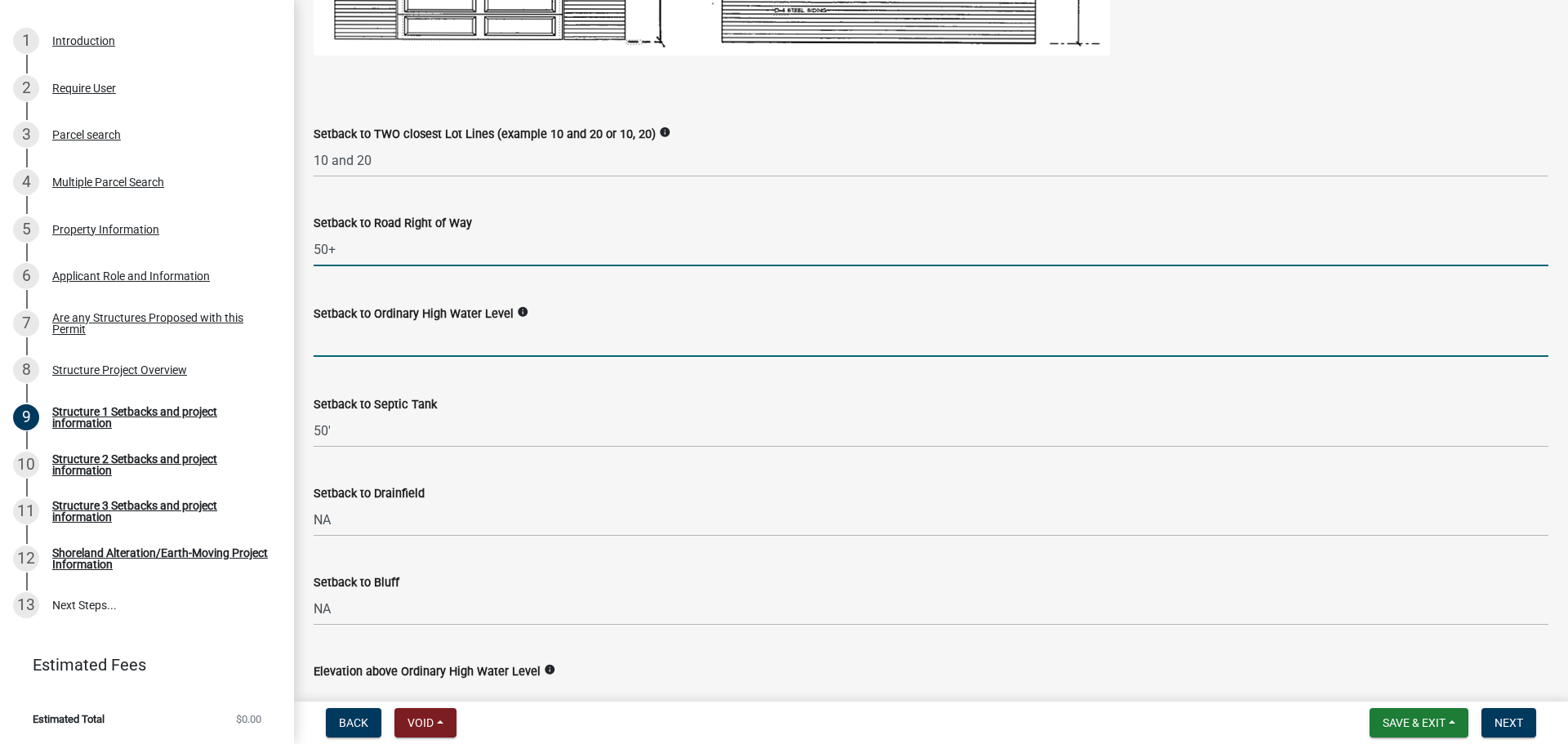
type input "50"
drag, startPoint x: 489, startPoint y: 341, endPoint x: 470, endPoint y: 326, distance: 24.2
click at [489, 341] on input "text" at bounding box center [931, 340] width 1234 height 34
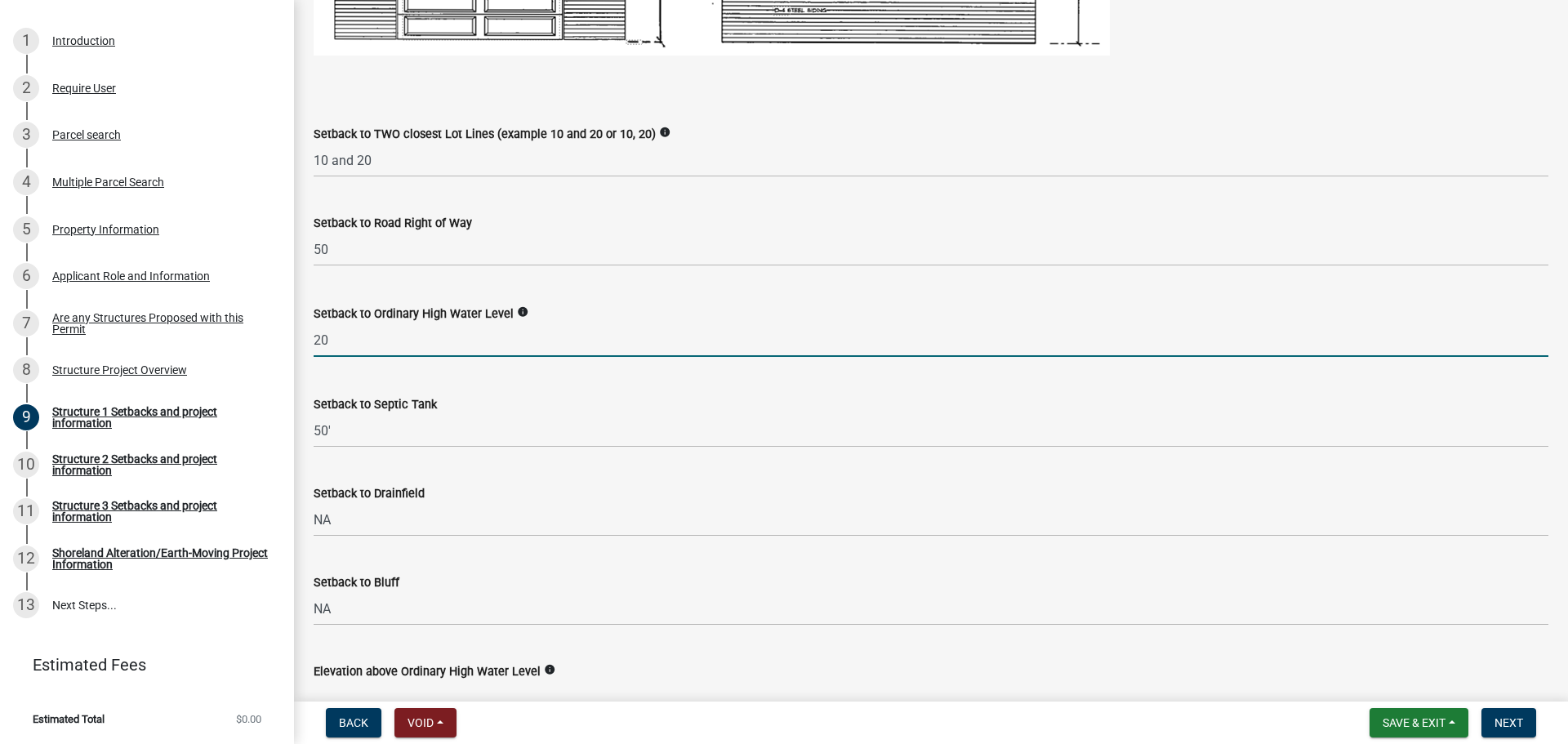
type input "20"
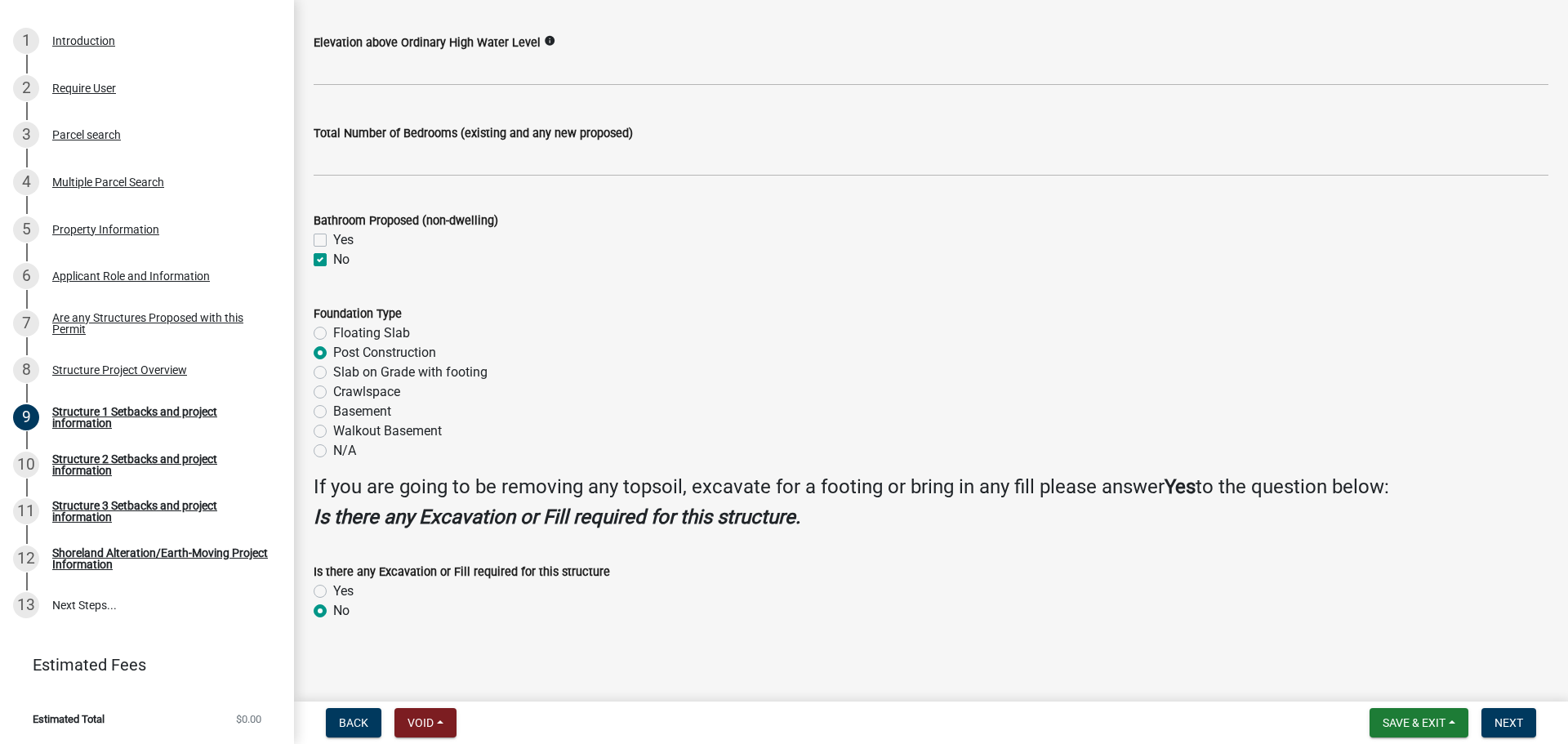
scroll to position [1852, 0]
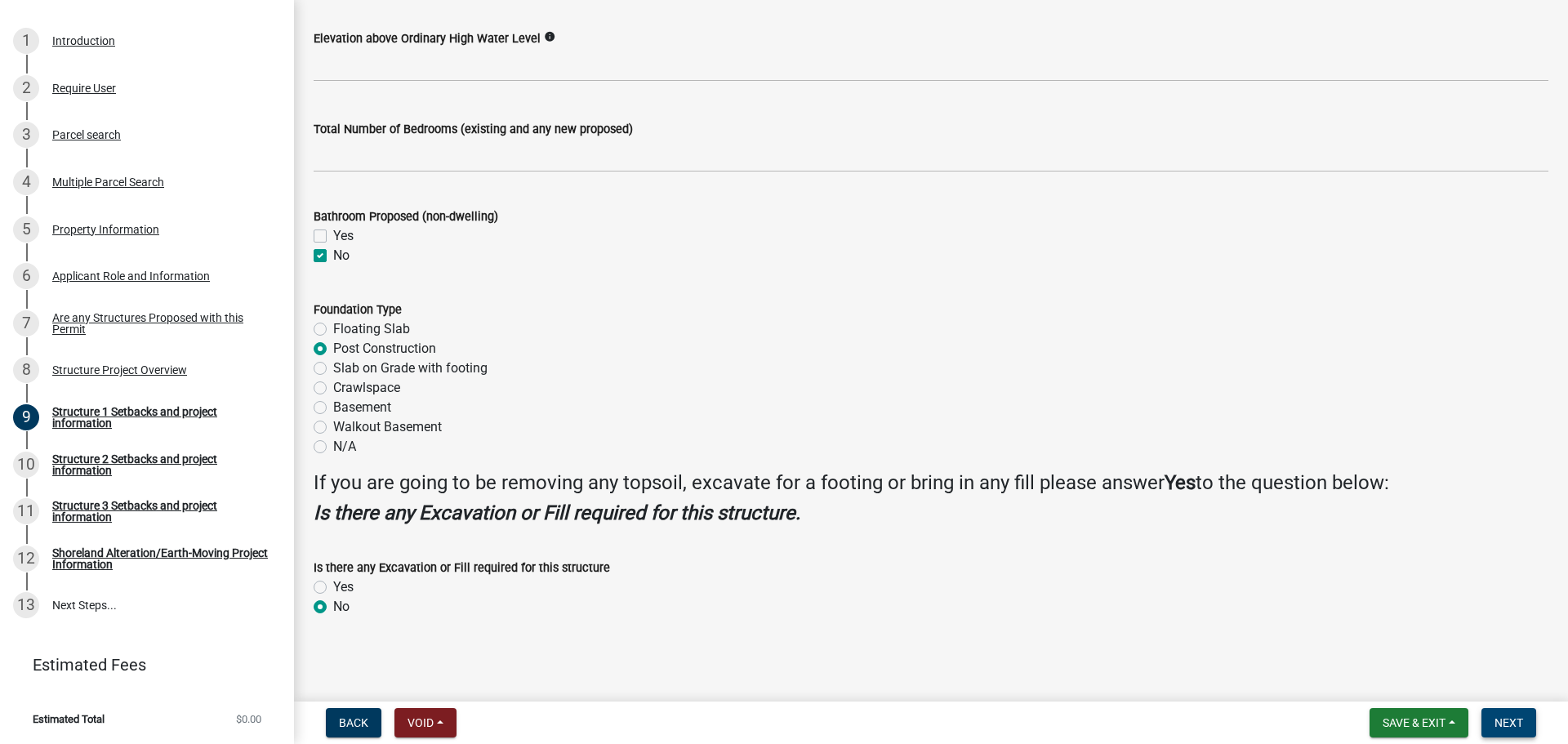
click at [1494, 715] on button "Next" at bounding box center [1508, 723] width 55 height 29
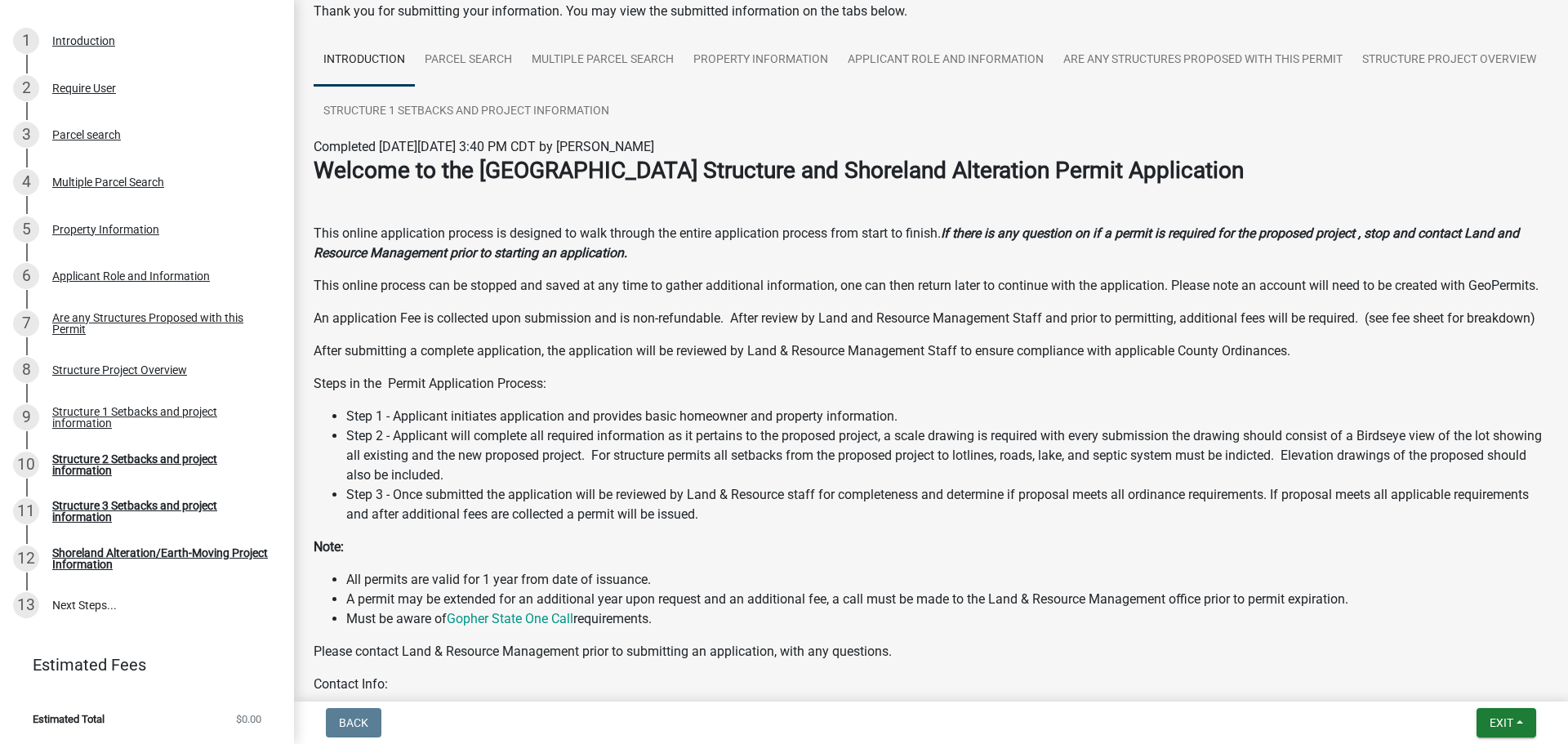
scroll to position [0, 0]
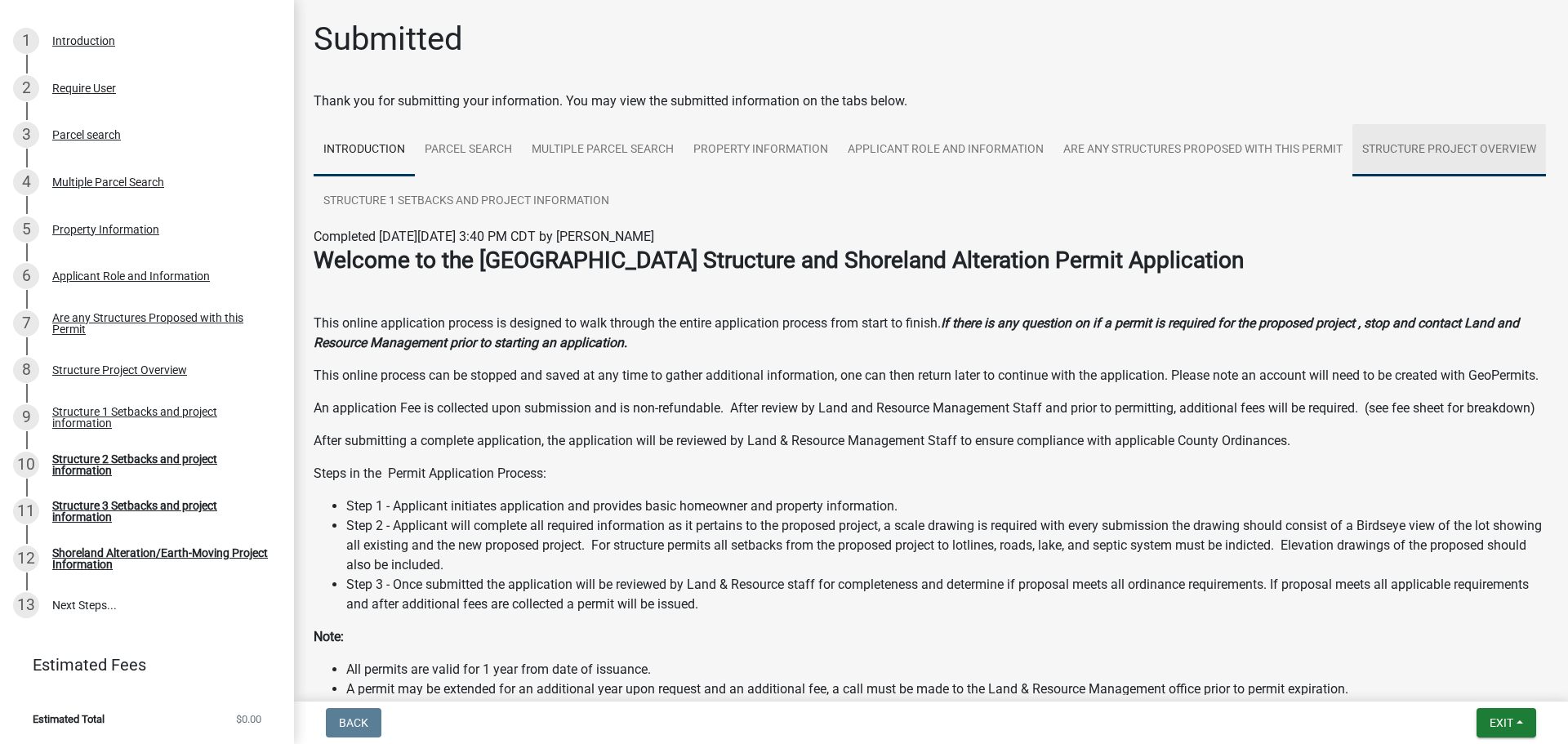
click at [1353, 176] on link "Structure Project Overview" at bounding box center [1449, 150] width 194 height 52
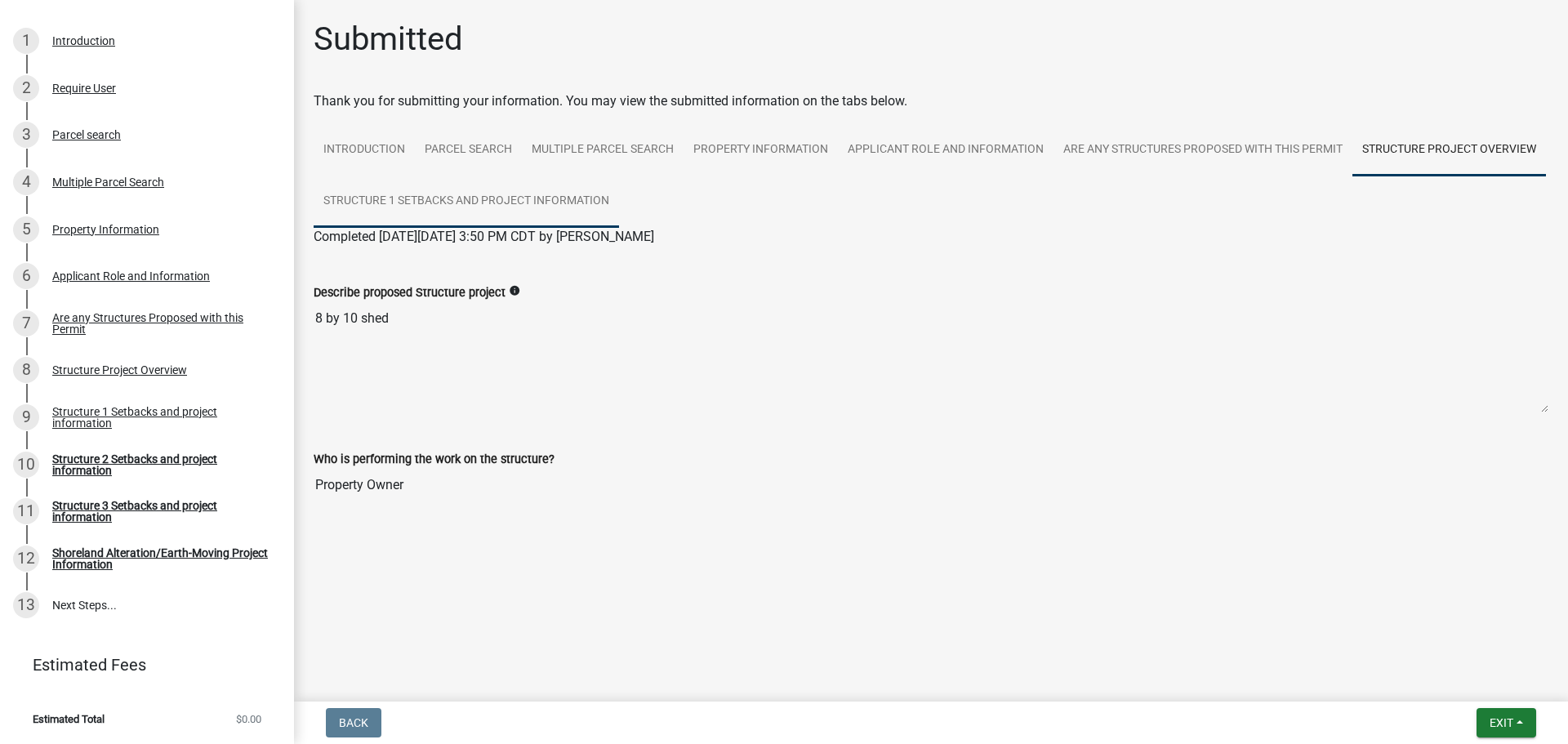
click at [566, 204] on link "Structure 1 Setbacks and project information" at bounding box center [466, 201] width 305 height 52
